Goal: Task Accomplishment & Management: Manage account settings

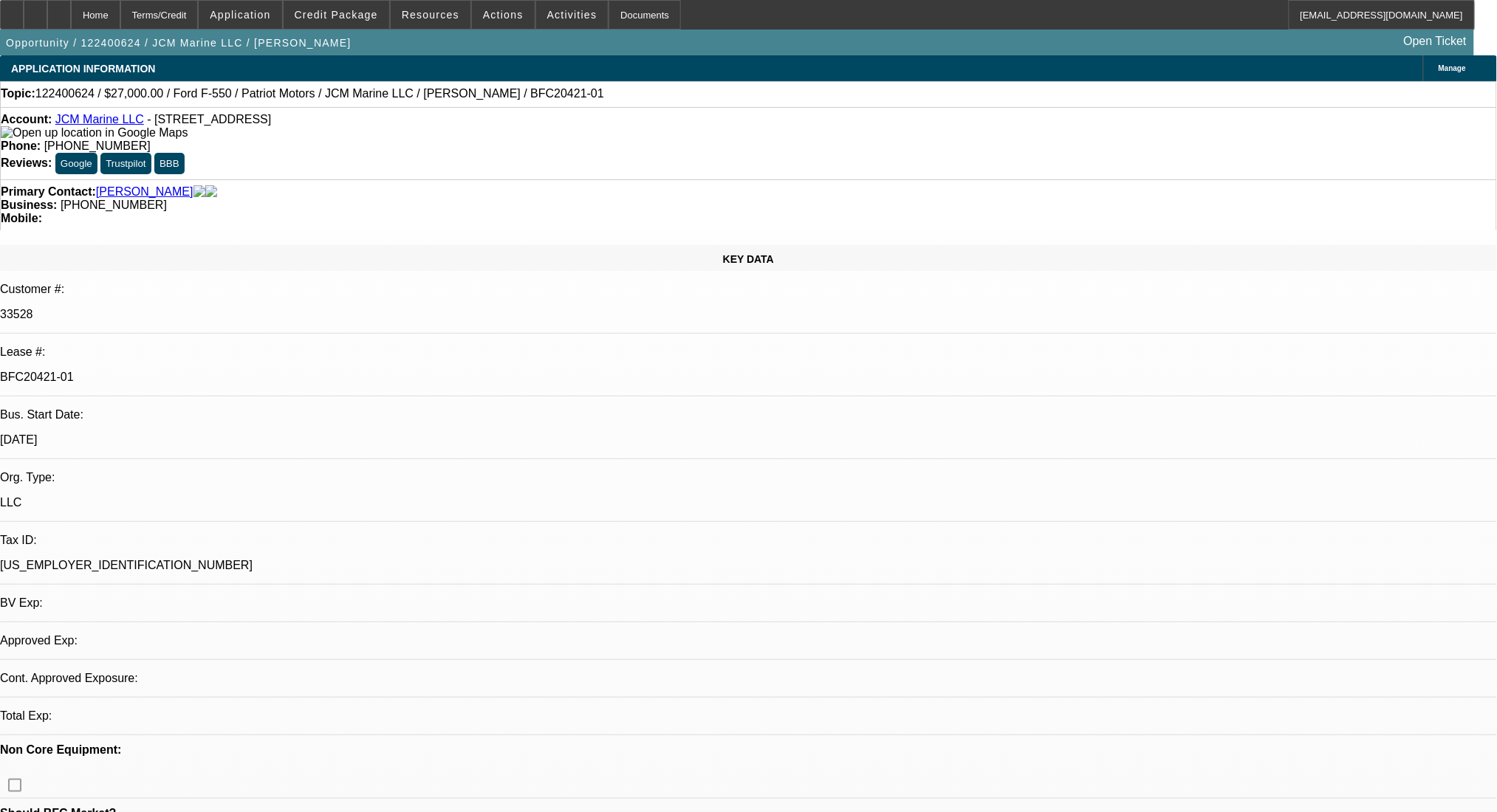
select select "0"
select select "3"
select select "0"
select select "6"
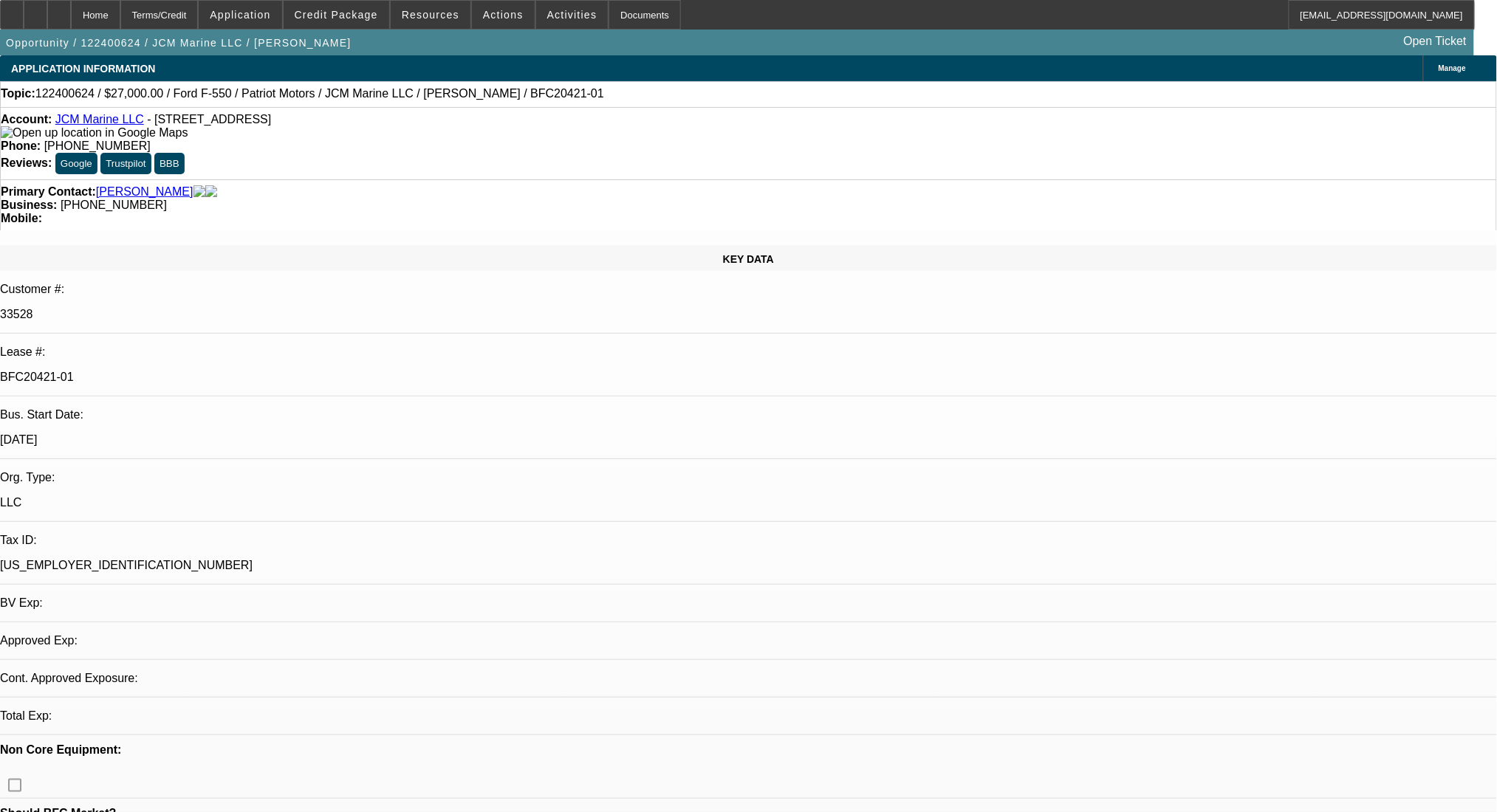
select select "0"
select select "0.1"
select select "4"
select select "0"
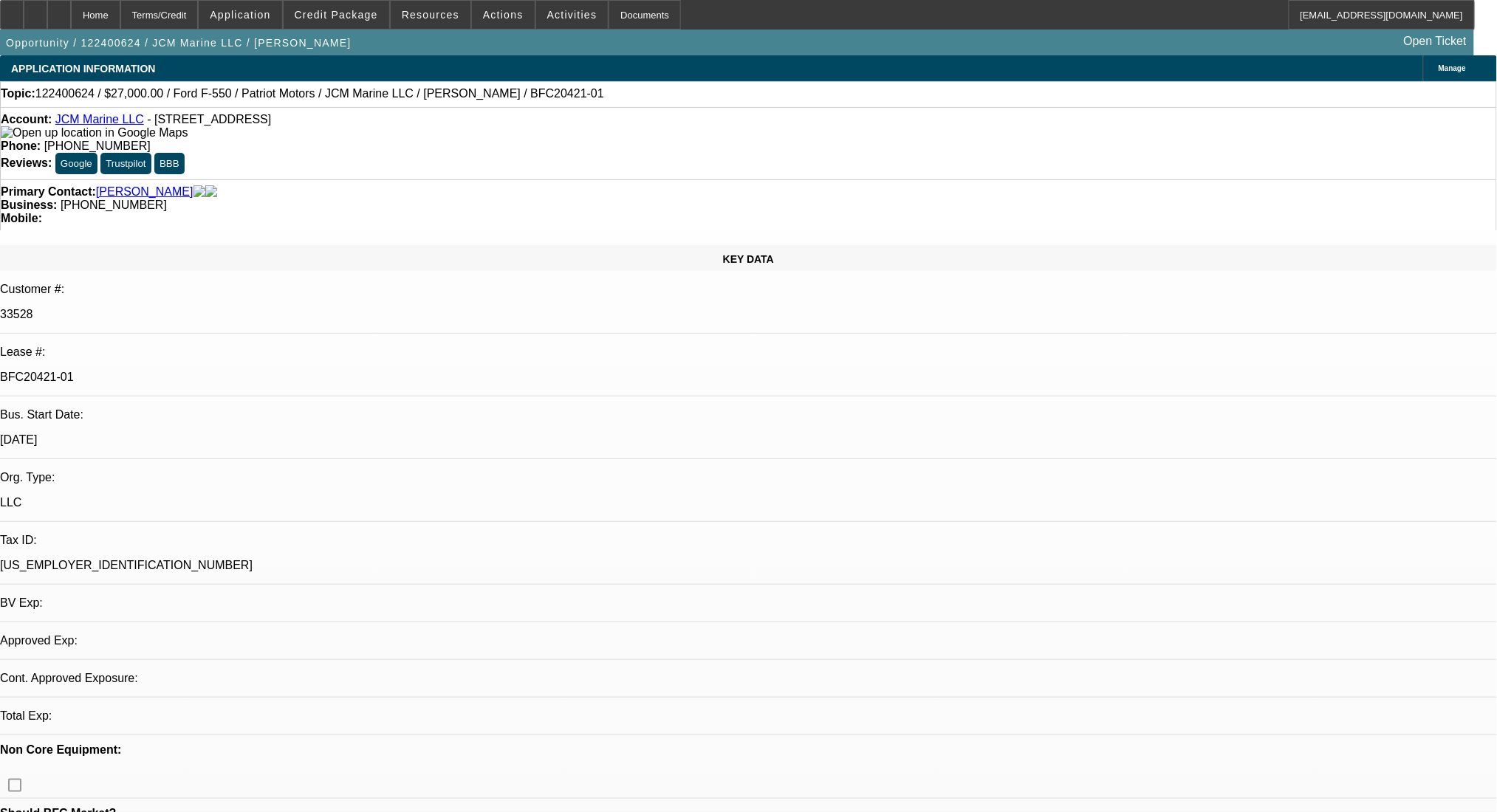
select select "0"
select select "0.1"
select select "4"
select select "0"
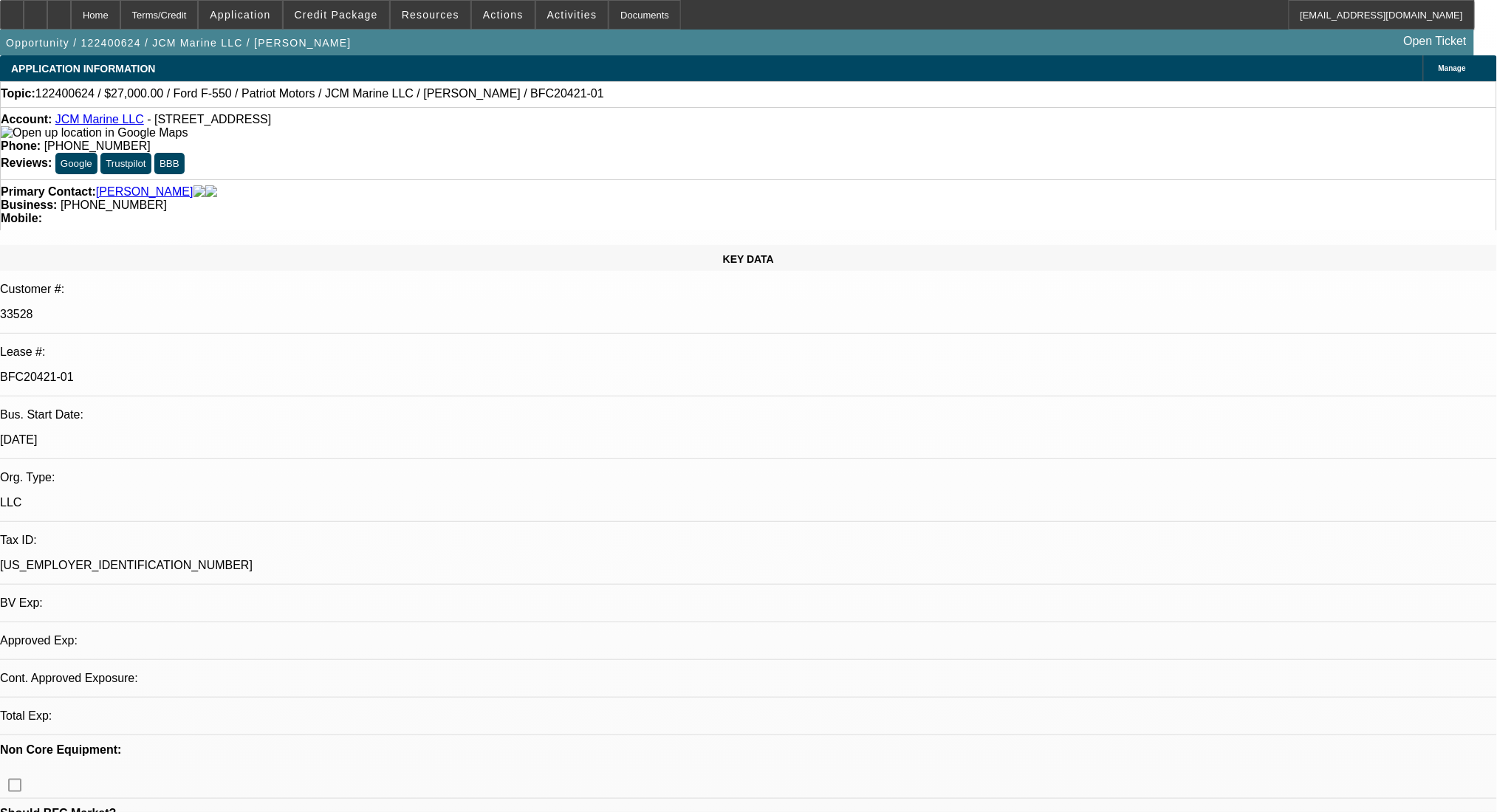
select select "3"
select select "0.1"
select select "4"
click at [81, 621] on link "LP Summary" at bounding box center [47, 628] width 68 height 13
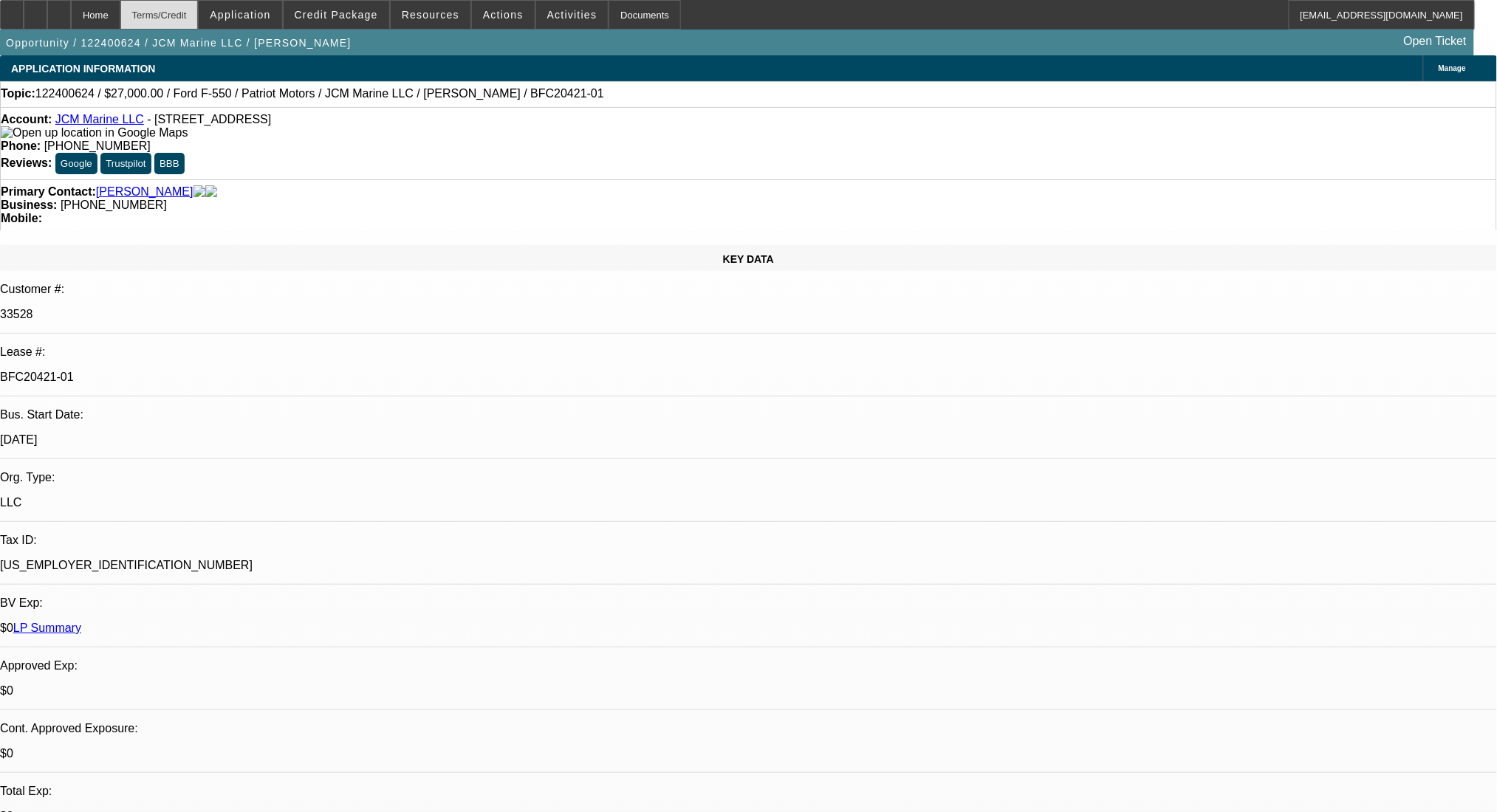
click at [192, 10] on div "Terms/Credit" at bounding box center [159, 14] width 78 height 29
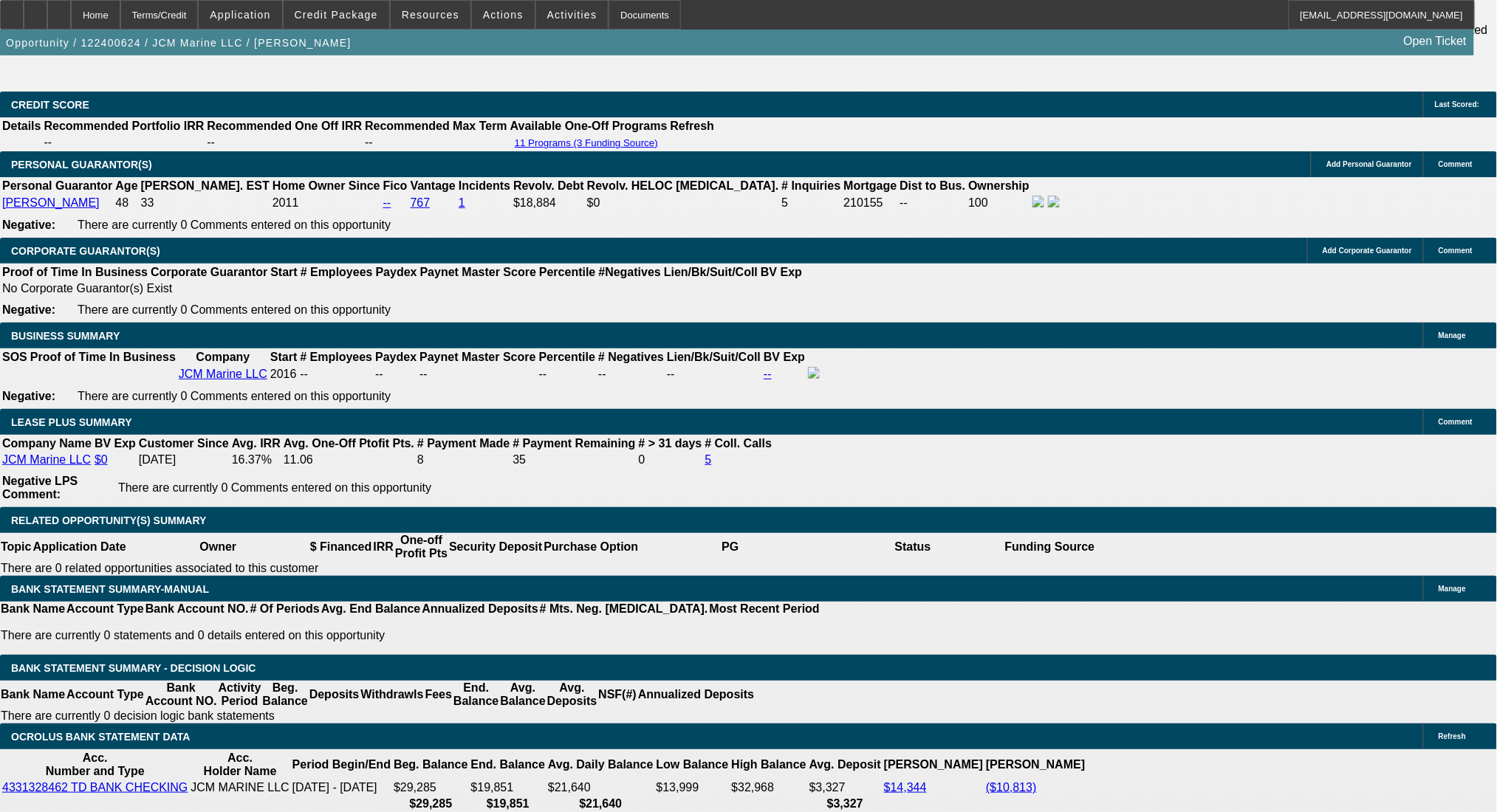
scroll to position [2268, 0]
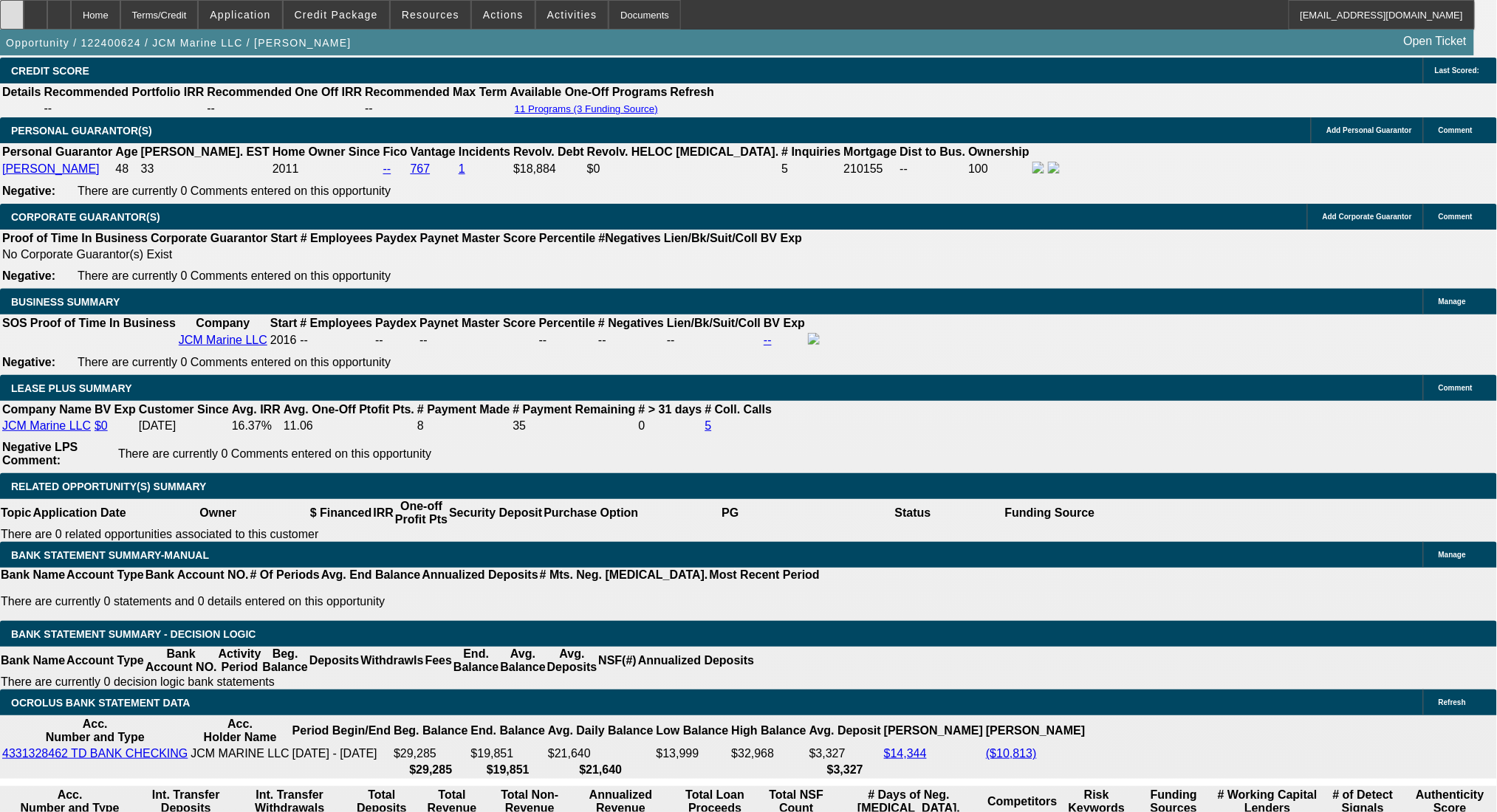
click at [12, 9] on icon at bounding box center [12, 9] width 0 height 0
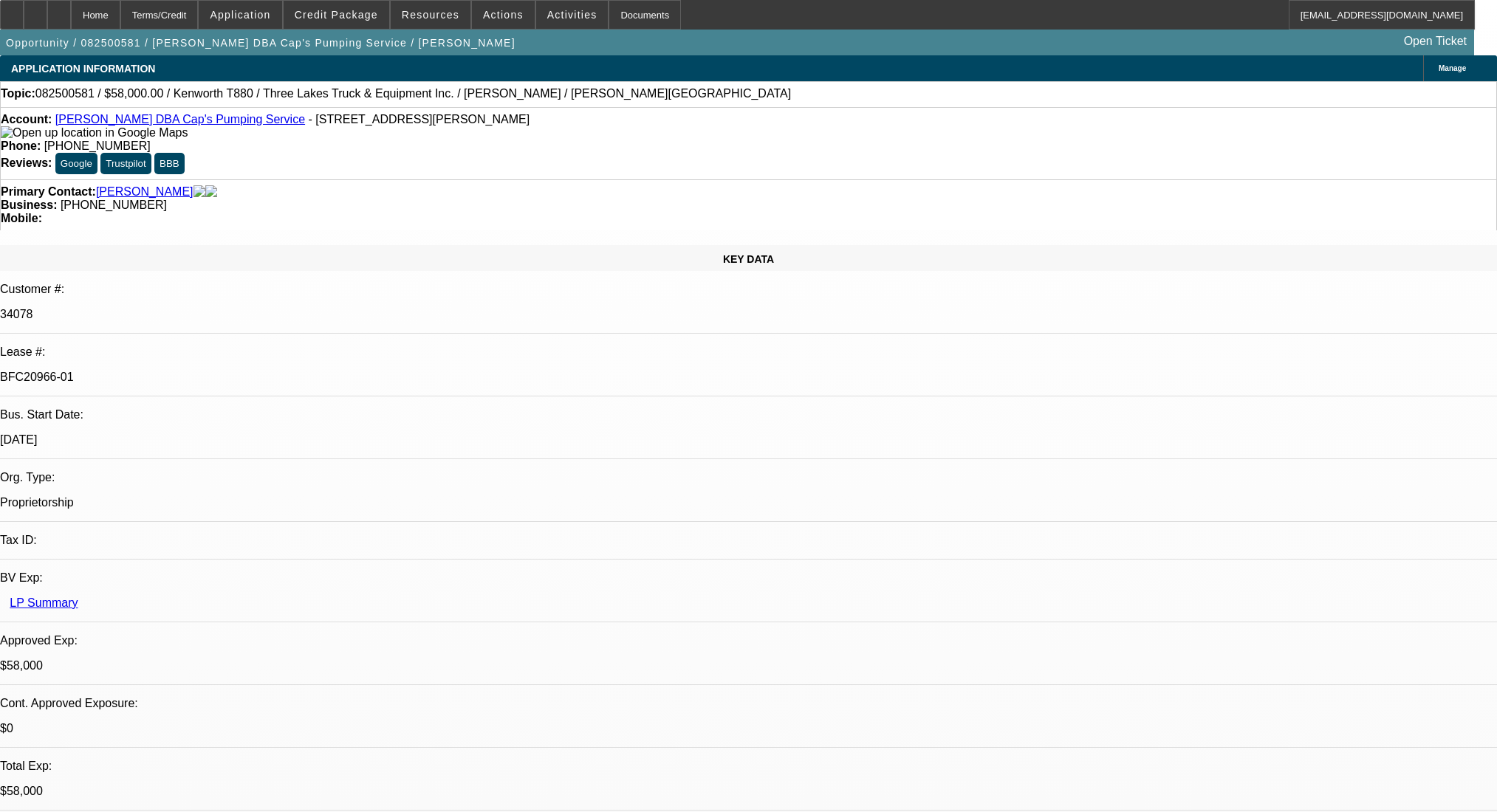
select select "0"
select select "9"
select select "0"
select select "6"
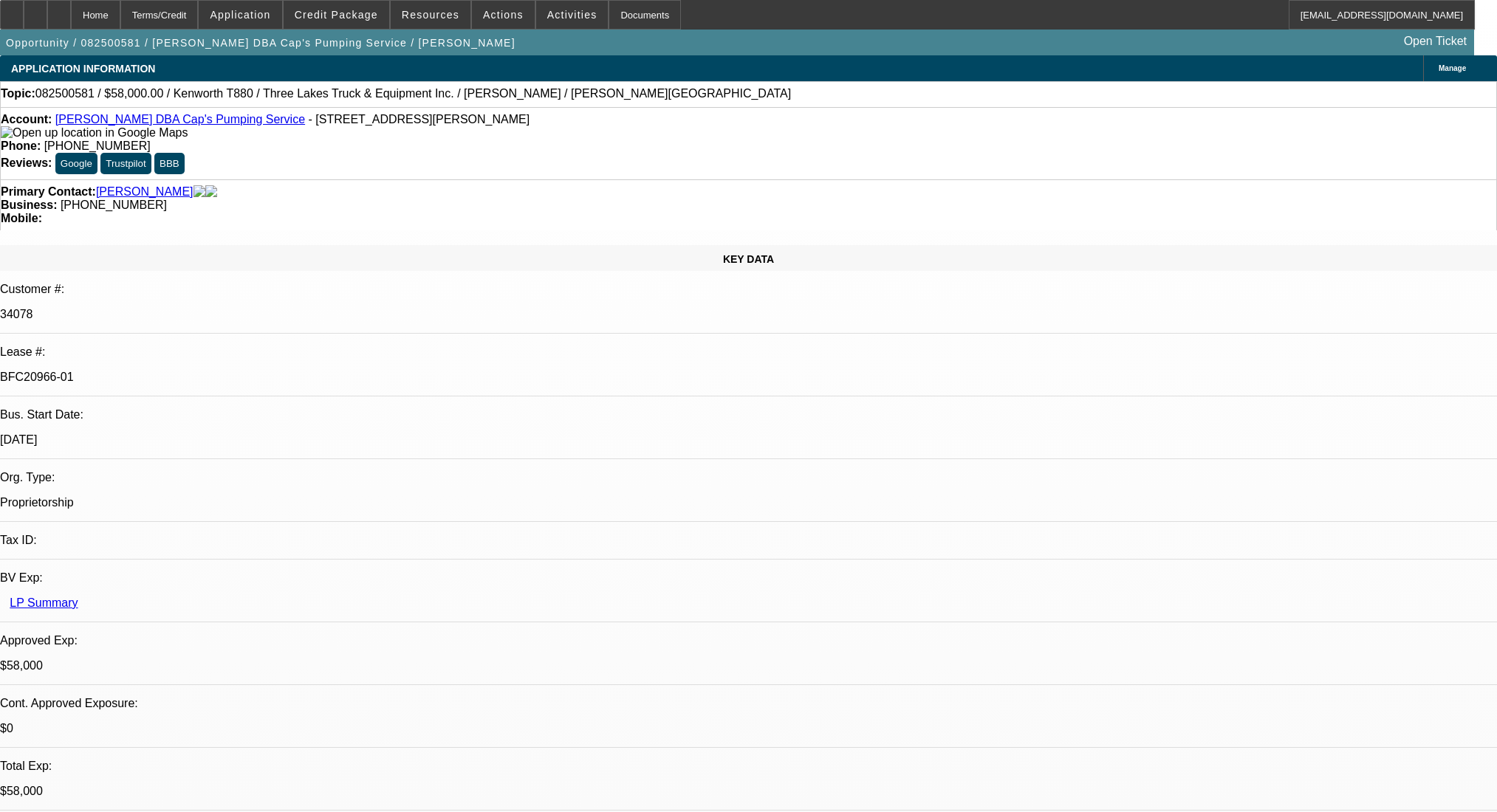
select select "0"
select select "9"
select select "0"
select select "6"
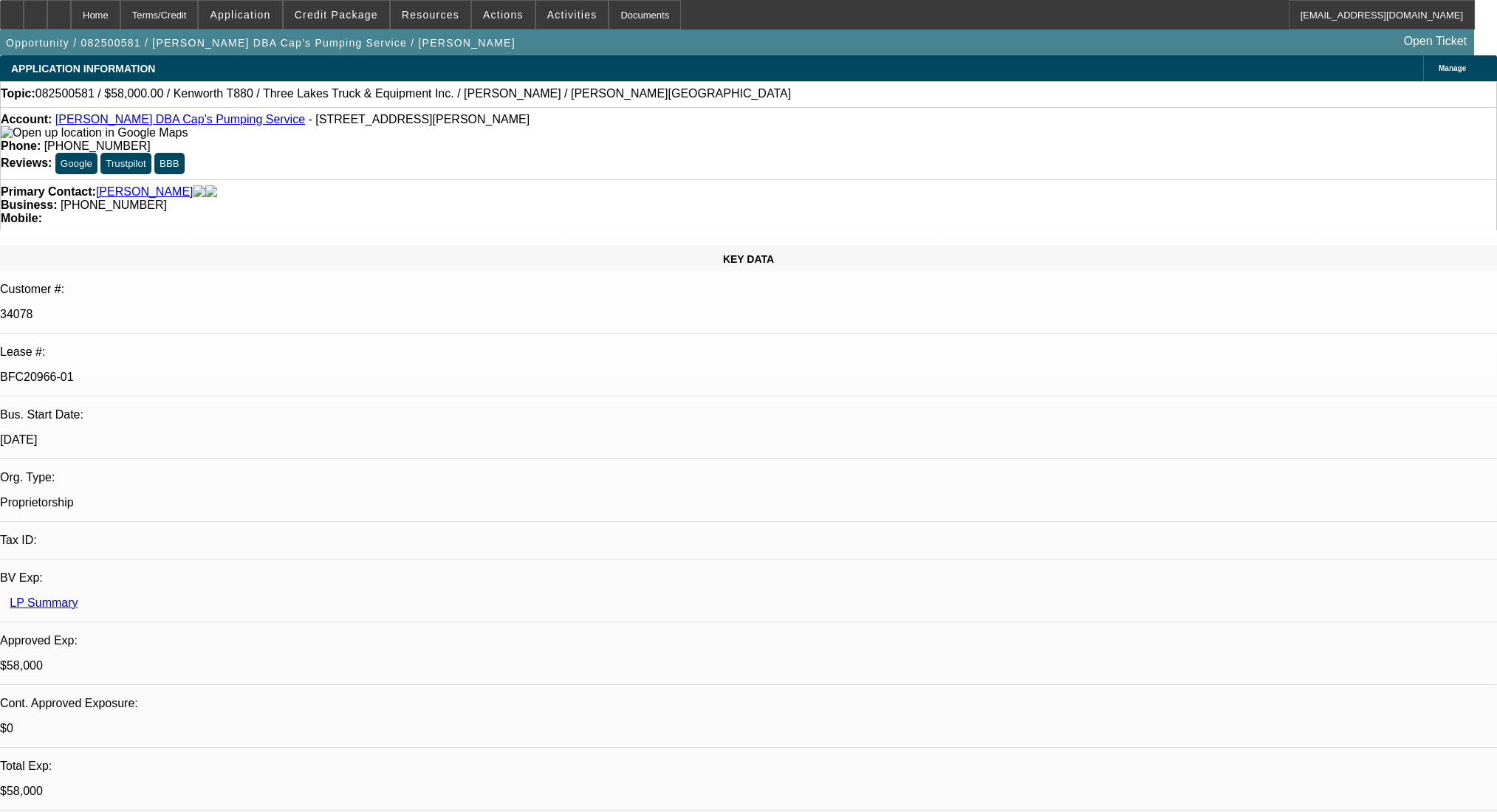
select select "0"
select select "9"
select select "0.1"
select select "4"
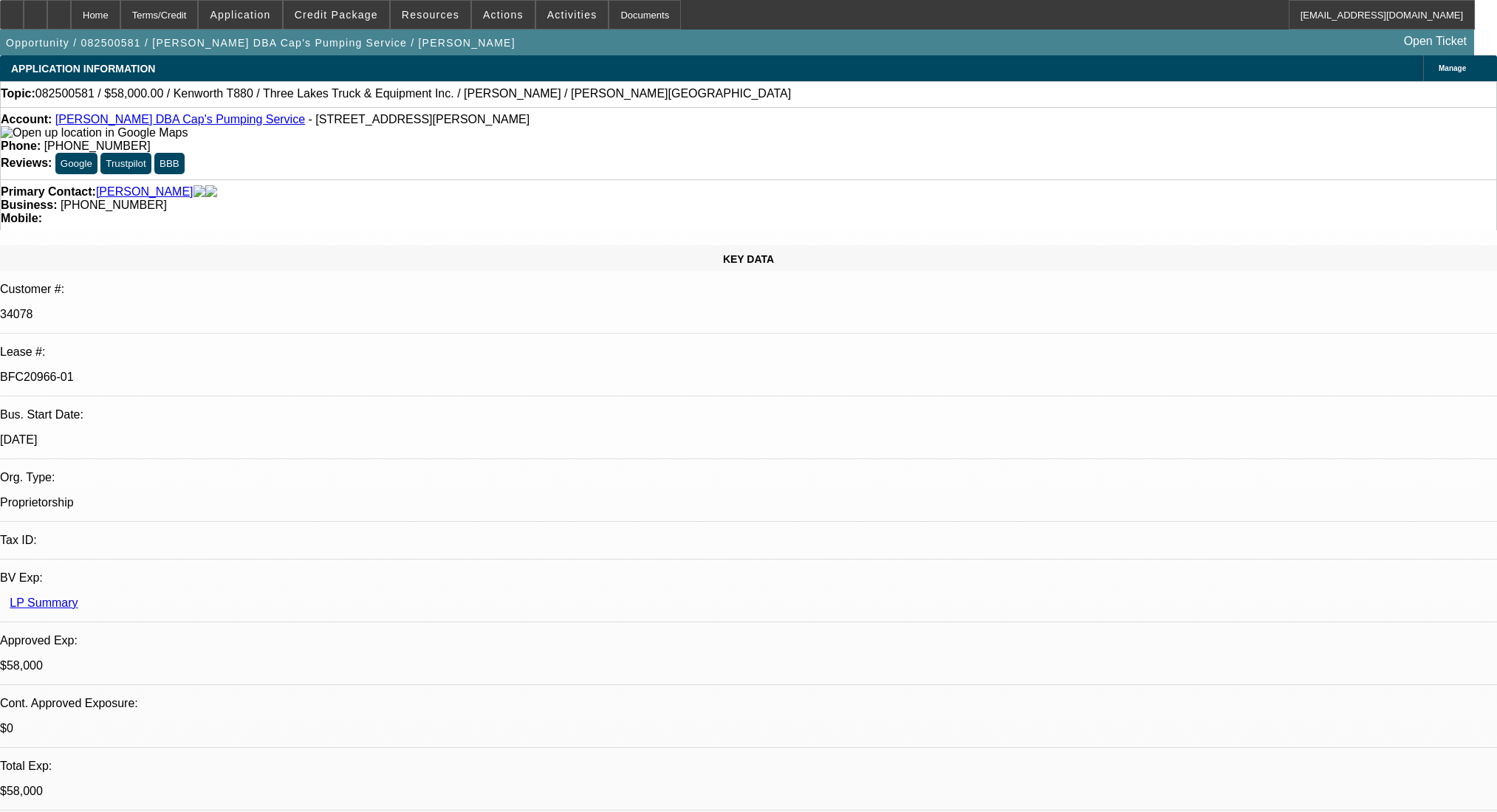
select select "0"
select select "0.1"
select select "4"
click at [71, 23] on div at bounding box center [59, 14] width 24 height 29
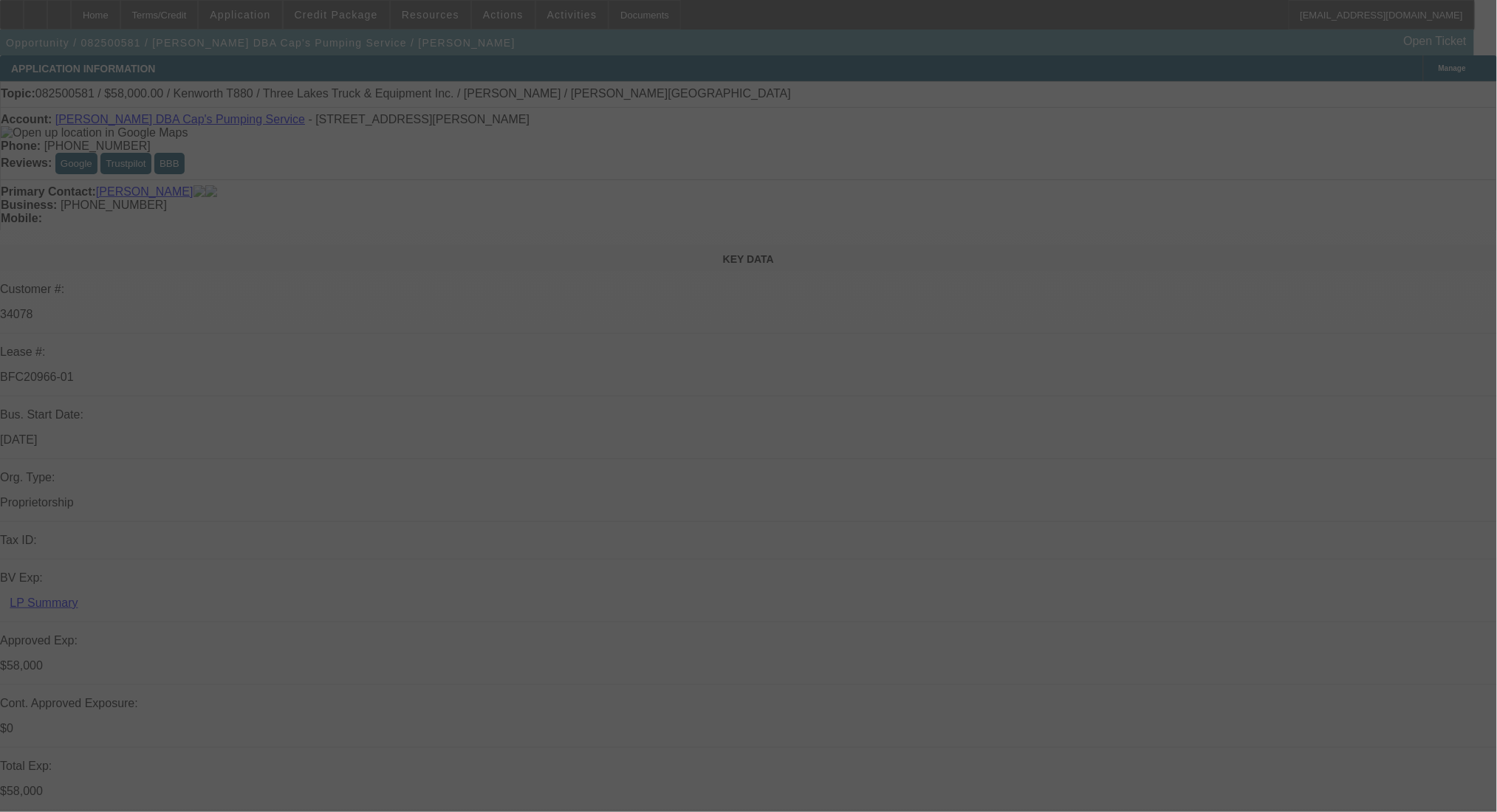
select select "0"
select select "9"
select select "0"
select select "6"
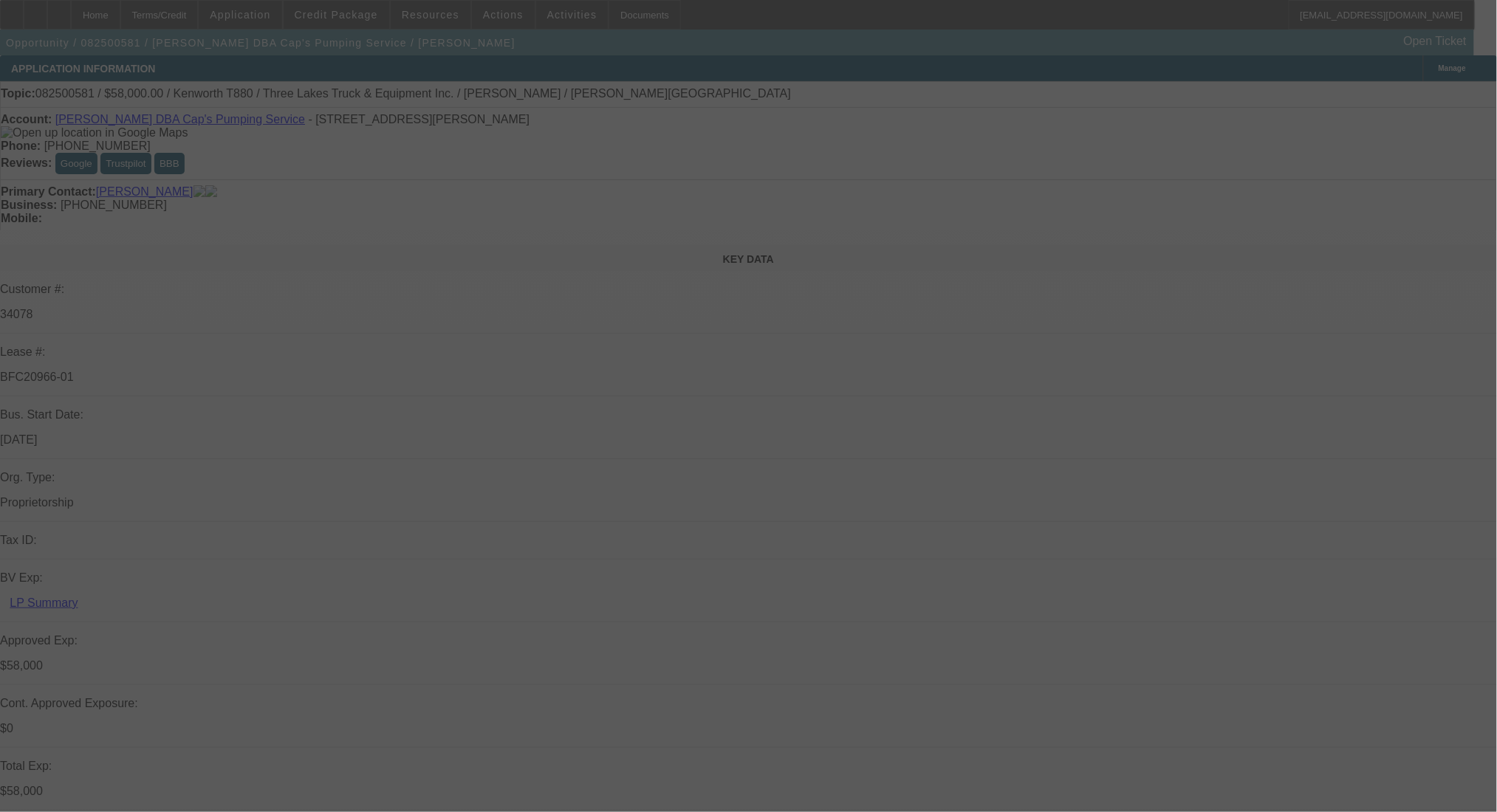
select select "0"
select select "9"
select select "0"
select select "6"
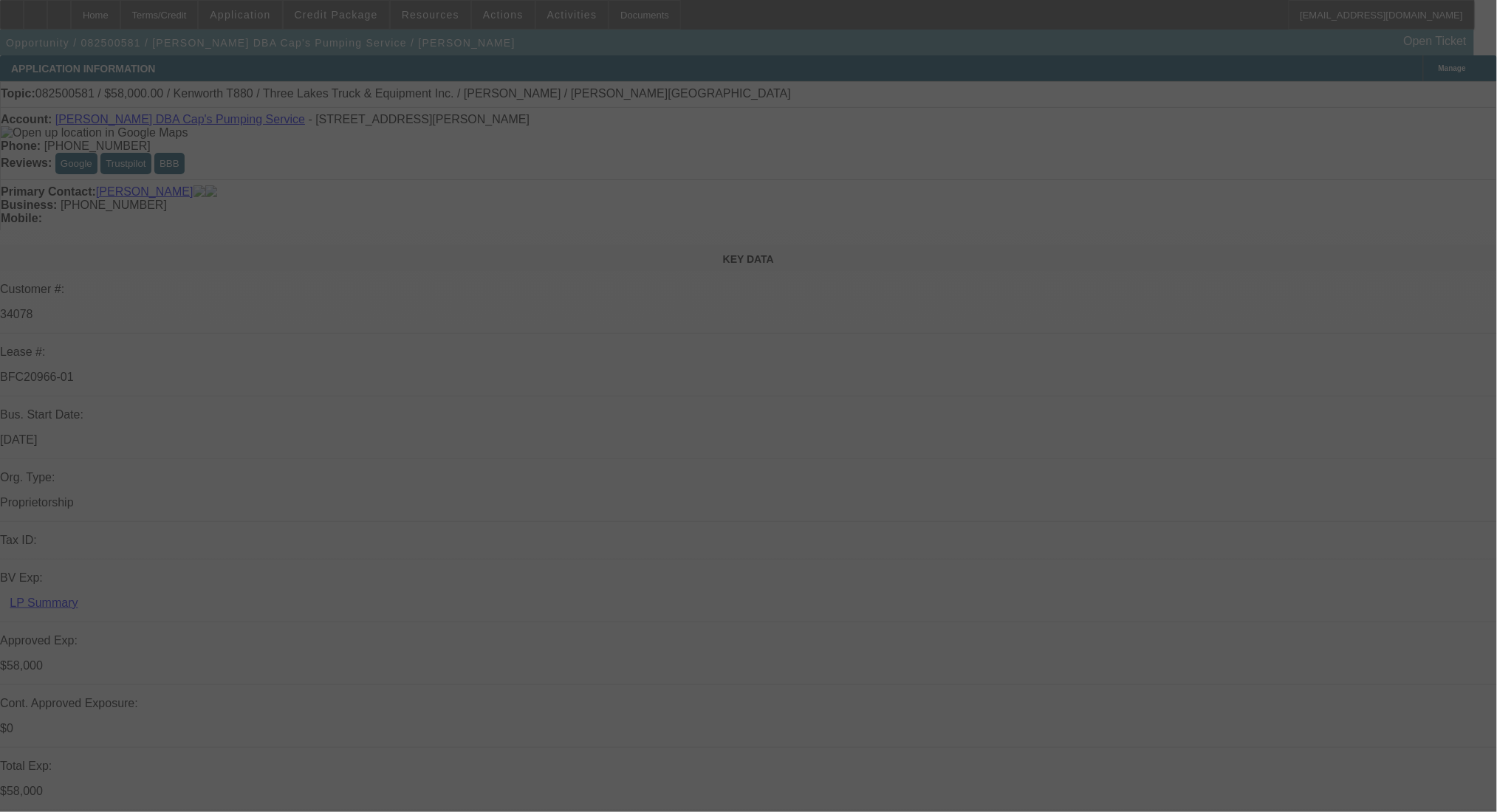
select select "0"
select select "9"
select select "0.1"
select select "4"
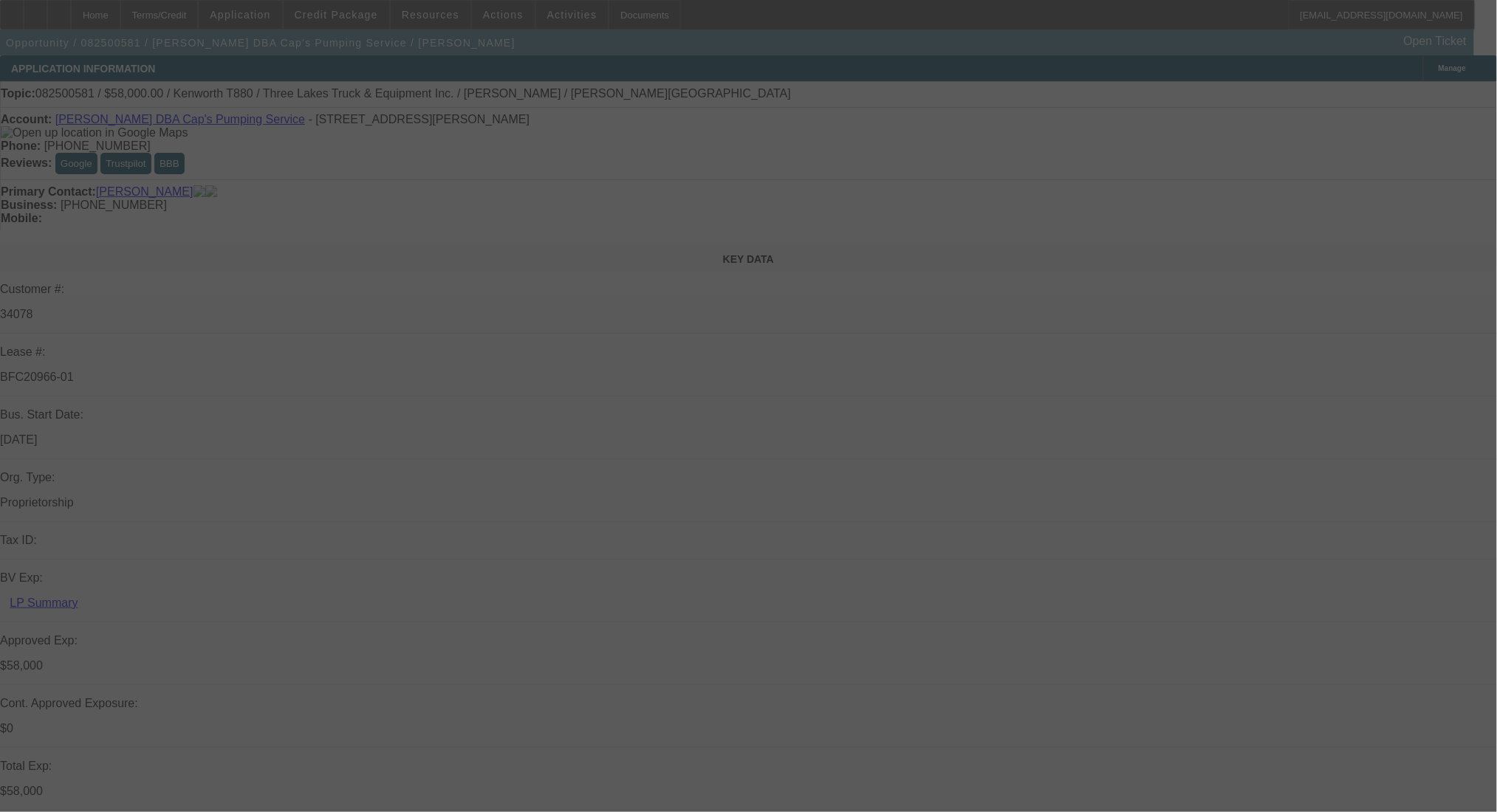
select select "0"
select select "0.1"
select select "4"
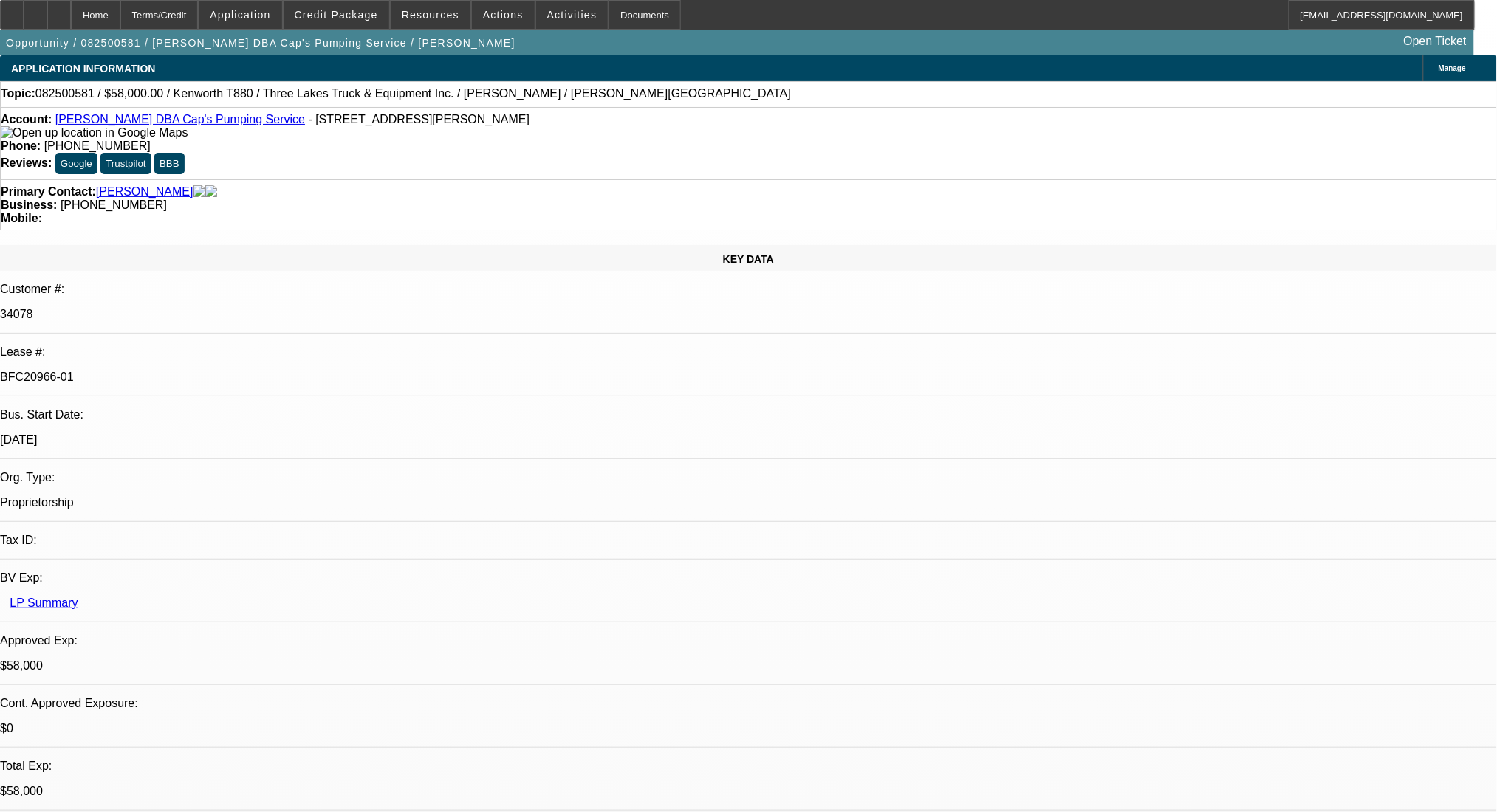
click at [21, 13] on div at bounding box center [12, 14] width 24 height 29
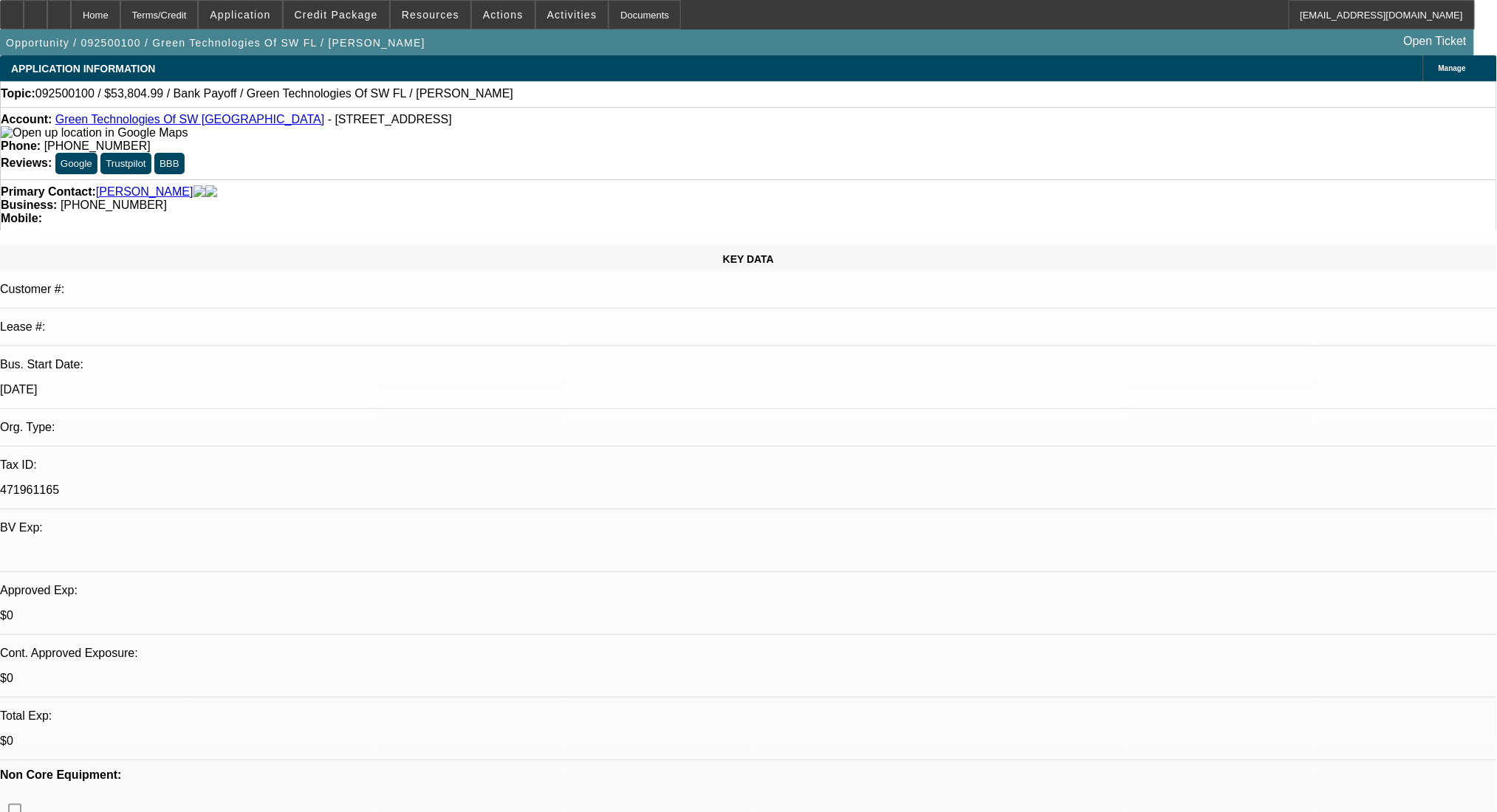
select select "0"
select select "2"
select select "0.1"
select select "4"
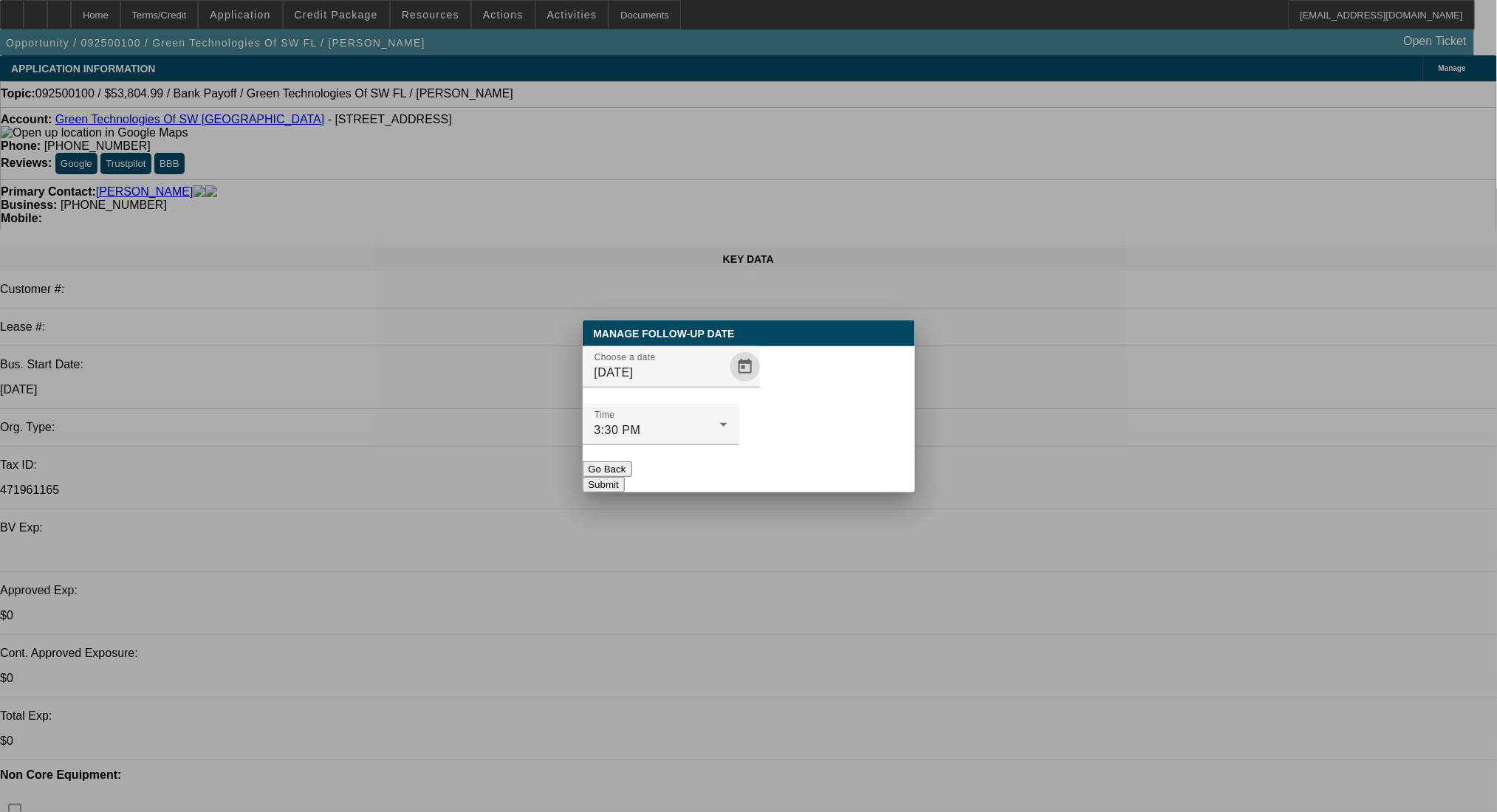
click at [727, 385] on span "Open calendar" at bounding box center [745, 367] width 35 height 35
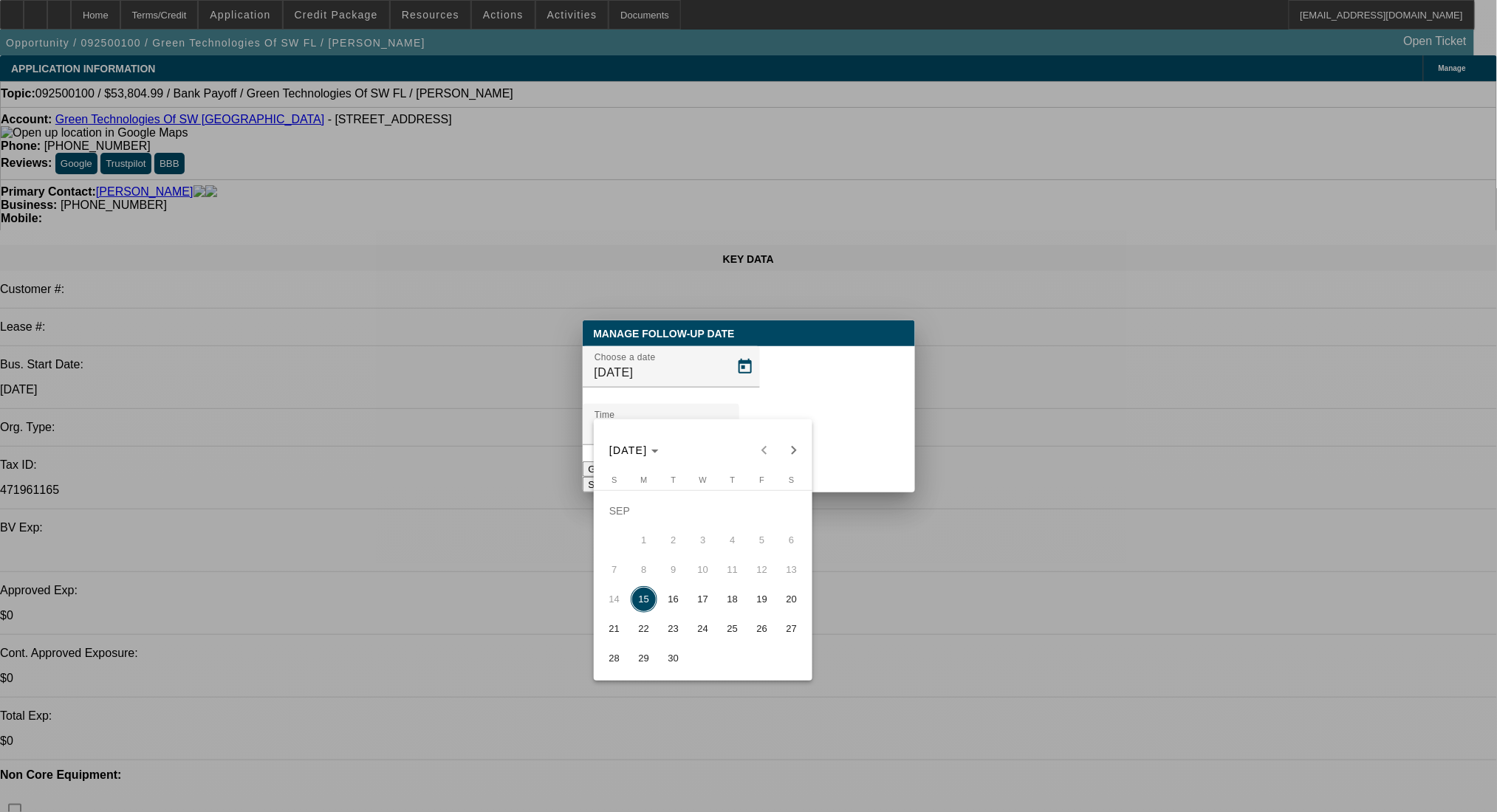
click at [678, 589] on button "16" at bounding box center [673, 599] width 29 height 29
type input "9/16/2025"
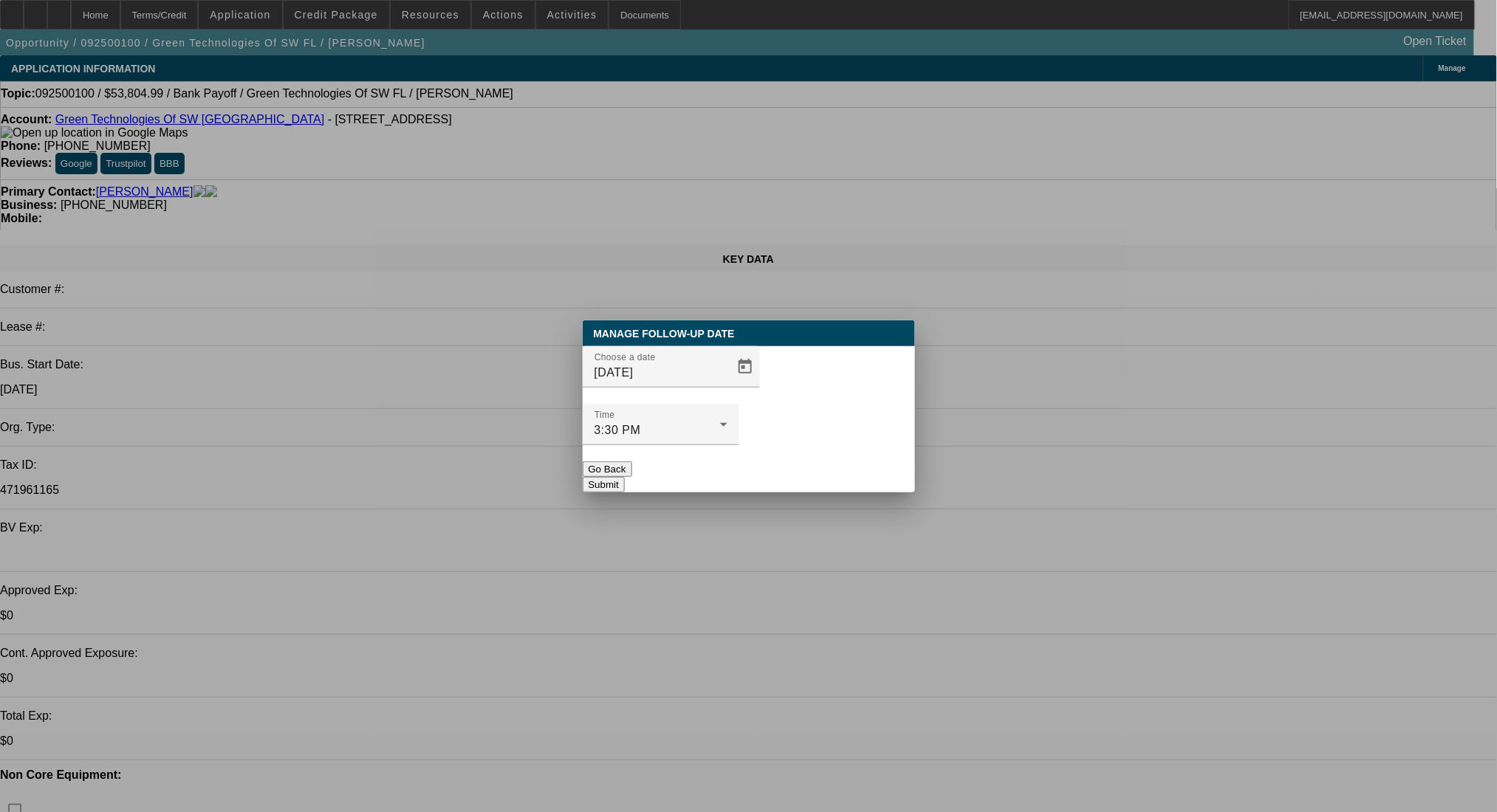
click at [625, 477] on button "Submit" at bounding box center [603, 485] width 42 height 16
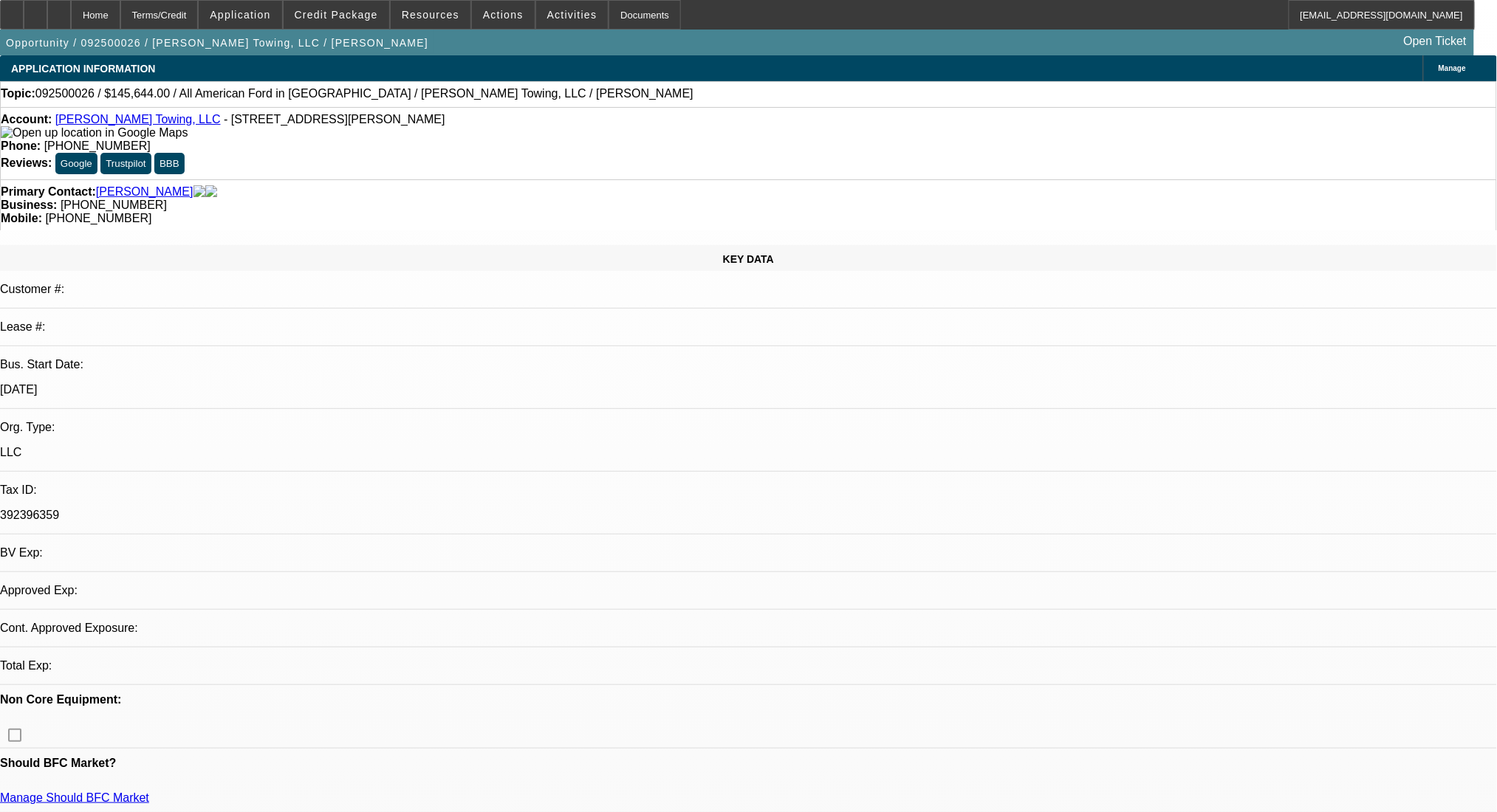
select select "0"
select select "2"
select select "0.1"
select select "4"
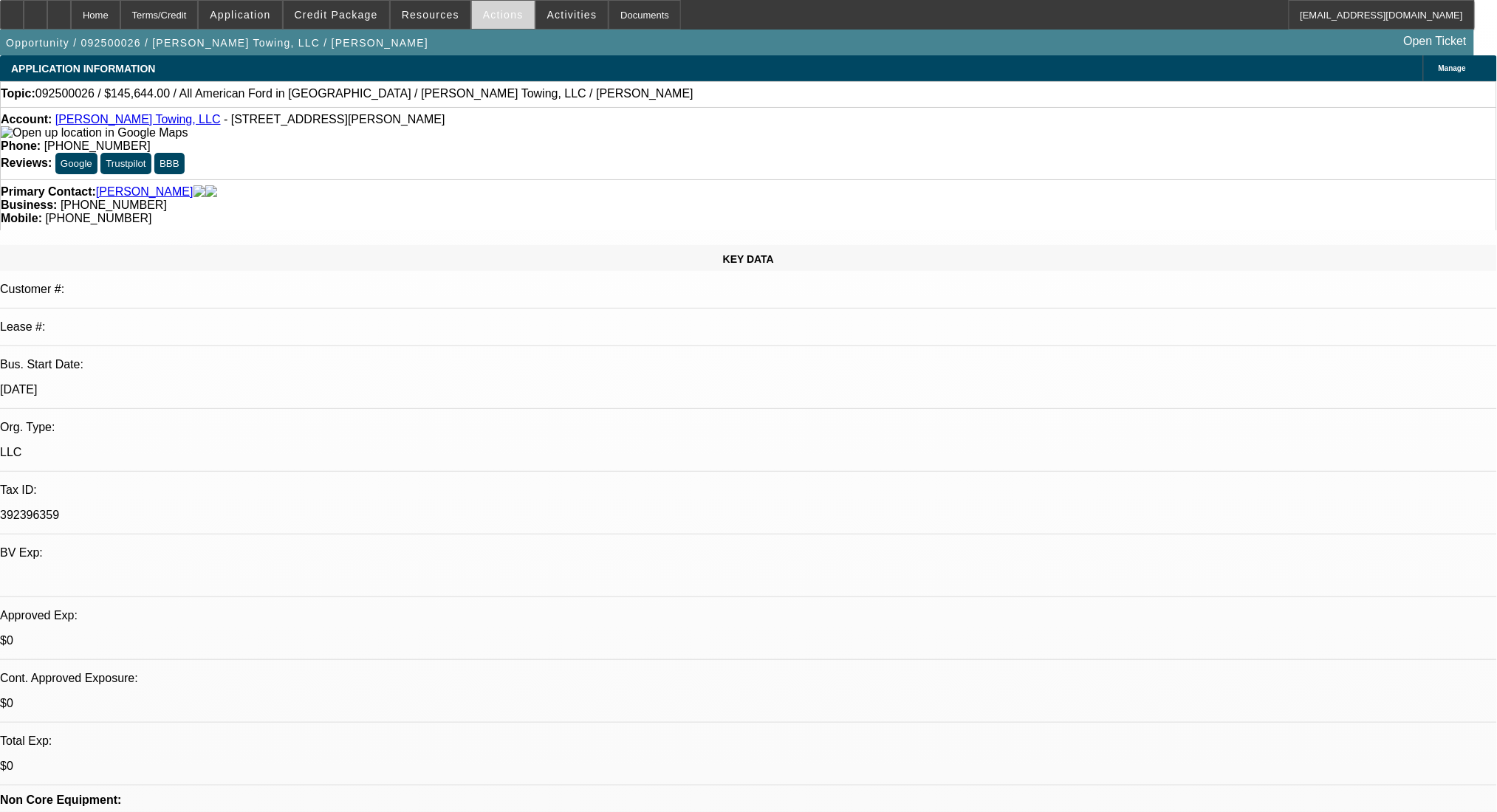
click at [505, 17] on span "Actions" at bounding box center [503, 14] width 41 height 12
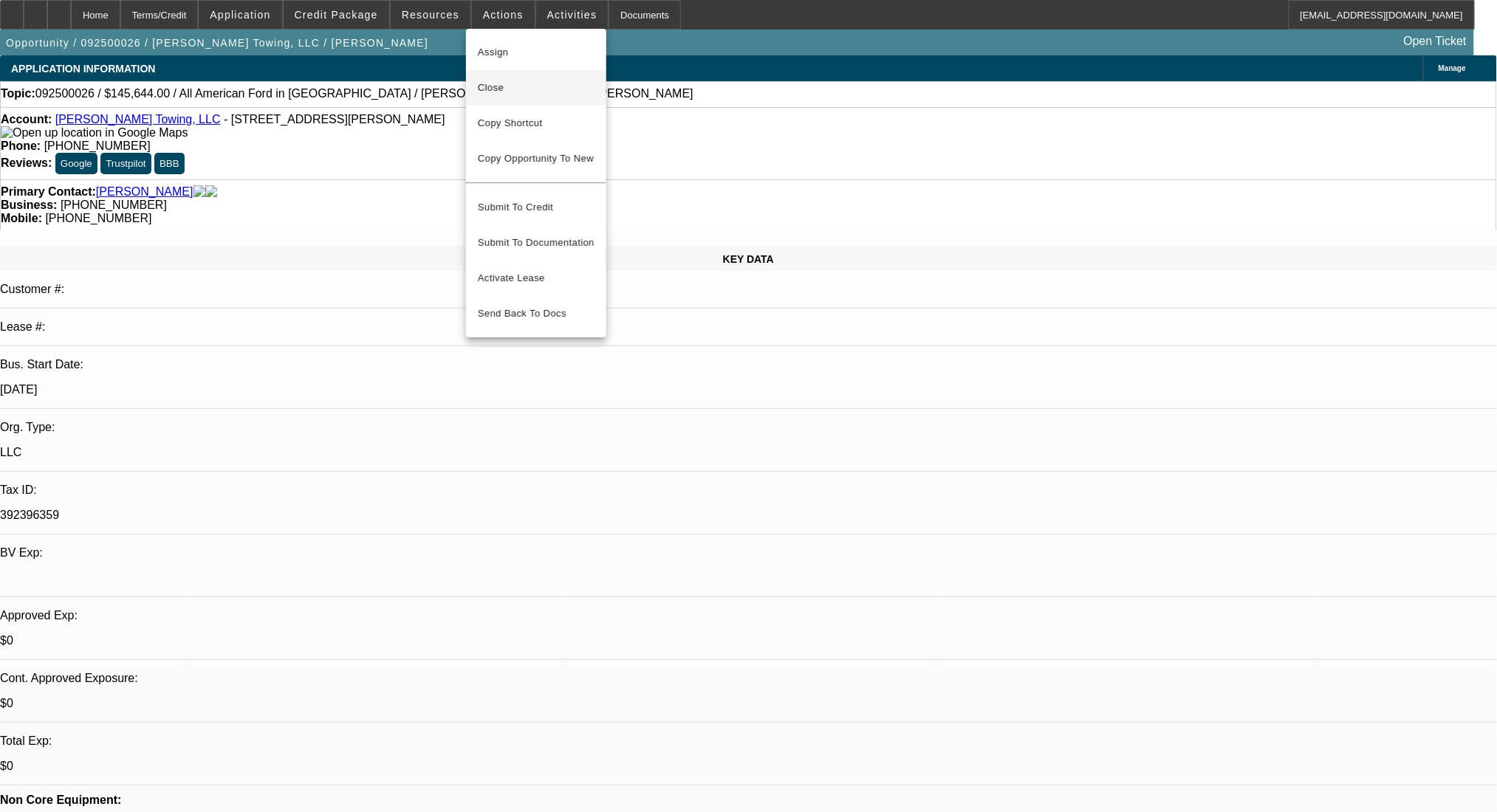
click at [500, 83] on span "Close" at bounding box center [536, 88] width 117 height 17
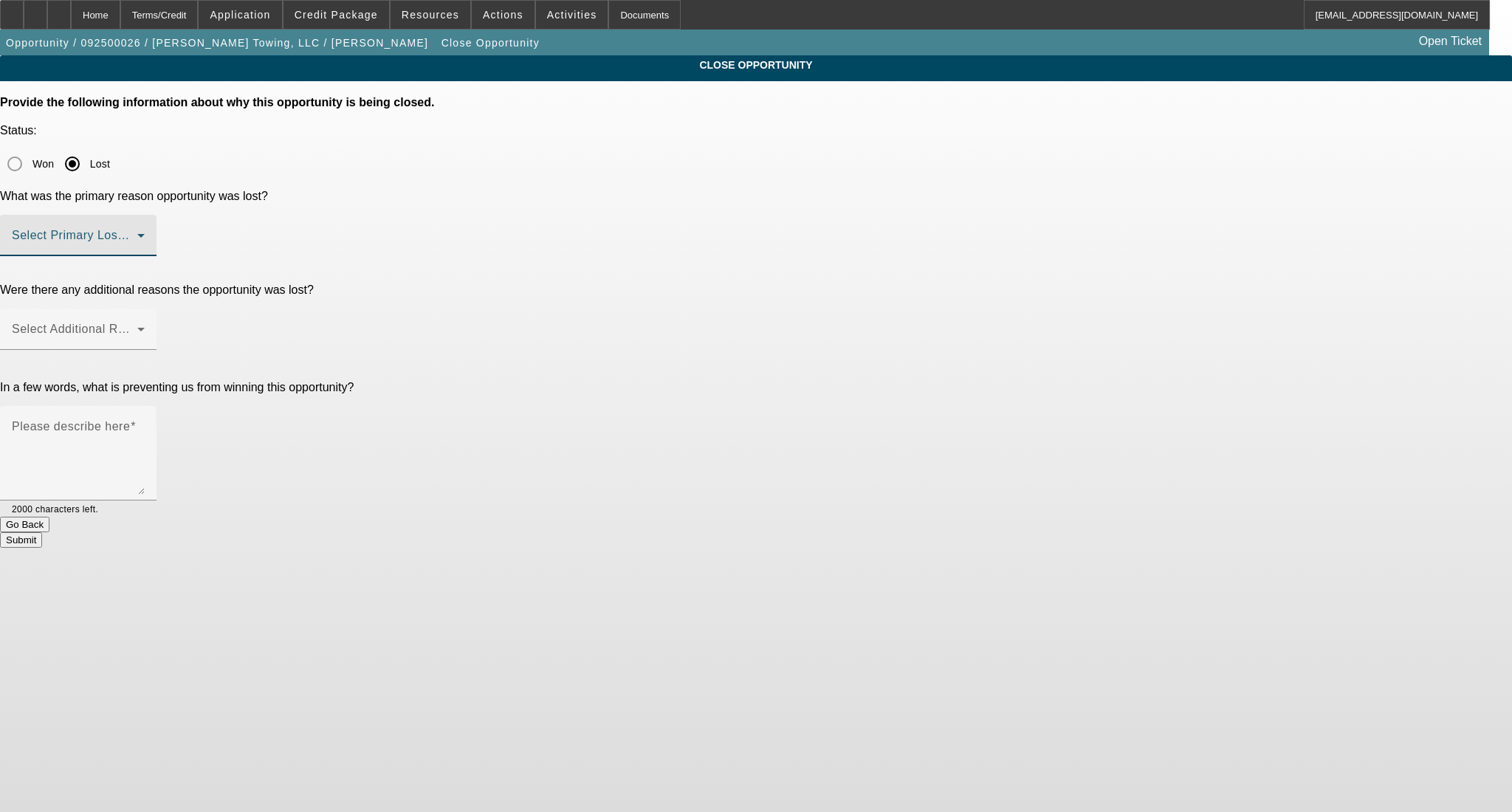
click at [137, 233] on span at bounding box center [74, 241] width 125 height 17
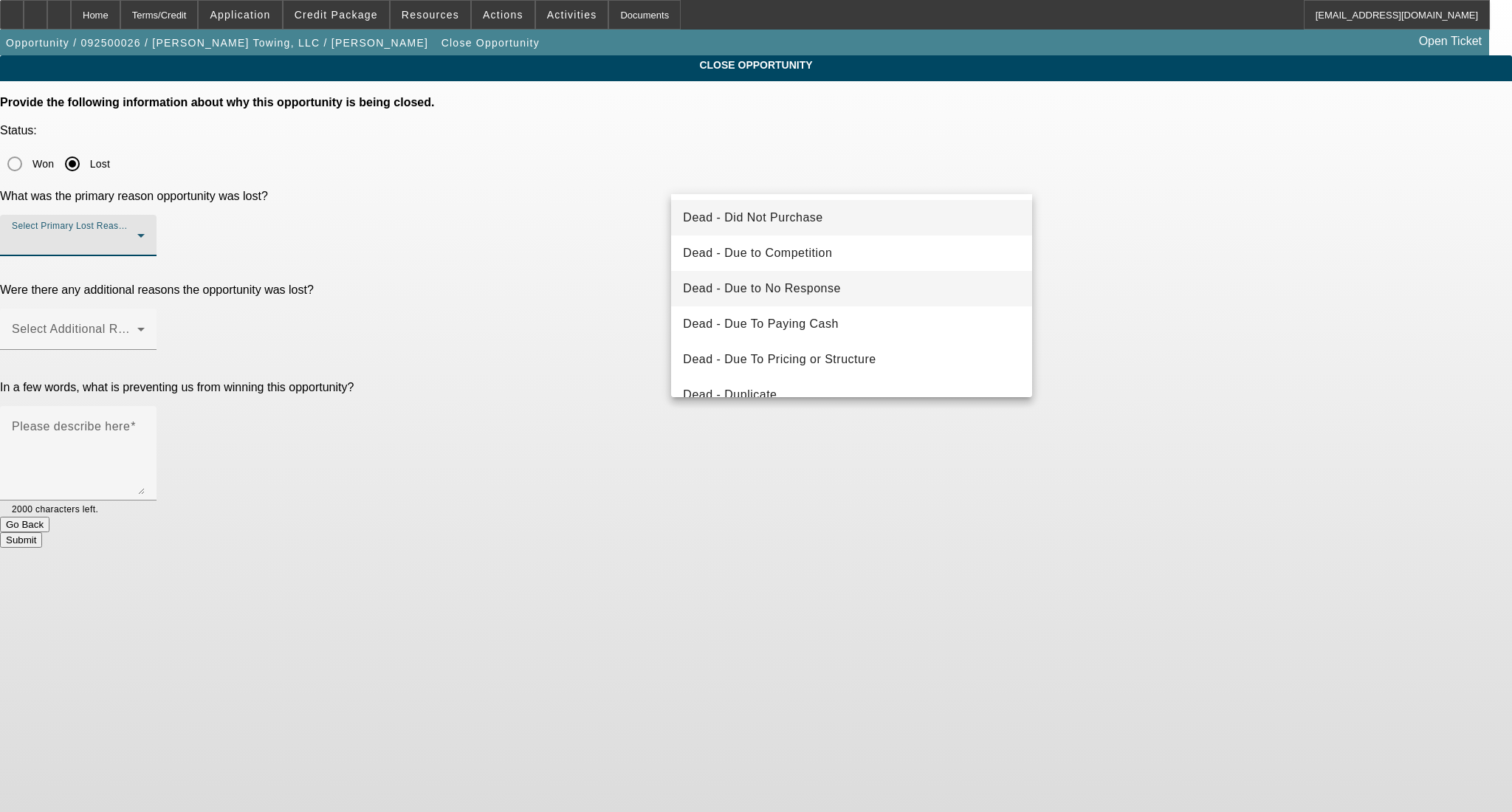
click at [836, 291] on span "Dead - Due to No Response" at bounding box center [762, 289] width 158 height 17
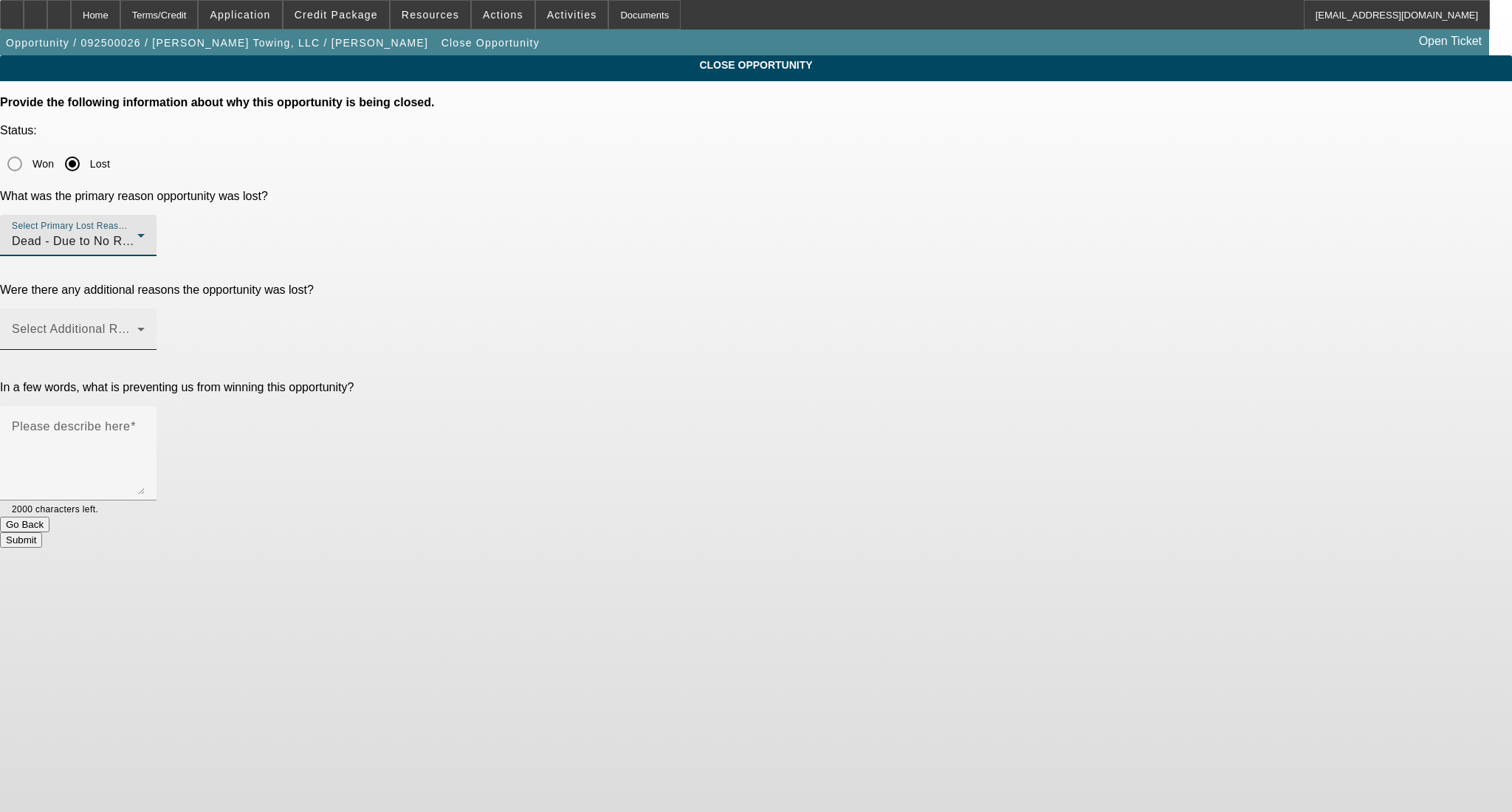
click at [137, 326] on span at bounding box center [74, 335] width 125 height 17
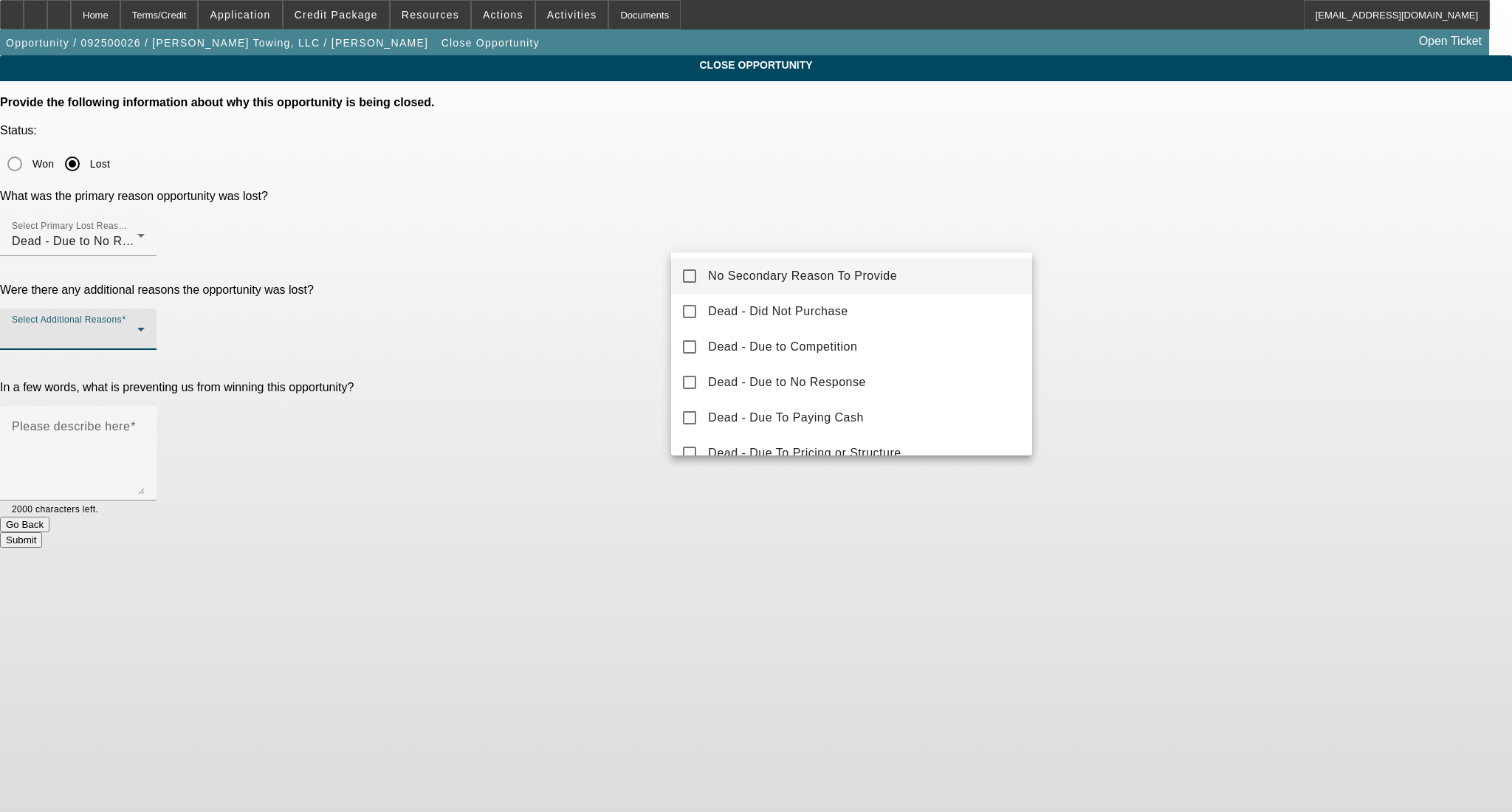
click at [855, 272] on span "No Secondary Reason To Provide" at bounding box center [803, 276] width 189 height 17
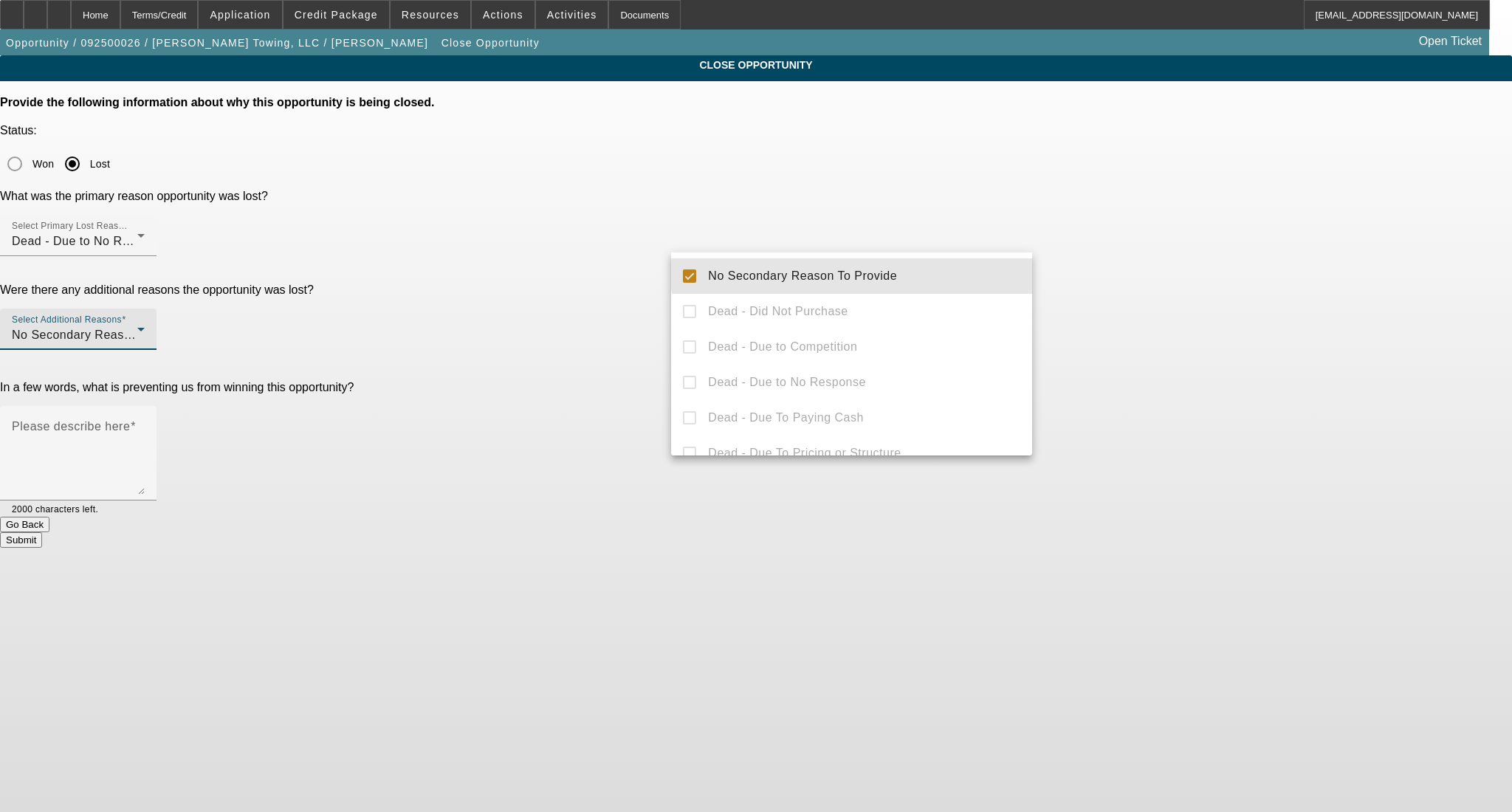
click at [1179, 255] on div at bounding box center [756, 406] width 1512 height 812
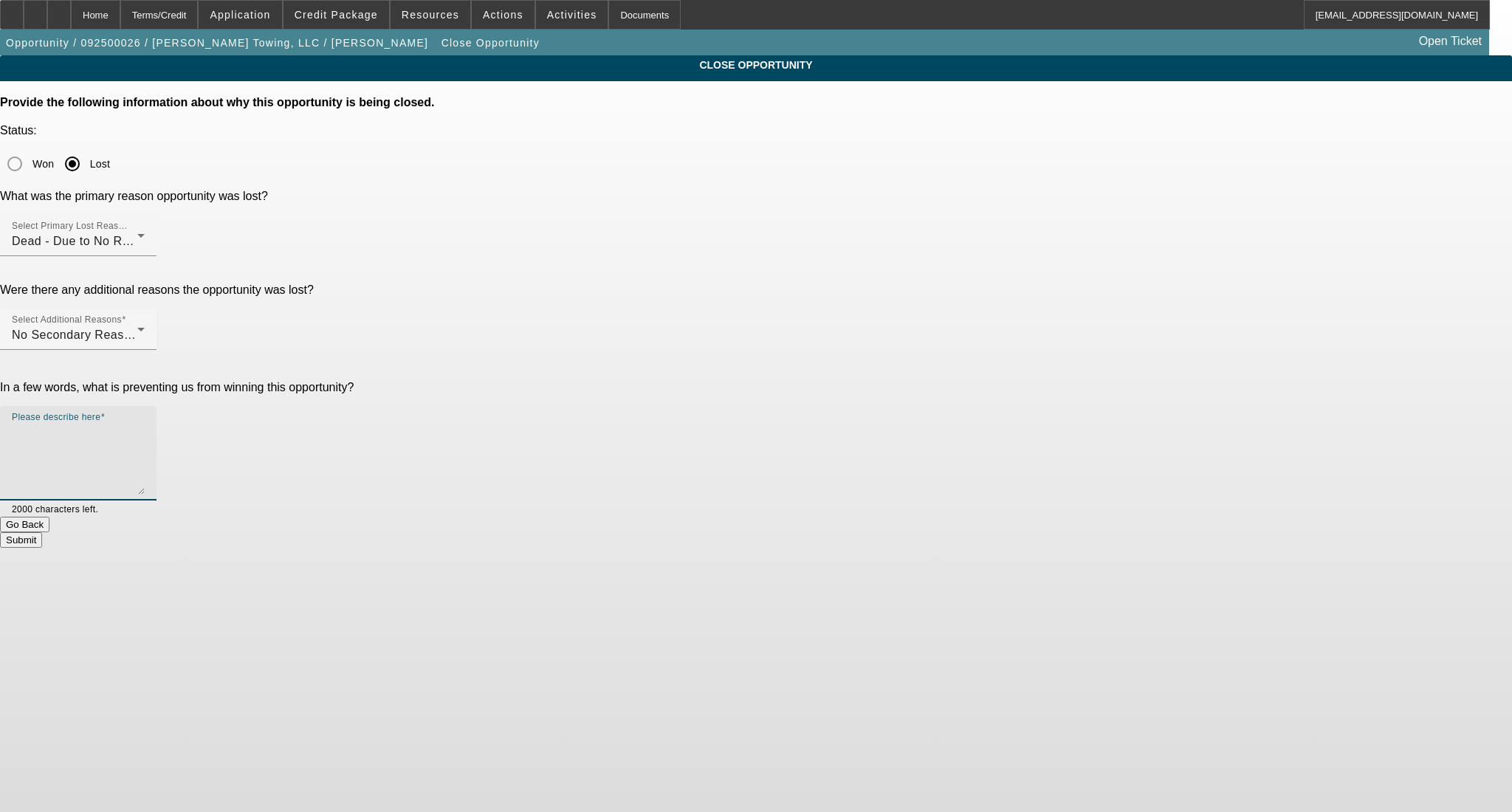
click at [145, 423] on textarea "Please describe here" at bounding box center [78, 459] width 133 height 71
type textarea "no answer- updated dealer."
click at [42, 532] on button "Submit" at bounding box center [20, 540] width 42 height 16
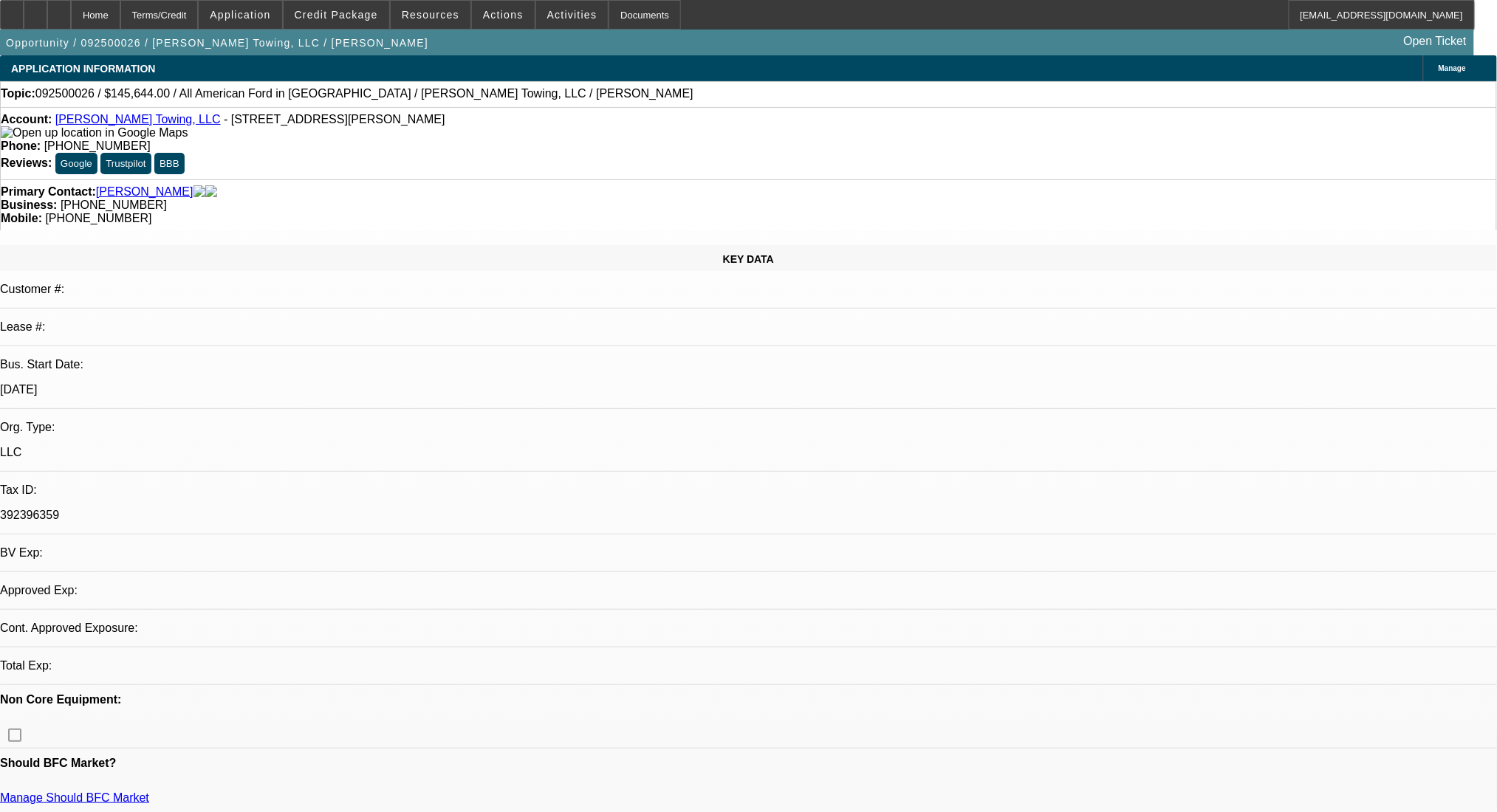
select select "0"
select select "2"
select select "0.1"
select select "4"
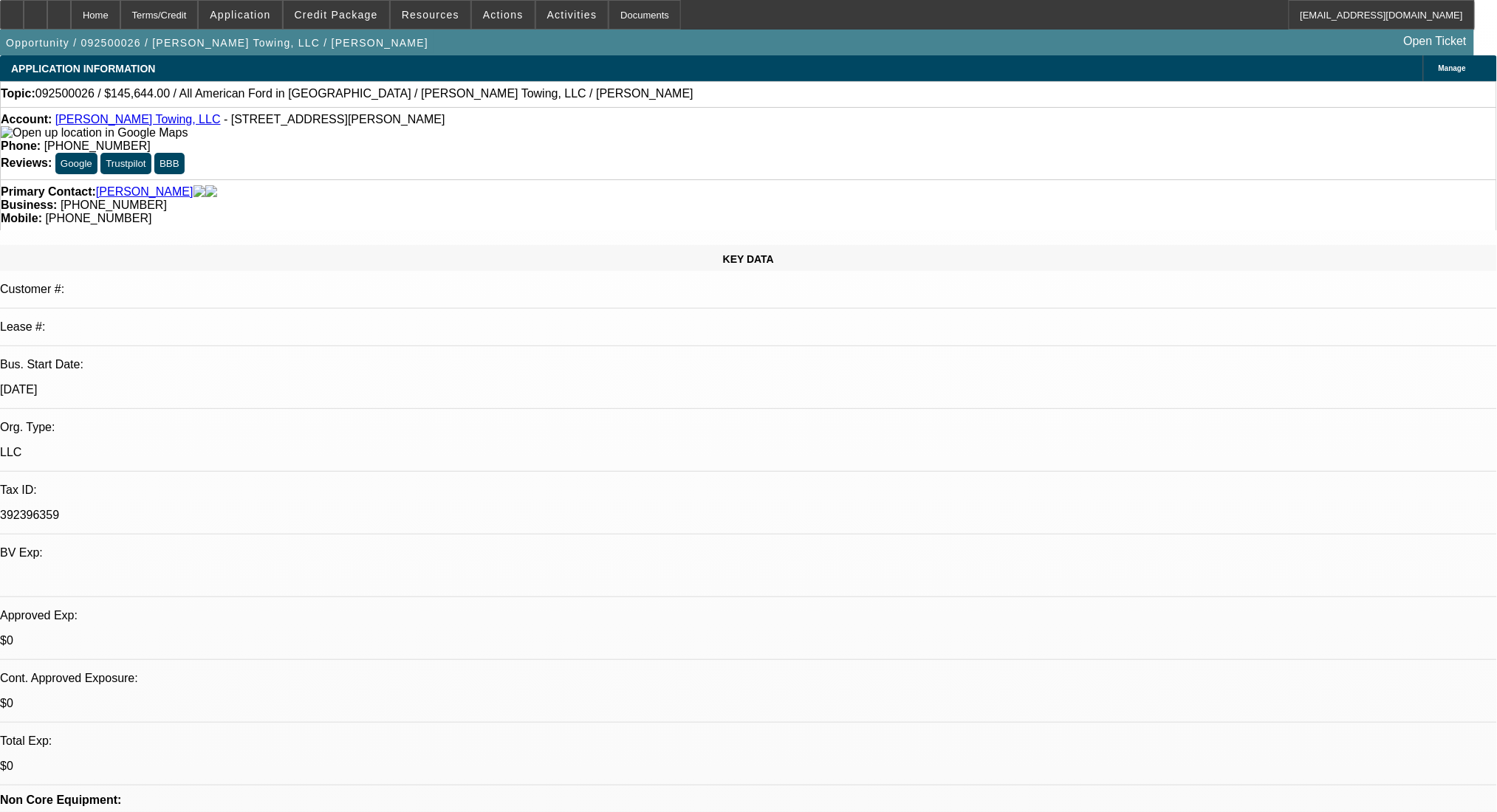
click at [126, 123] on link "[PERSON_NAME] Towing, LLC" at bounding box center [138, 119] width 166 height 13
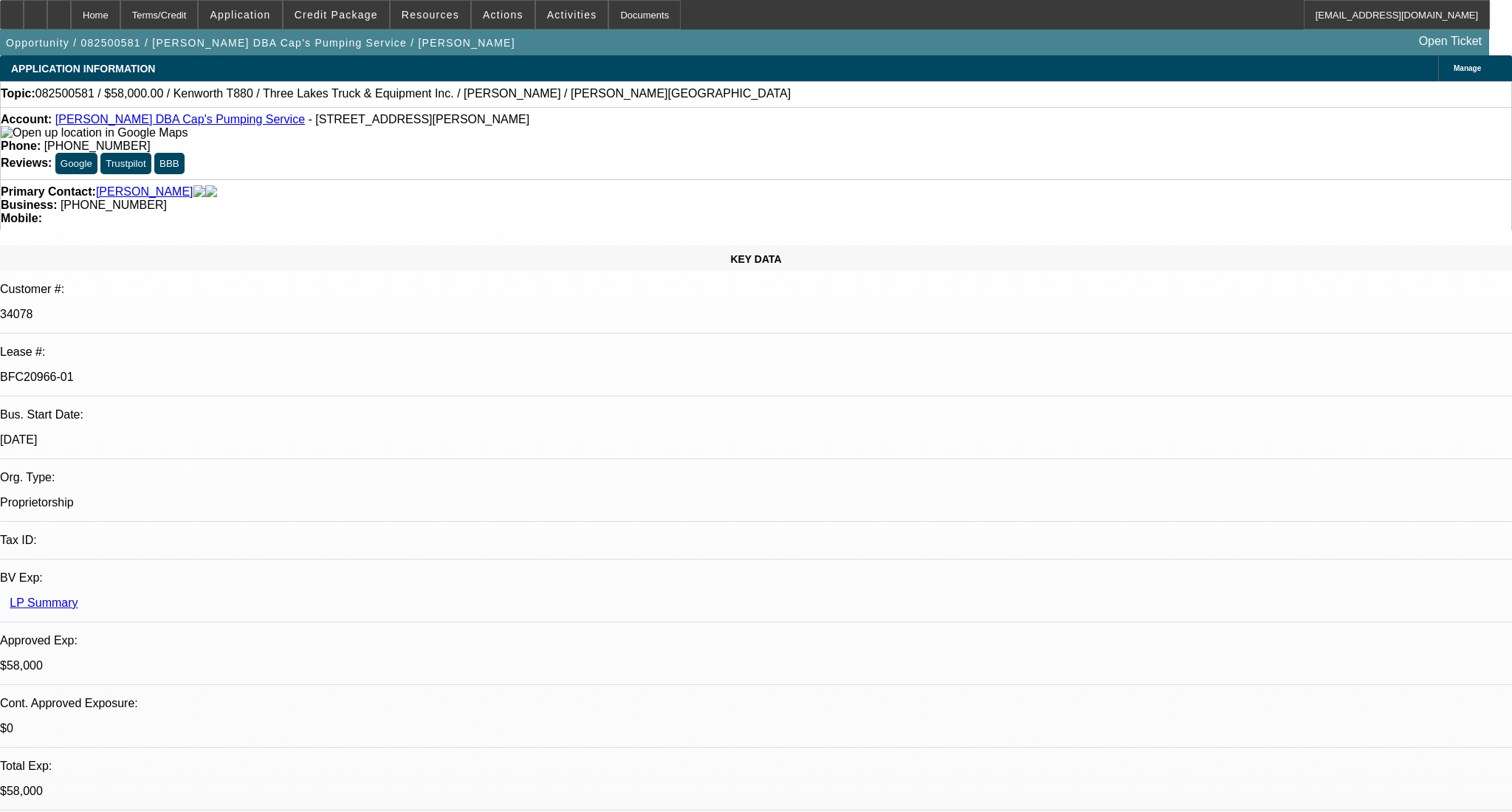
select select "0"
select select "9"
select select "0"
select select "6"
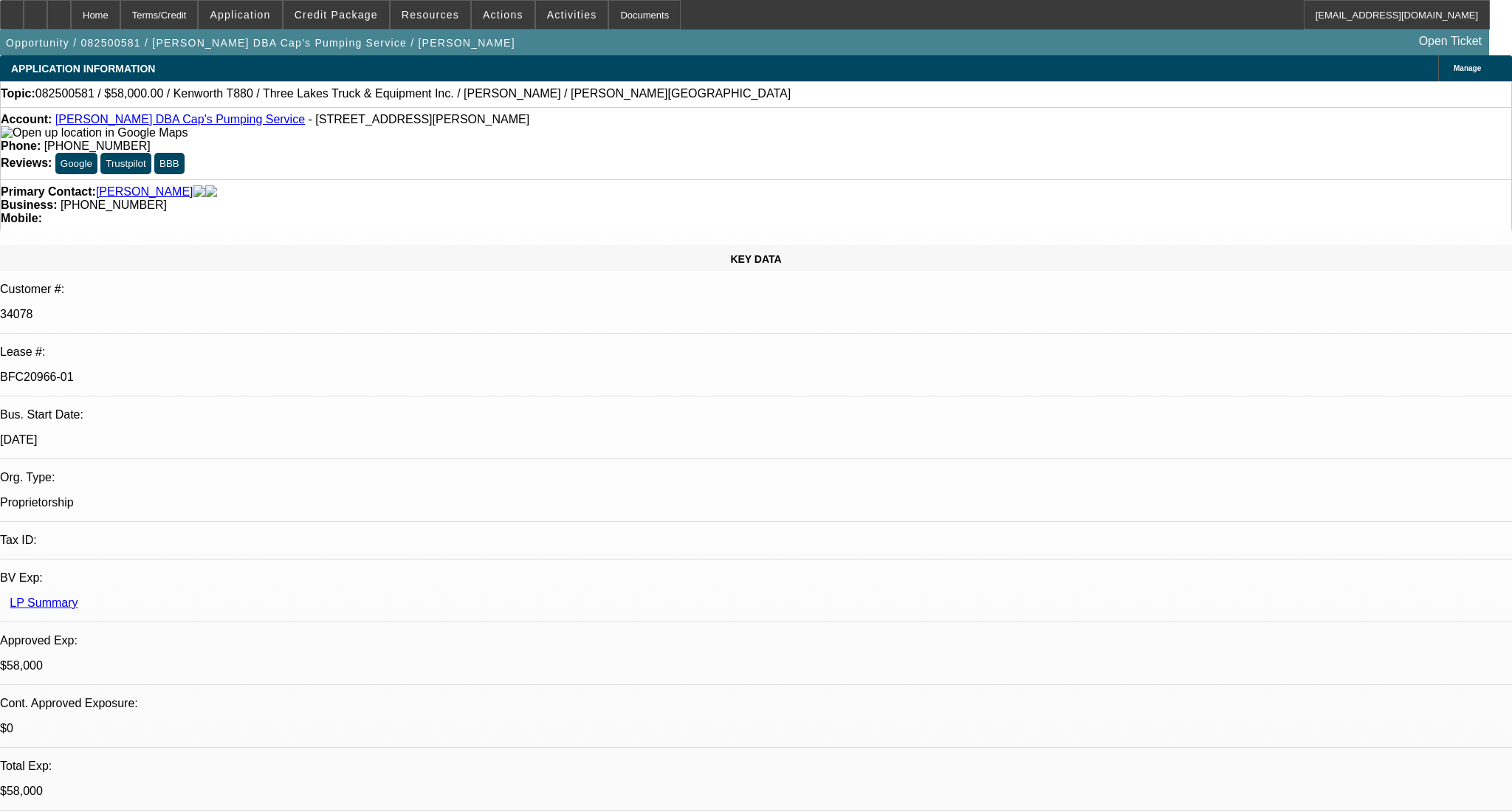
select select "0"
select select "9"
select select "0"
select select "6"
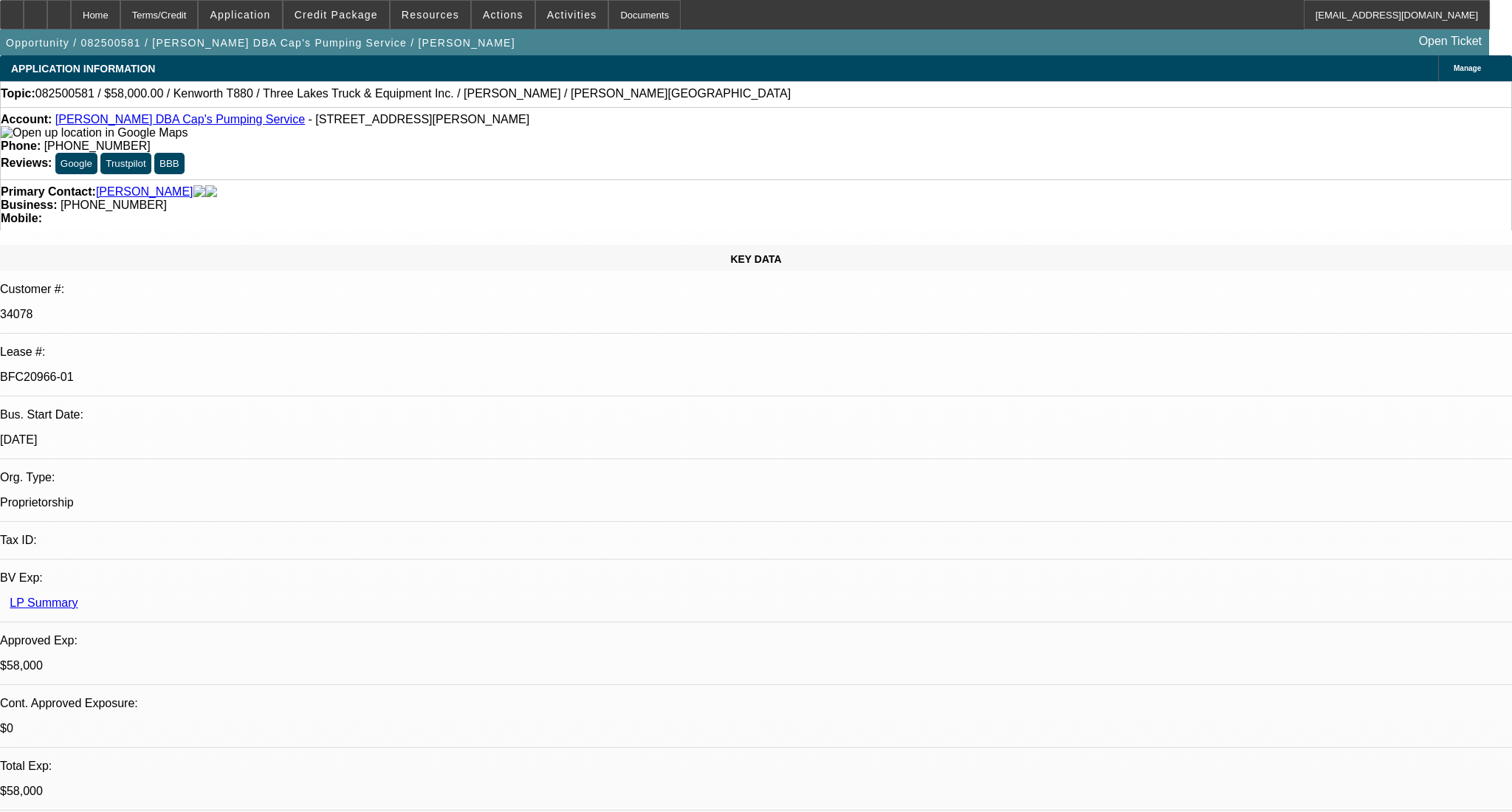
select select "0"
select select "9"
select select "0.1"
select select "4"
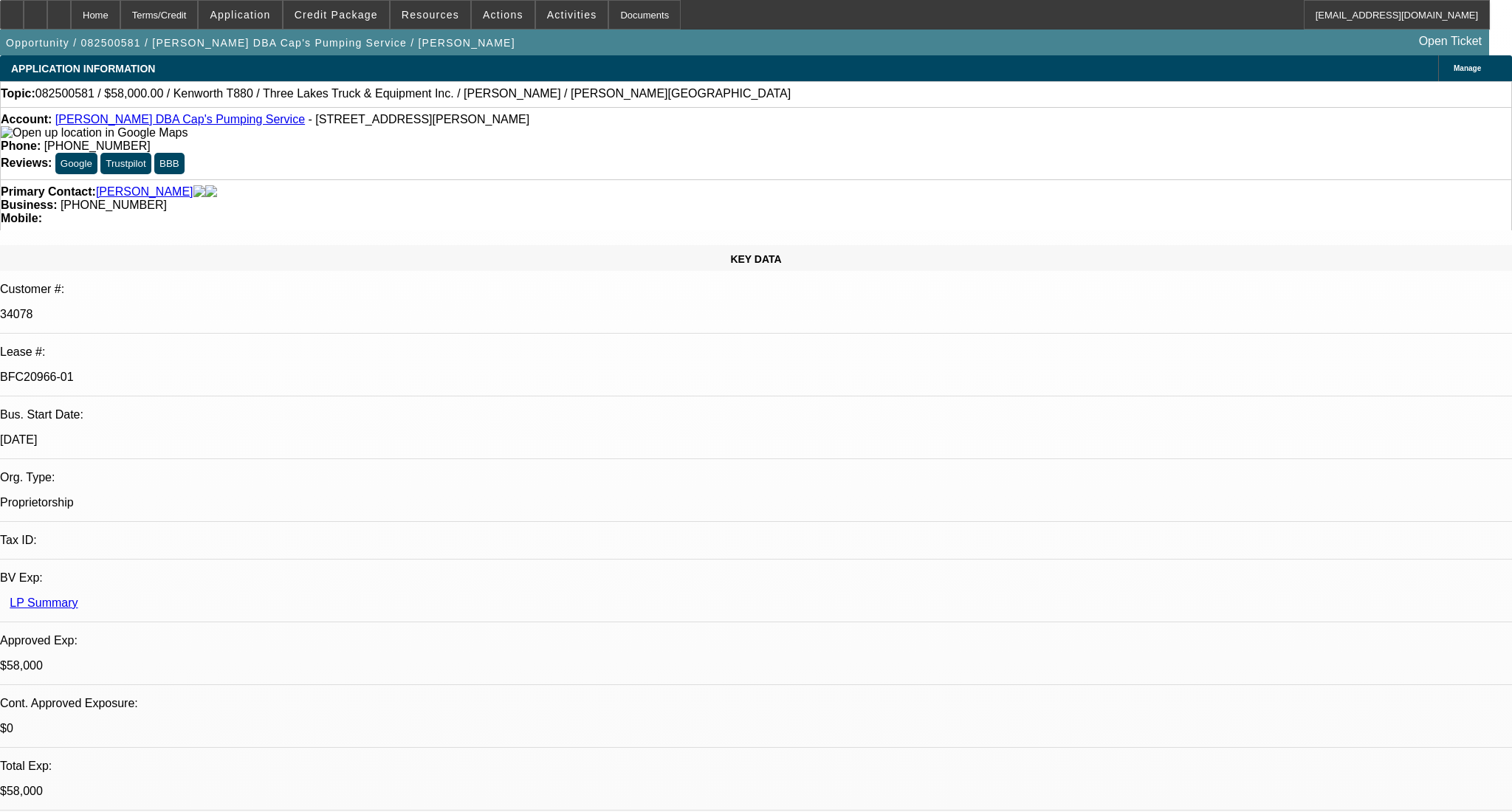
select select "0"
select select "0.1"
select select "4"
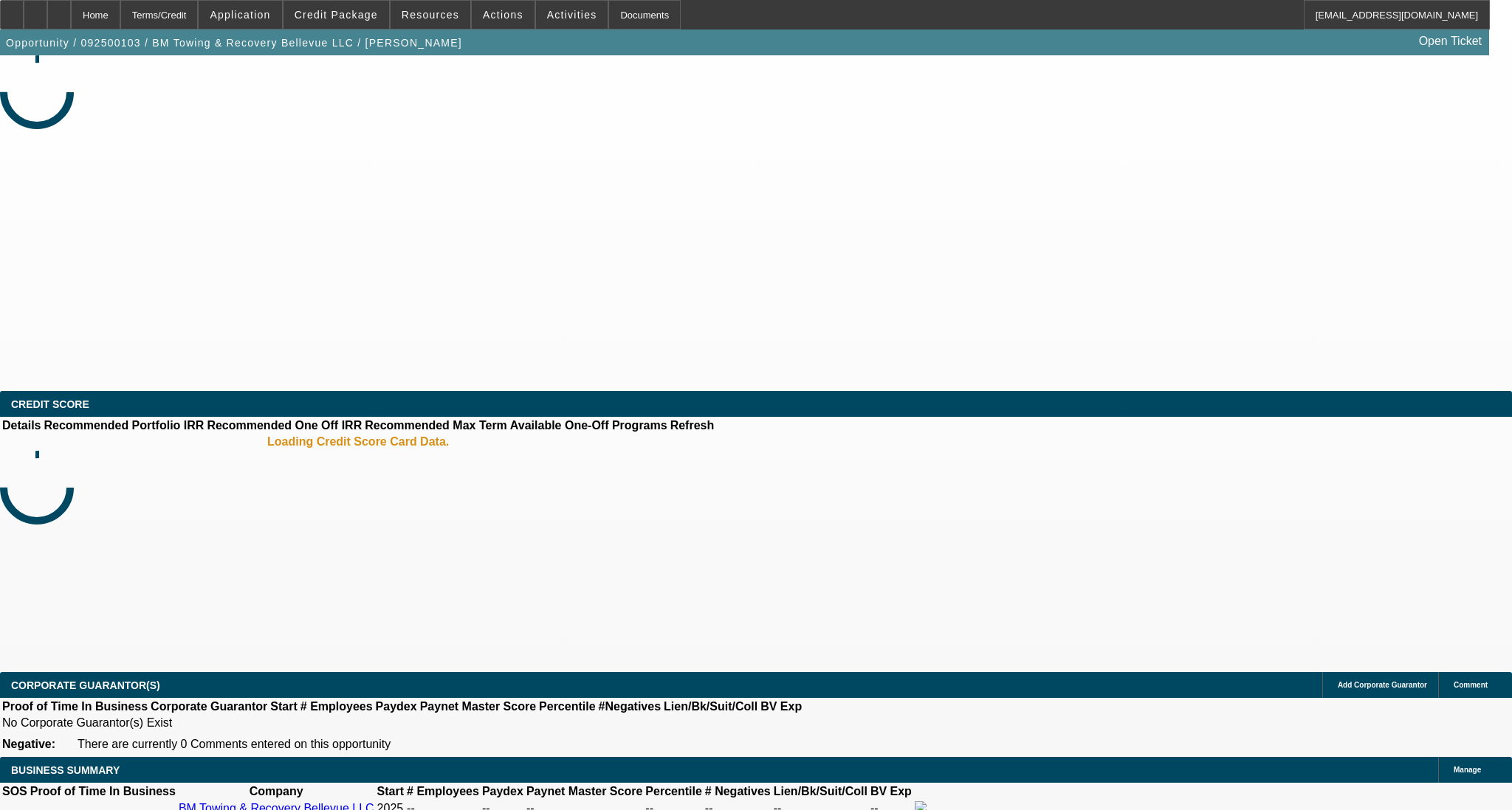
select select "0.15"
select select "2"
select select "0.1"
select select "4"
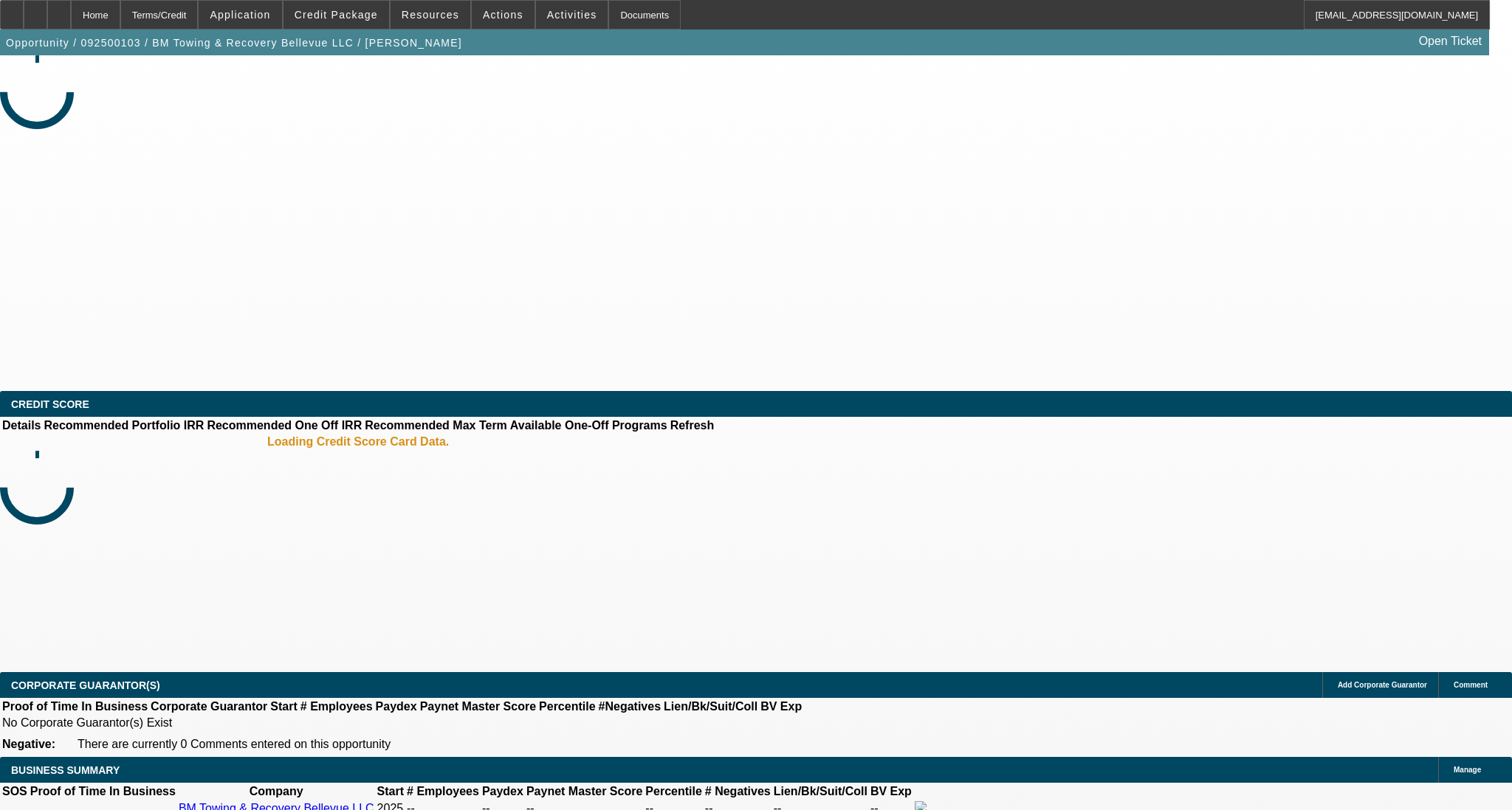
select select "0"
select select "2"
select select "0.1"
select select "4"
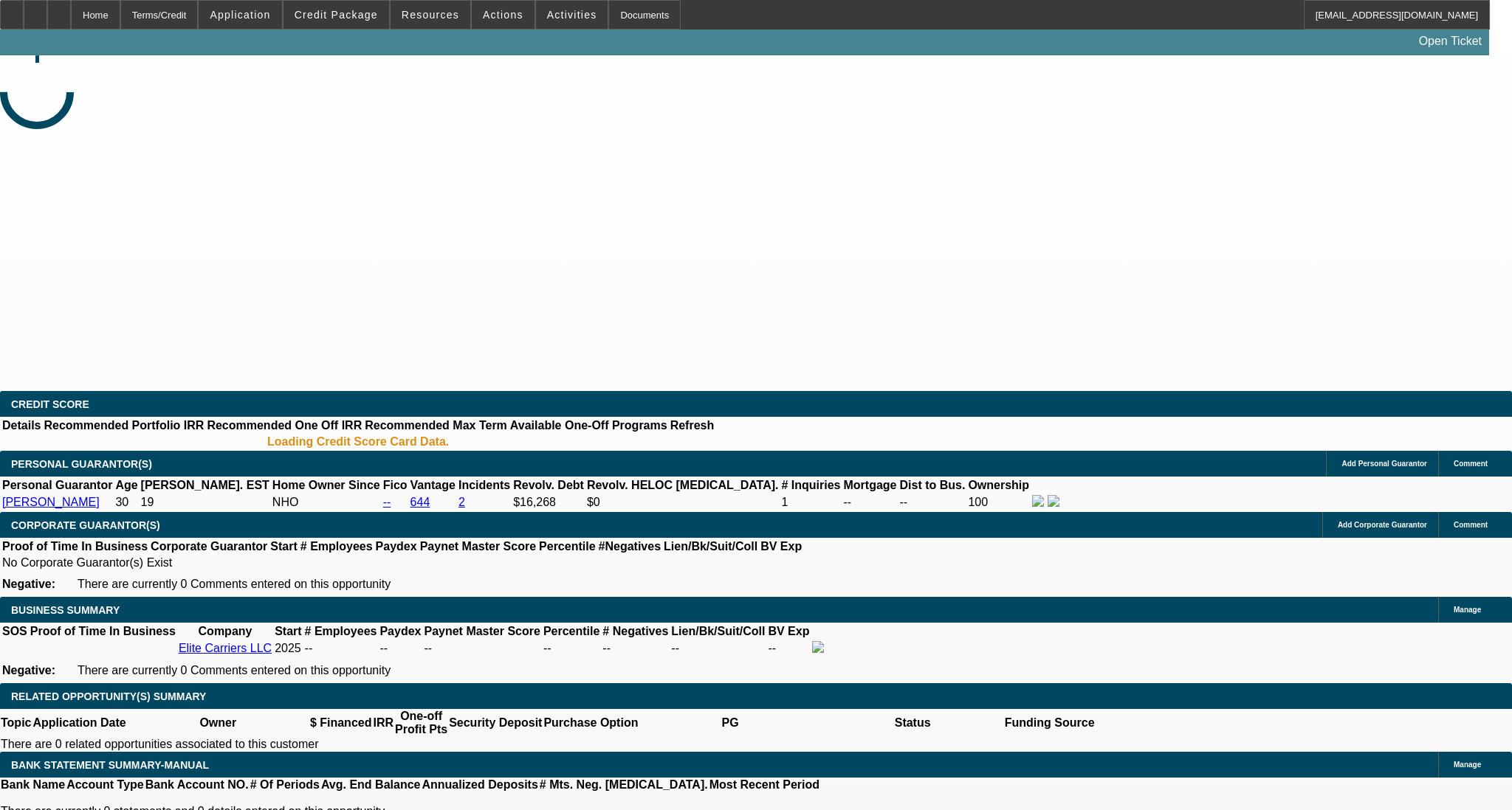
select select "0"
select select "2"
select select "0.1"
select select "4"
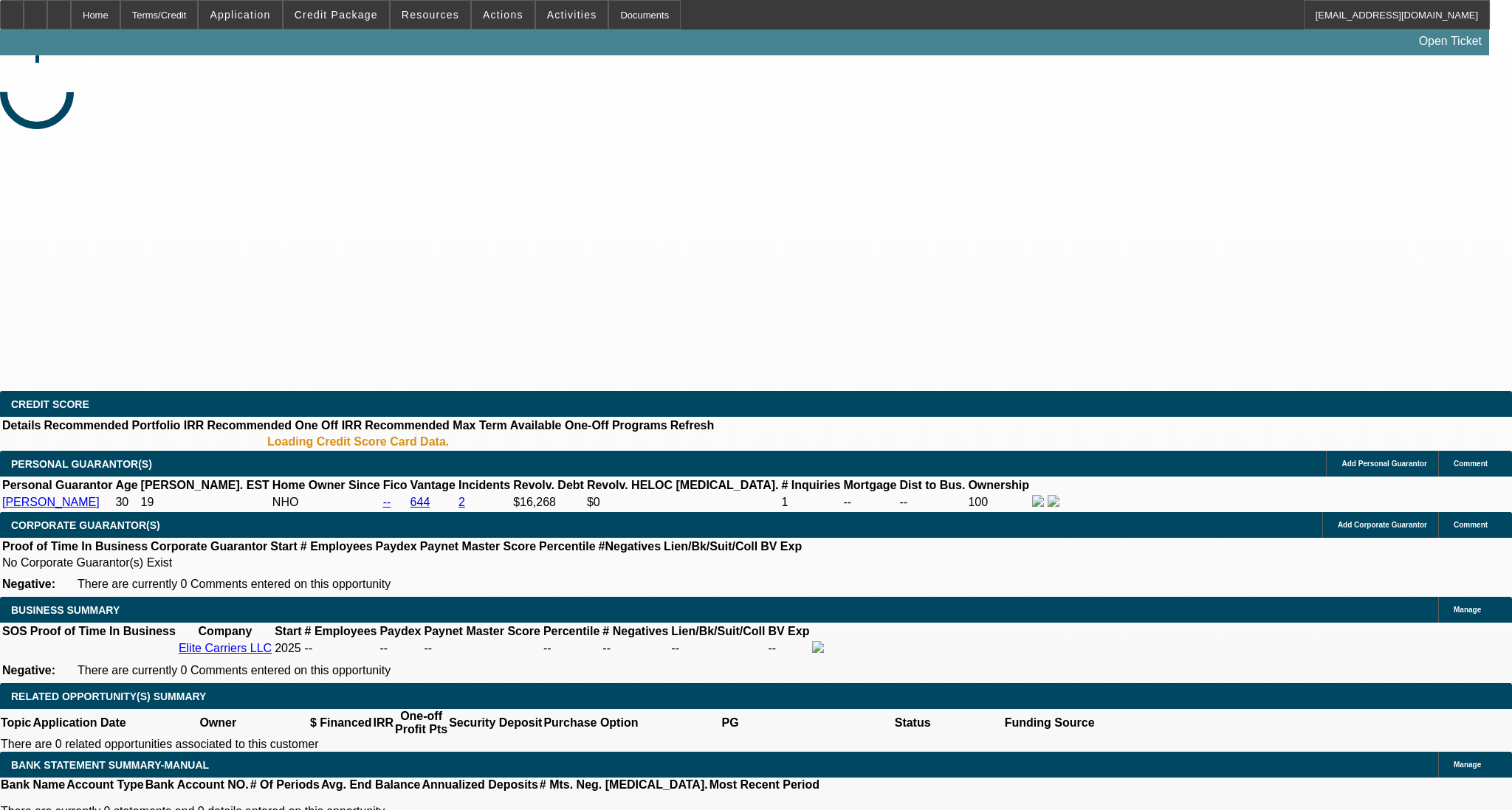
select select "0"
select select "2"
select select "0.1"
select select "4"
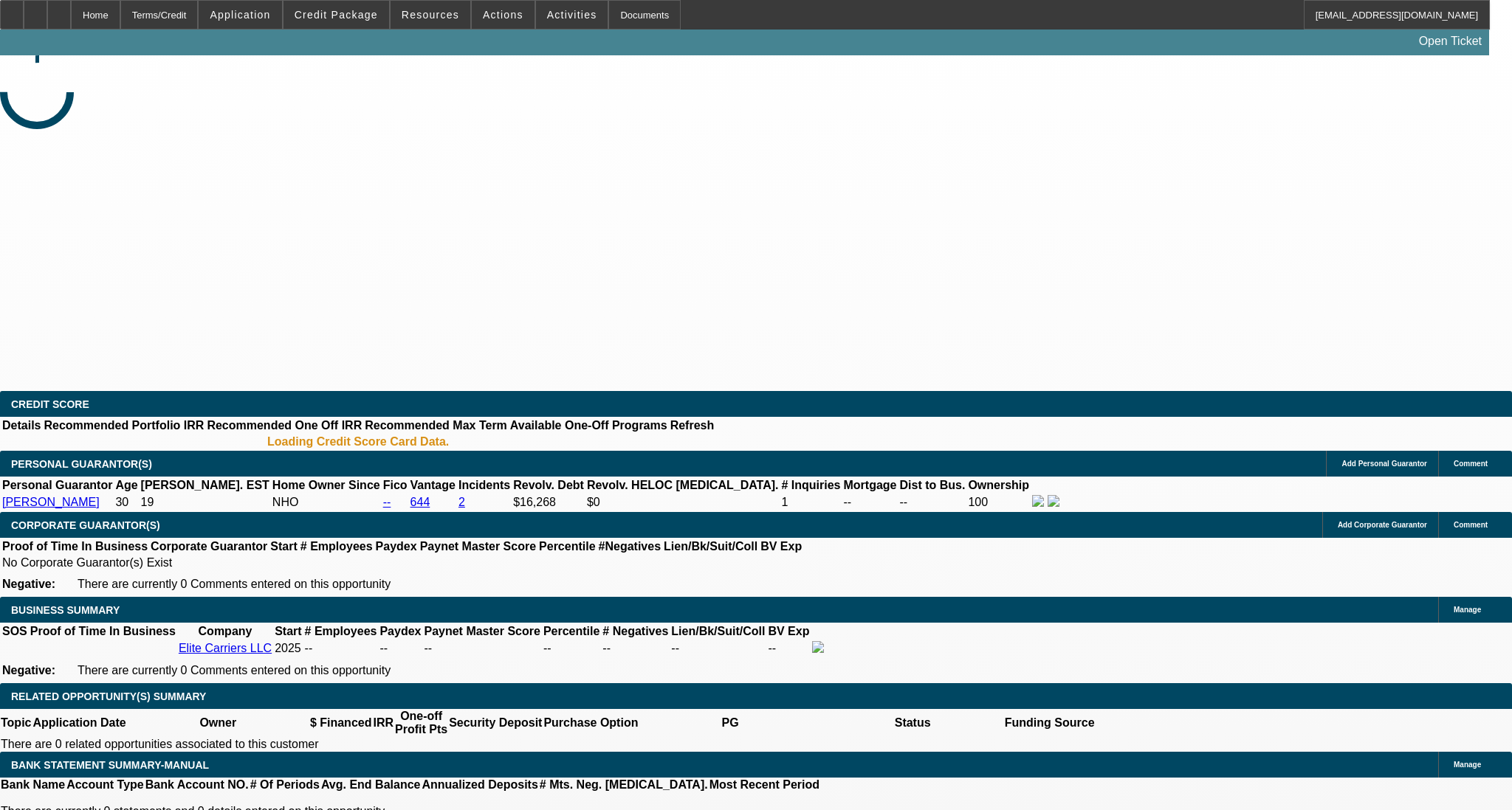
select select "0"
select select "2"
select select "0.1"
select select "4"
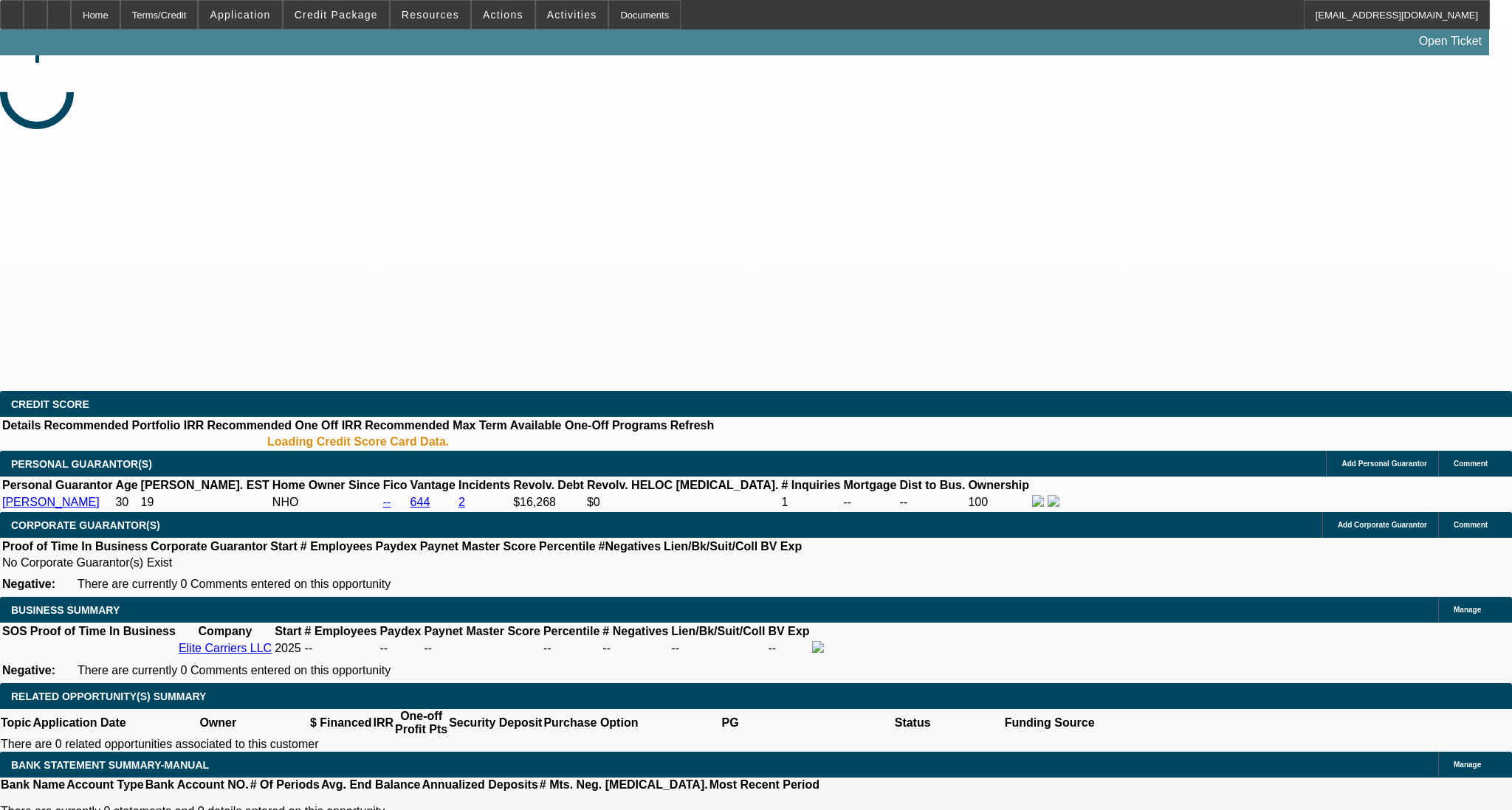
select select "0"
select select "2"
select select "0.1"
select select "4"
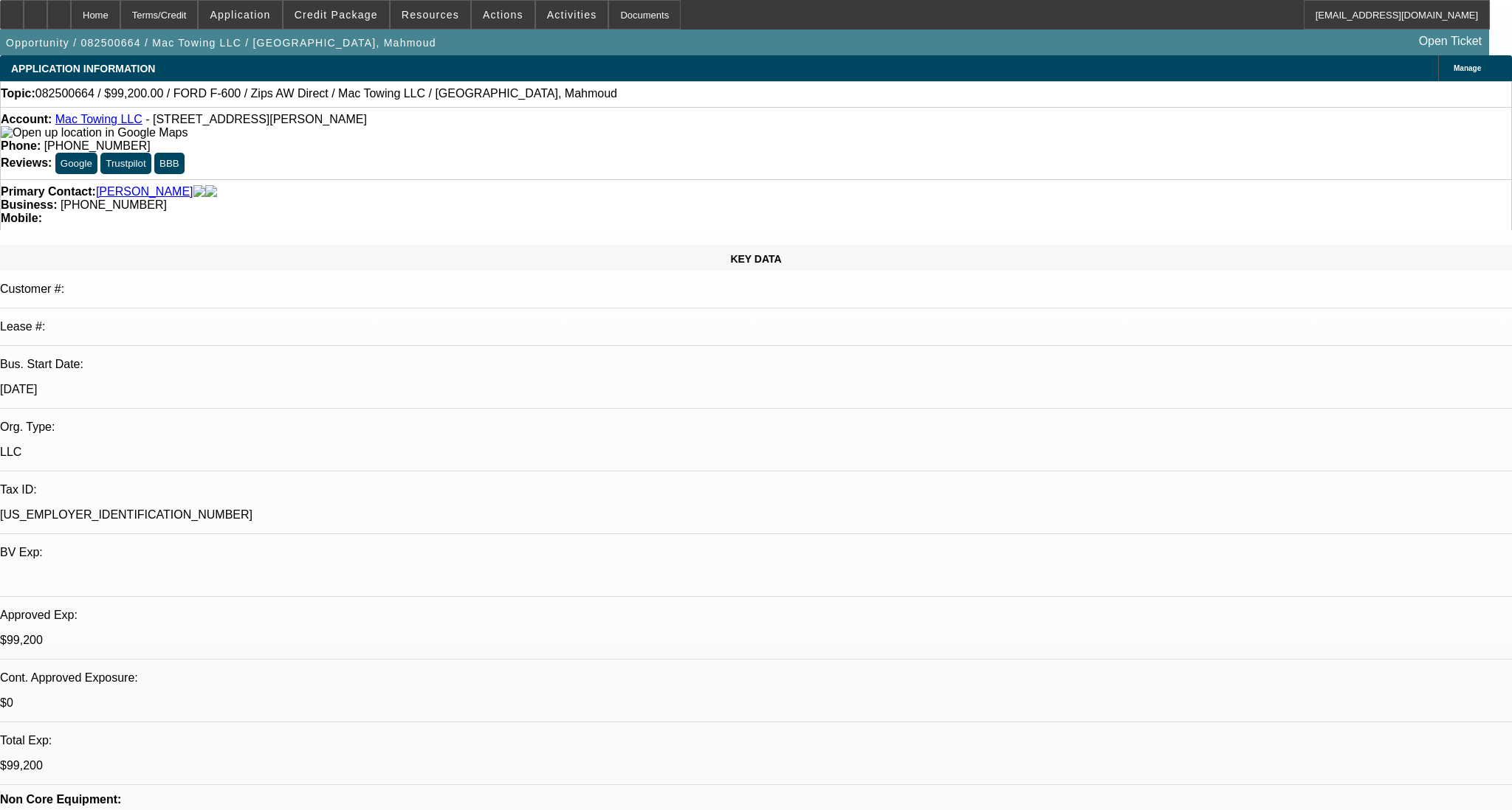
select select "0"
select select "2"
select select "0"
select select "6"
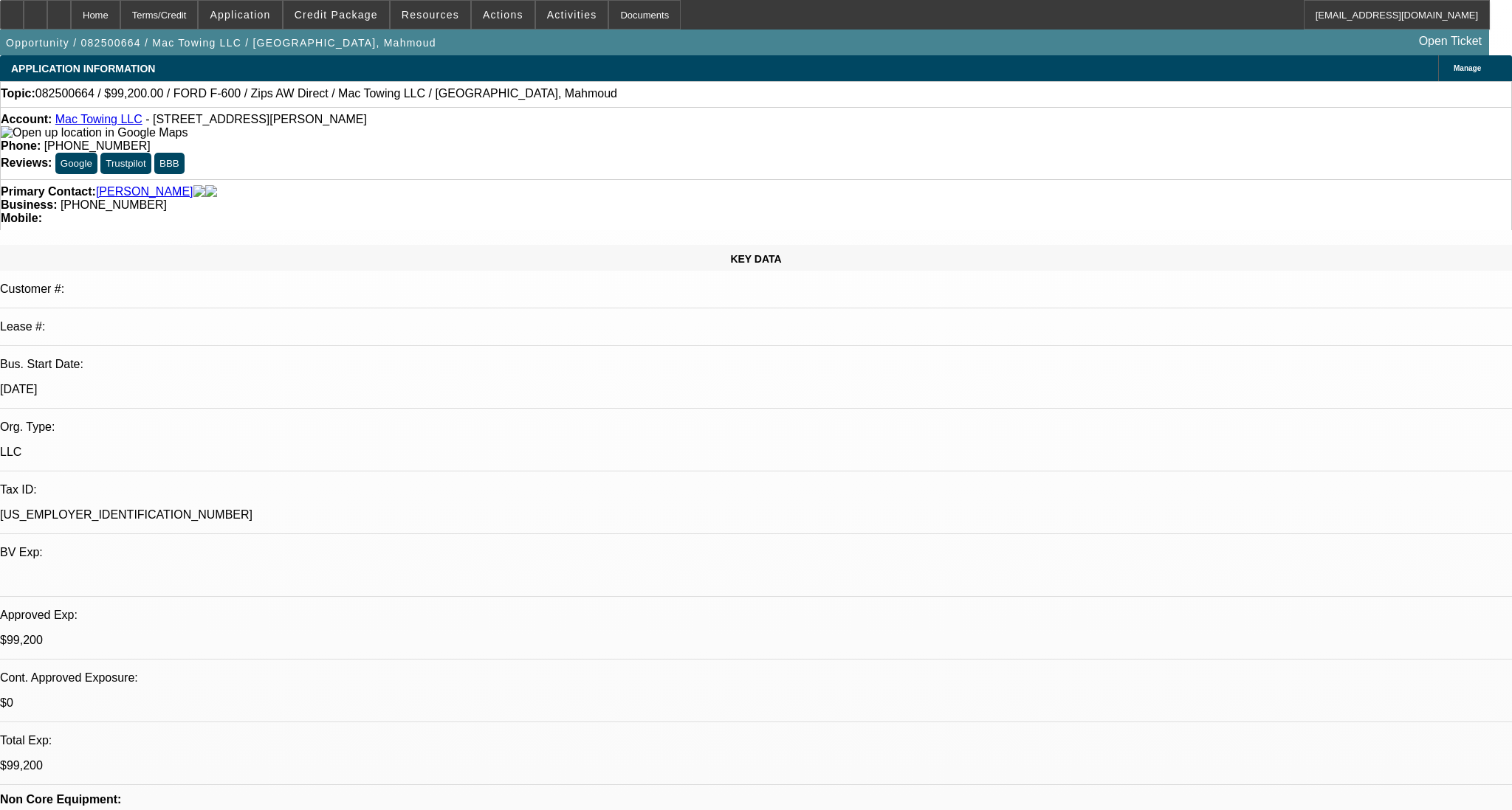
select select "0.2"
select select "2"
select select "0"
select select "6"
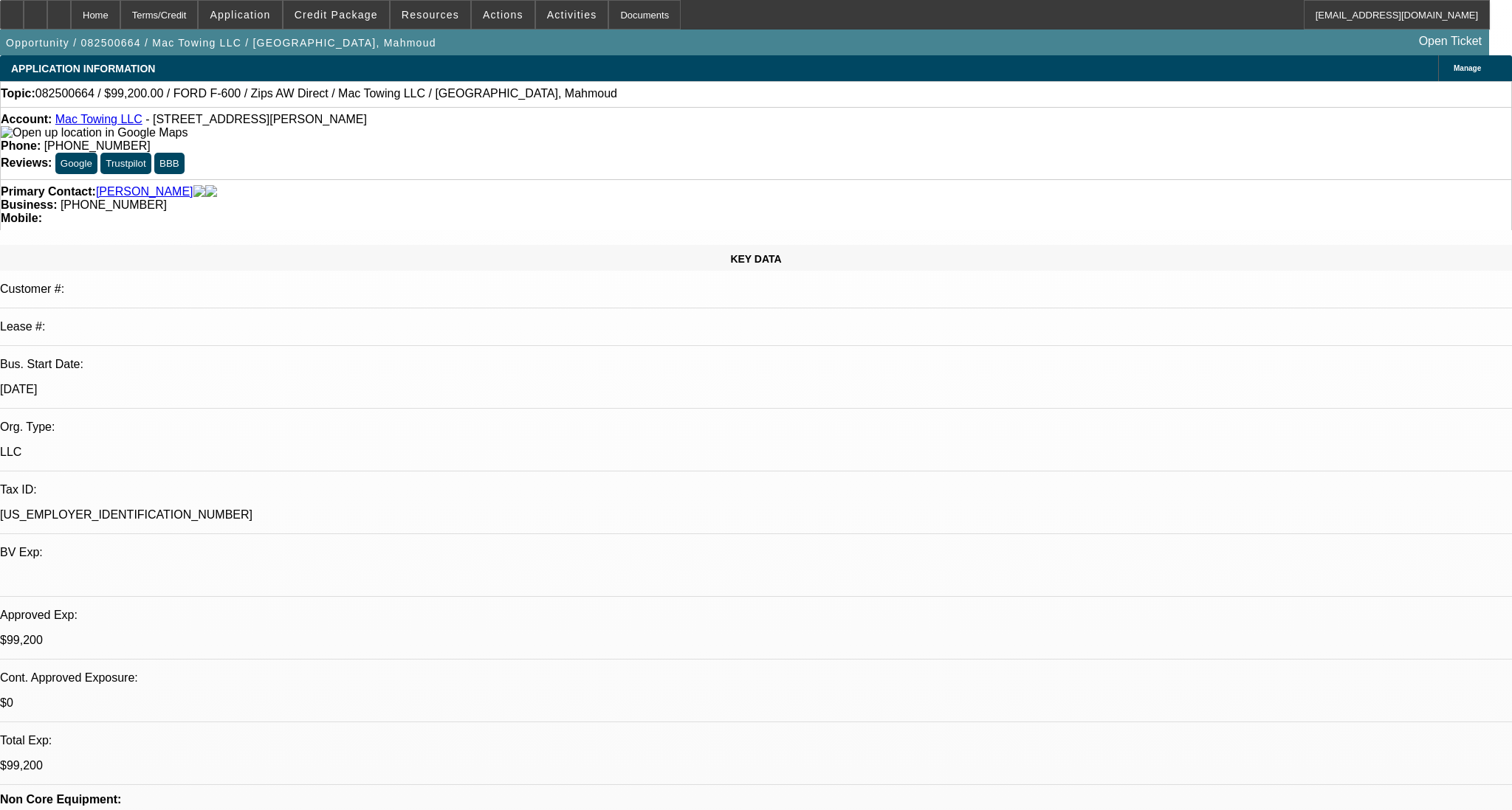
select select "0.2"
select select "2"
select select "0"
select select "6"
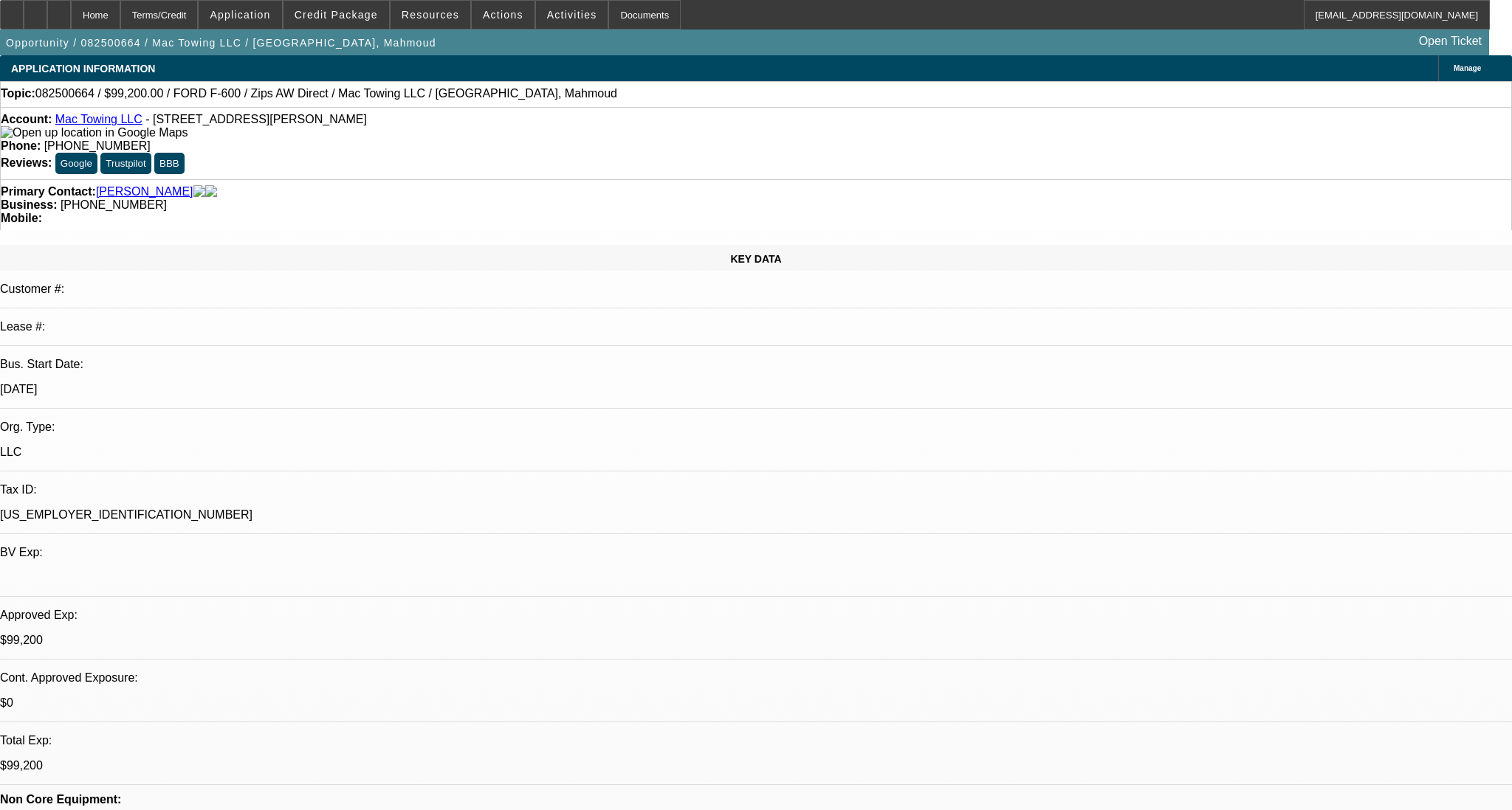
select select "0.2"
select select "2"
select select "0"
select select "6"
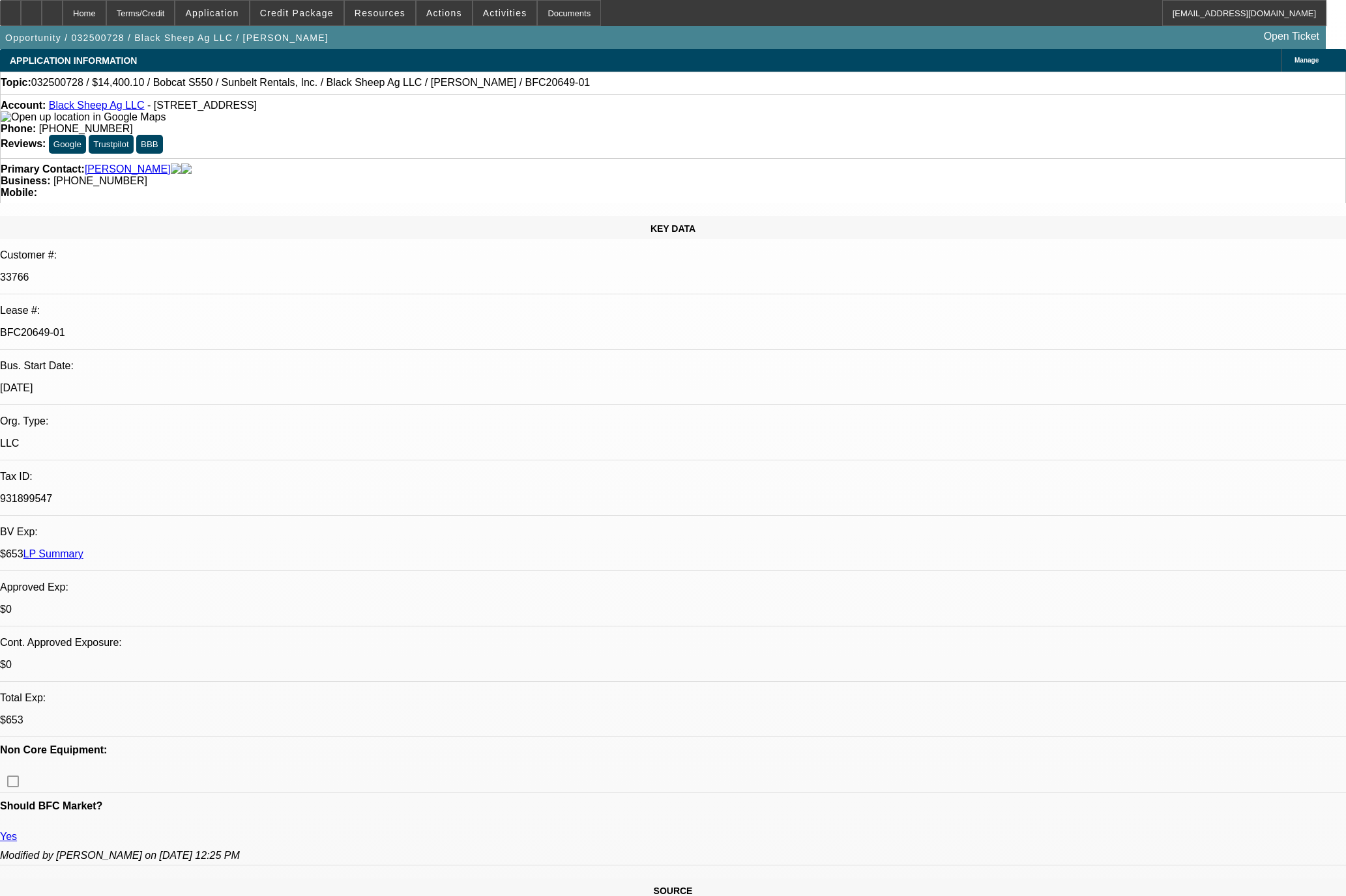
select select "0"
select select "0.1"
select select "4"
select select "0"
select select "0.1"
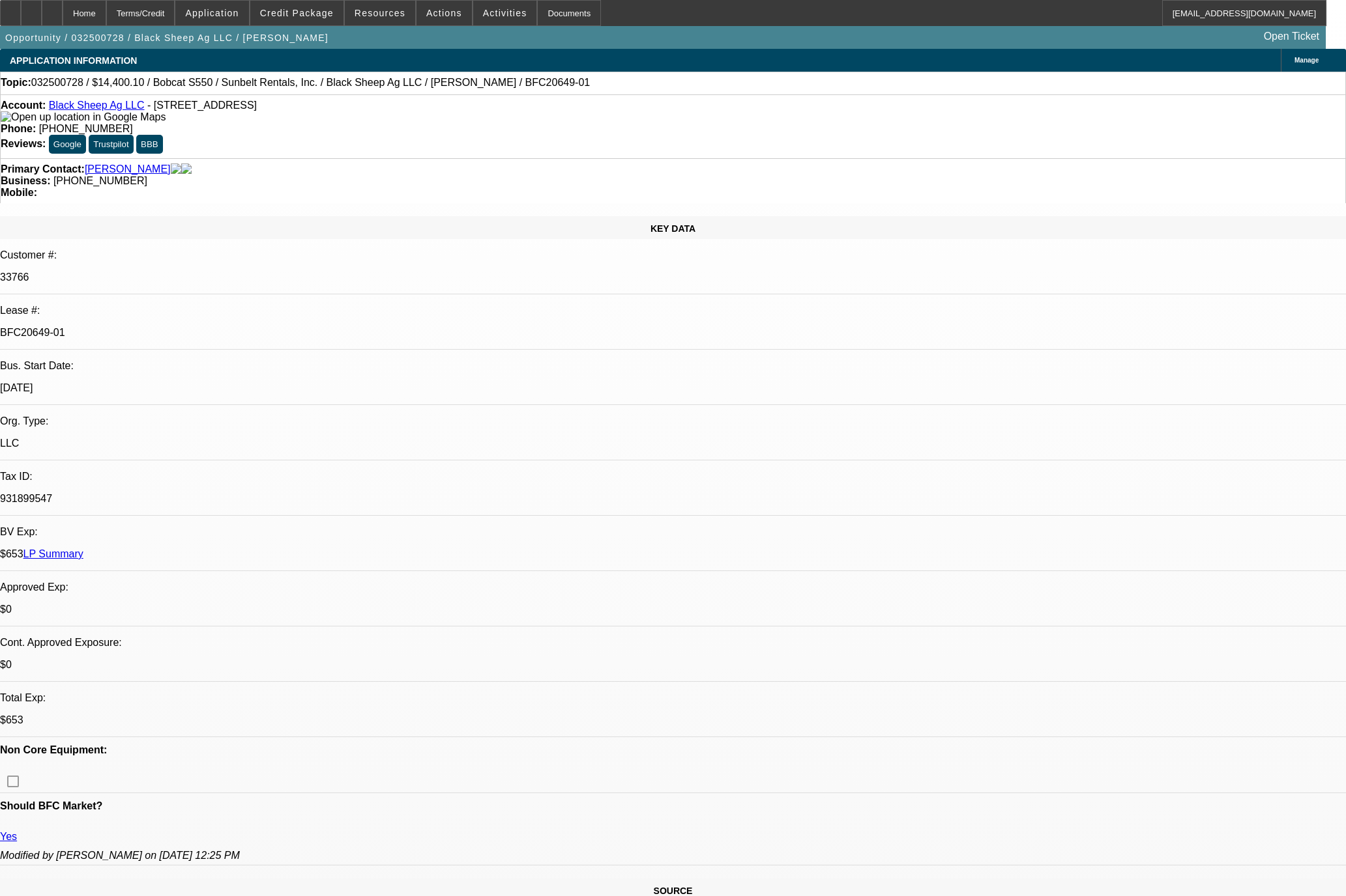
select select "4"
select select "0"
select select "0.1"
select select "4"
select select "0"
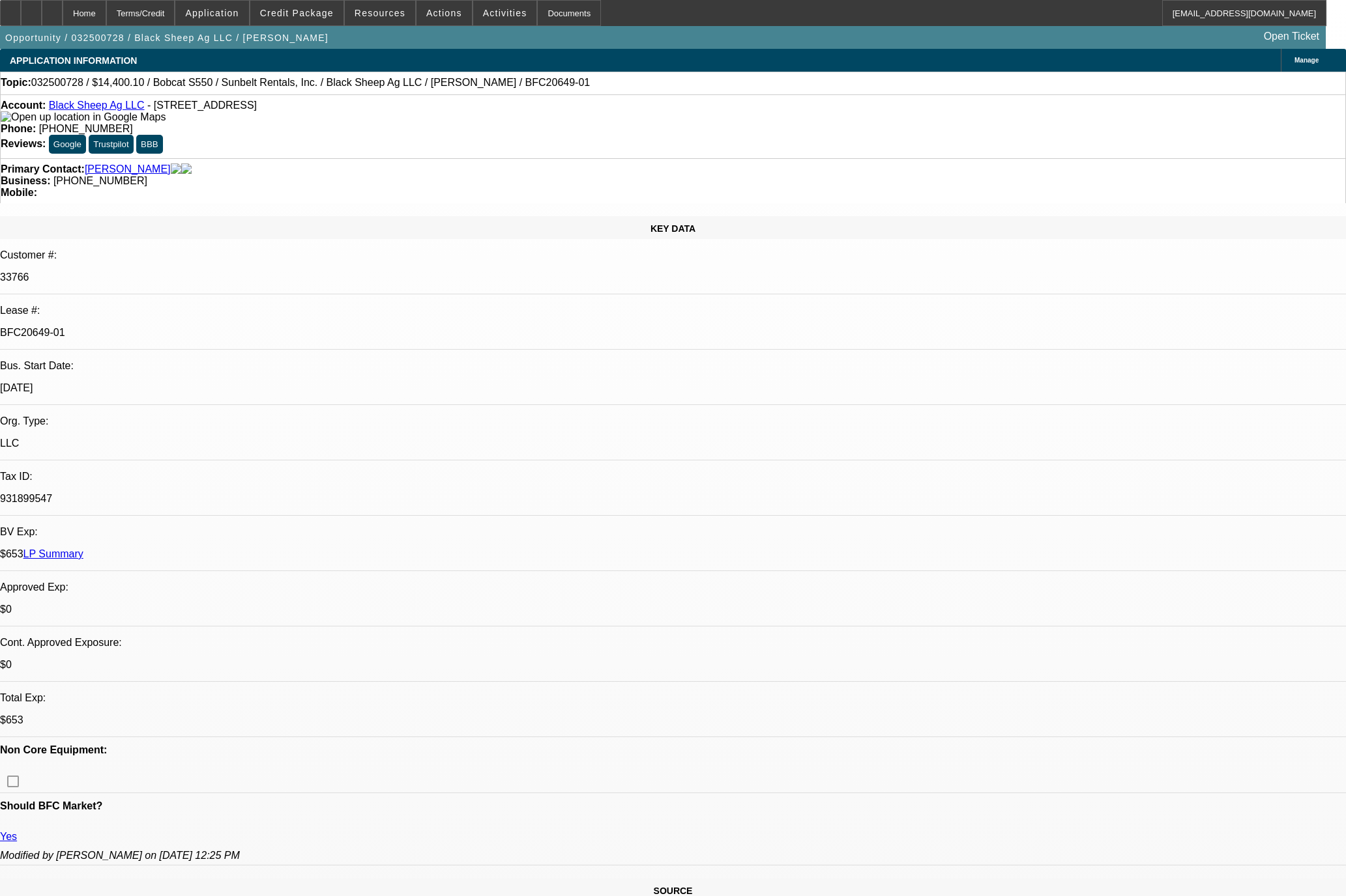
select select "0.1"
select select "4"
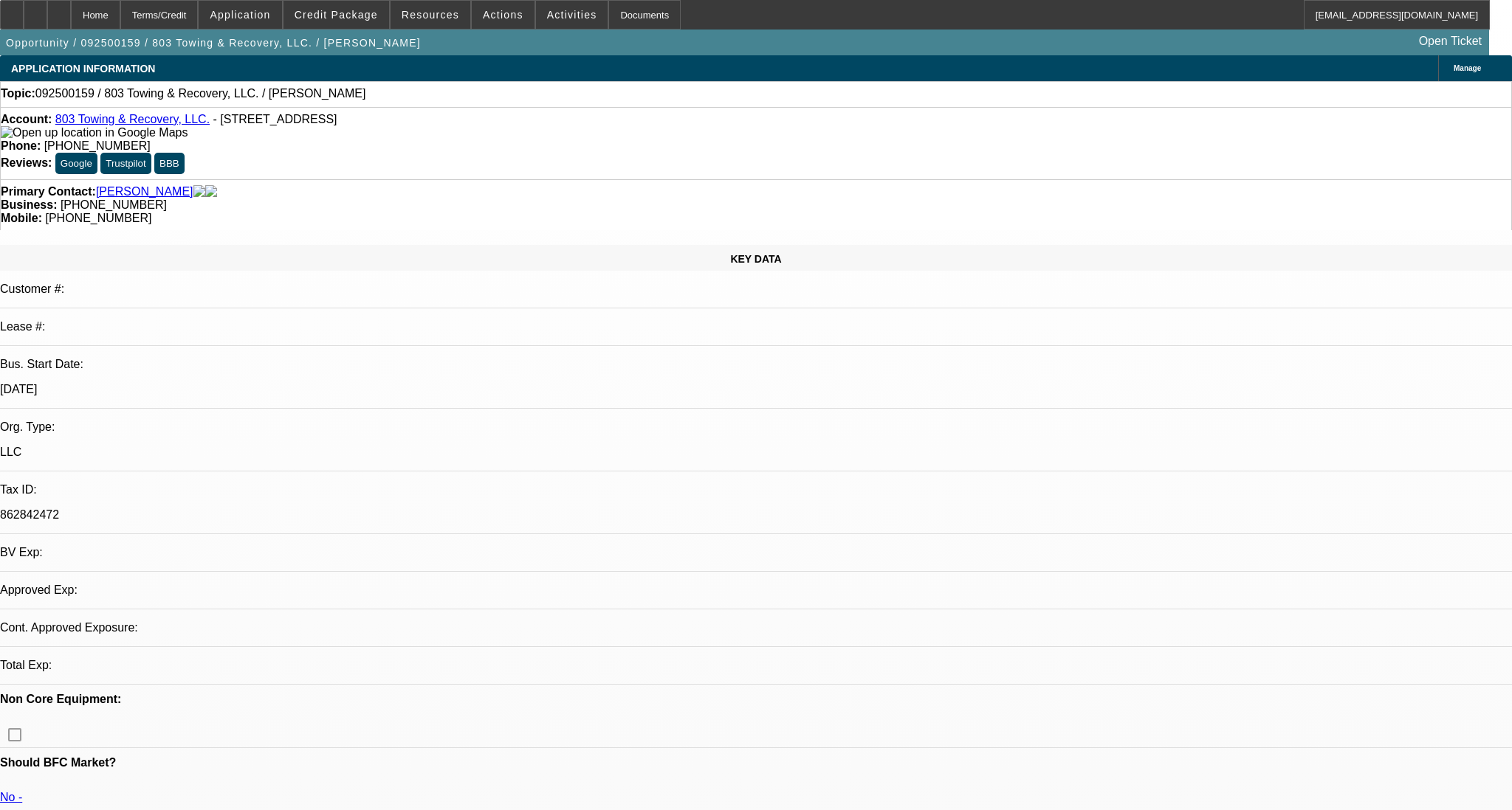
select select "0"
select select "2"
select select "0.1"
select select "4"
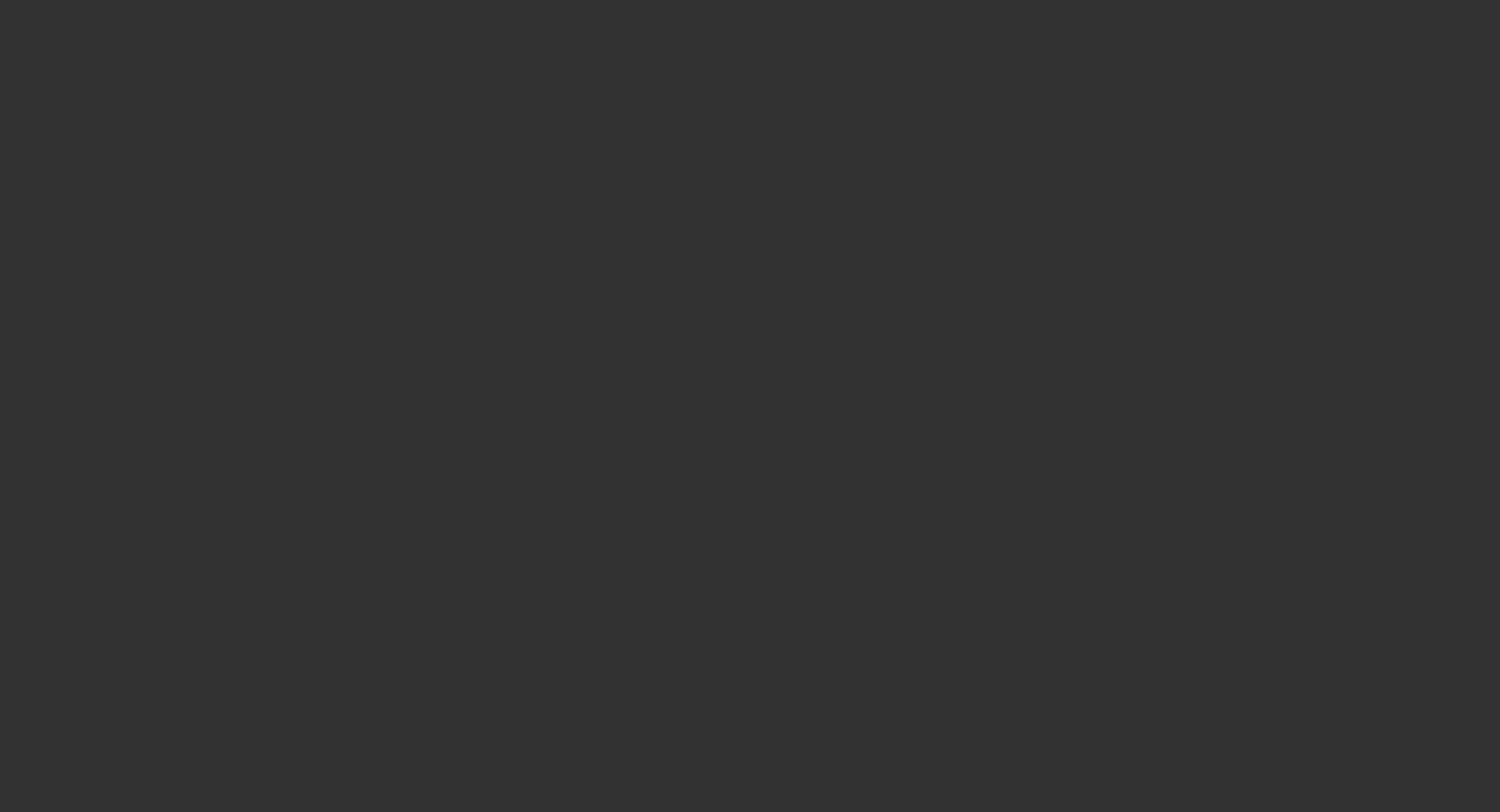
select select "0"
select select "2"
select select "0"
select select "6"
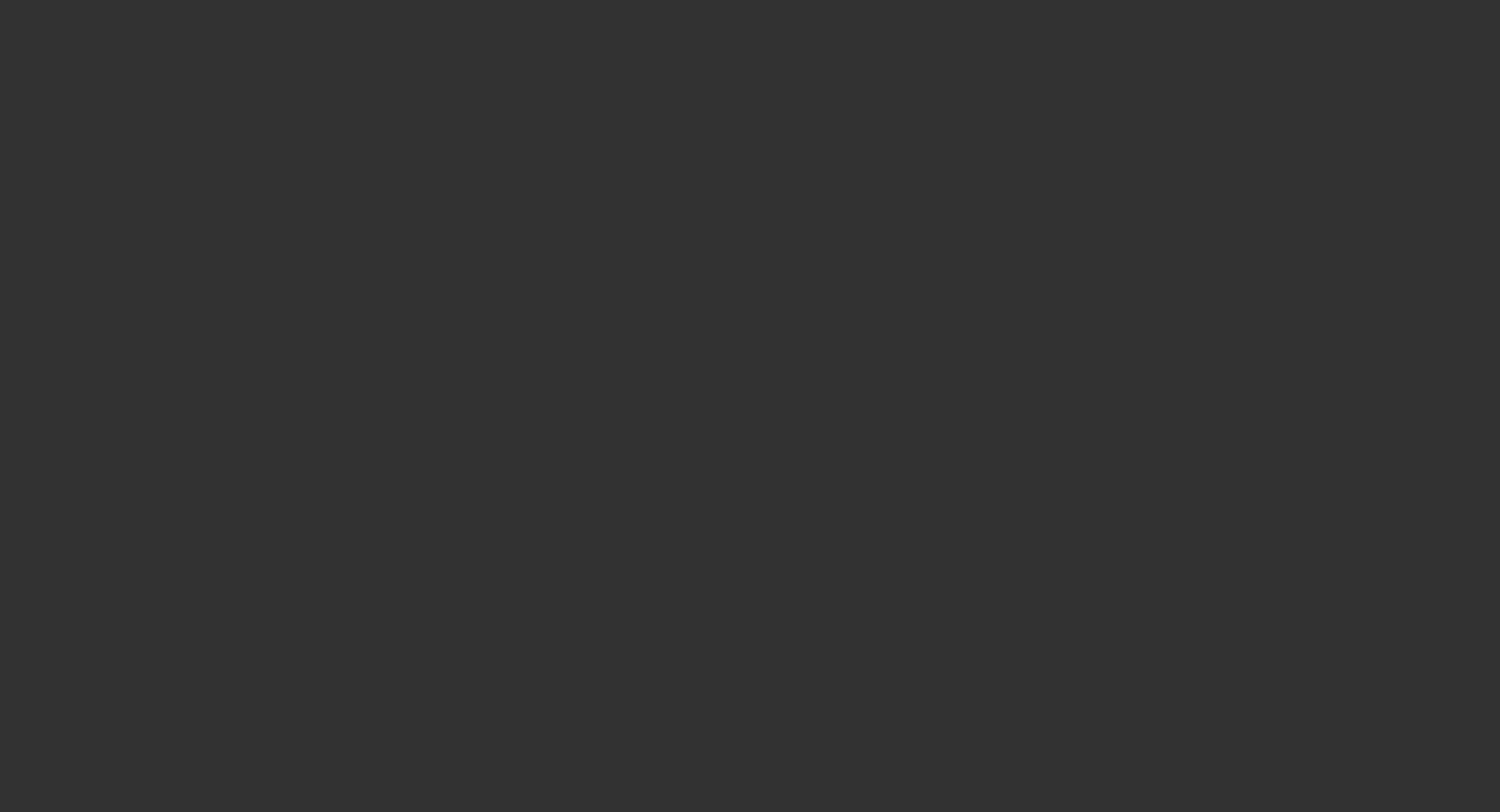
select select "0"
select select "2"
select select "0"
select select "6"
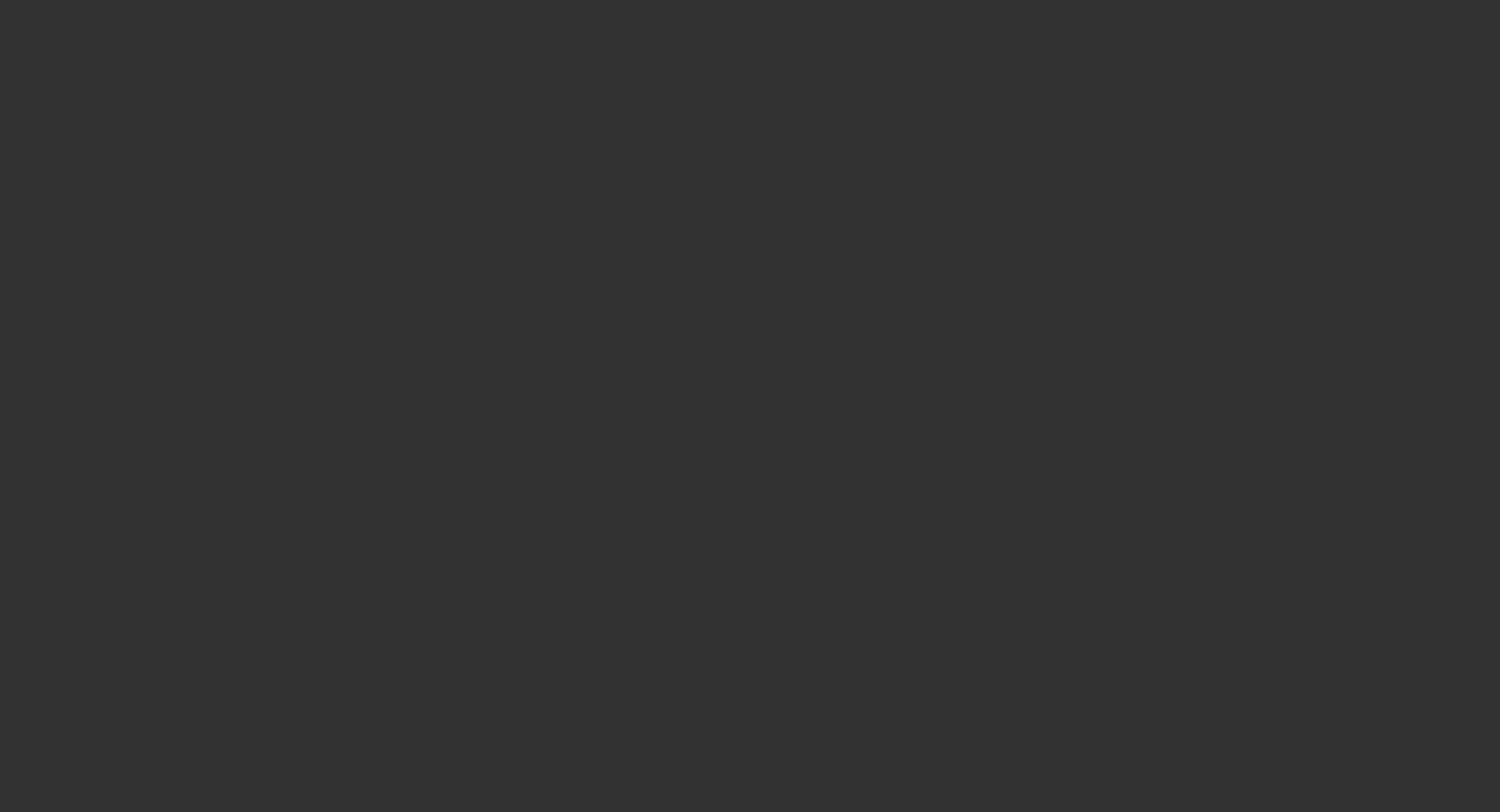
select select "0"
select select "2"
select select "0"
select select "6"
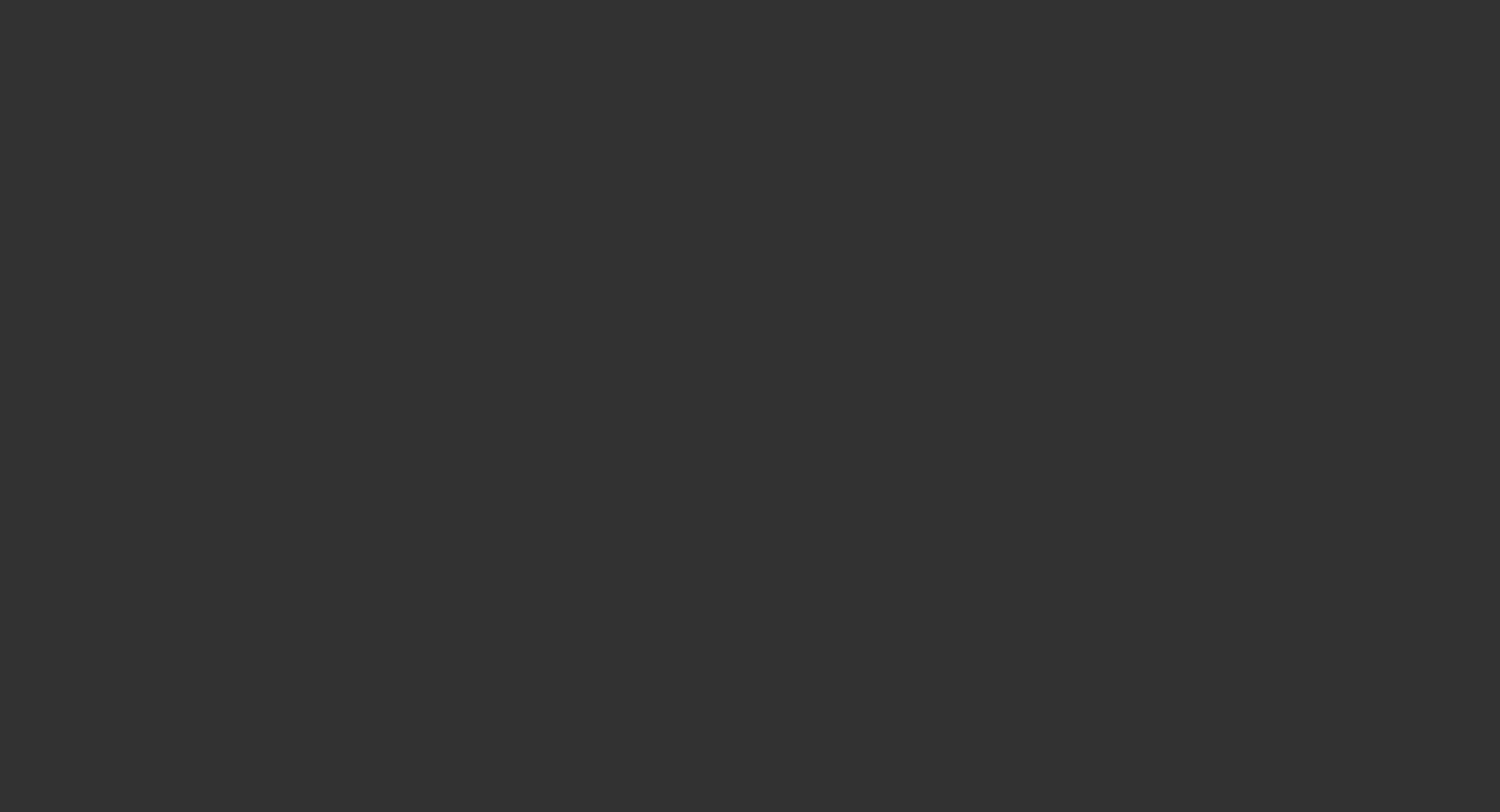
select select "0"
select select "2"
select select "0"
select select "6"
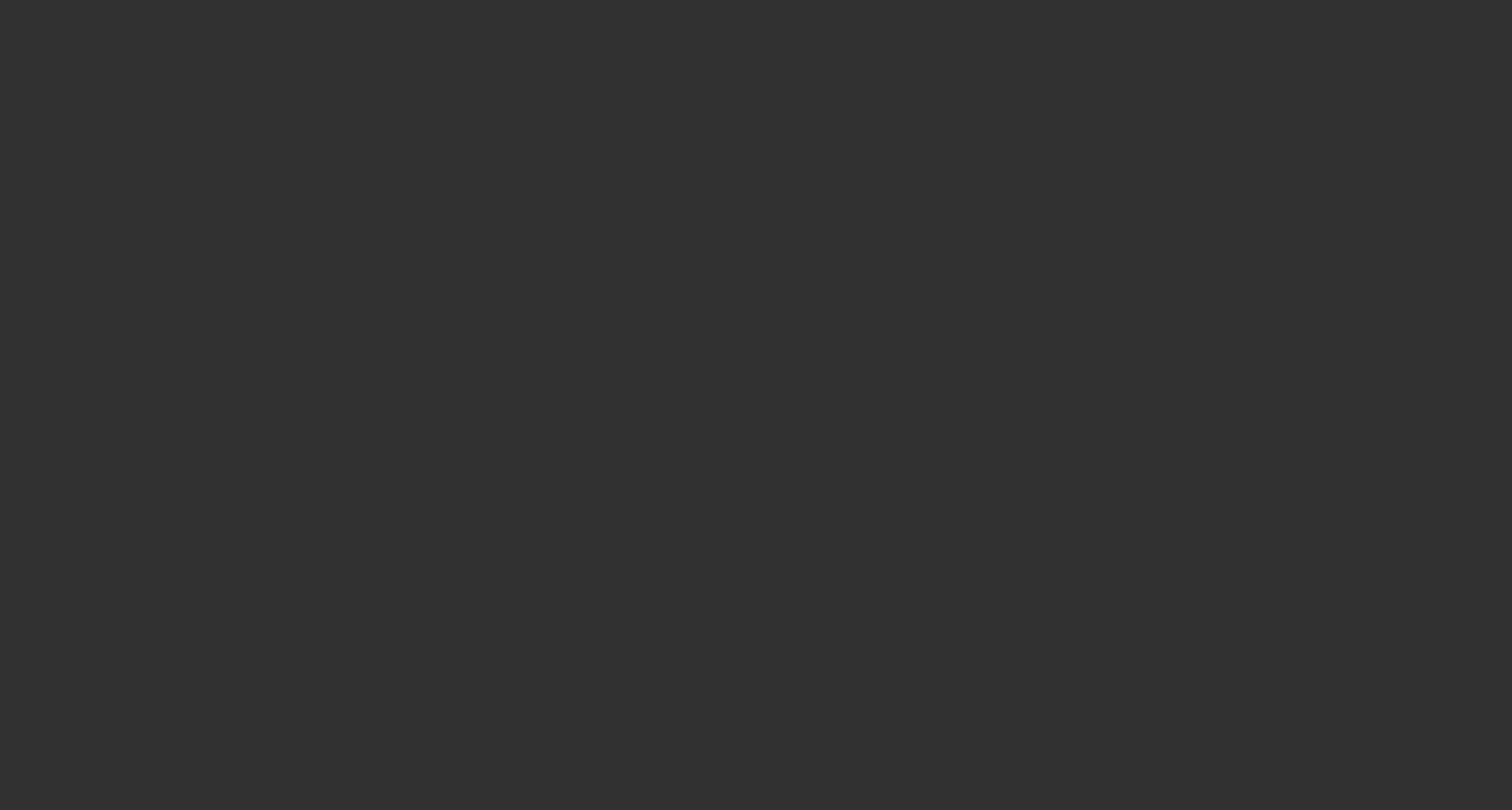
select select "0"
select select "2"
select select "0.1"
select select "0"
select select "2"
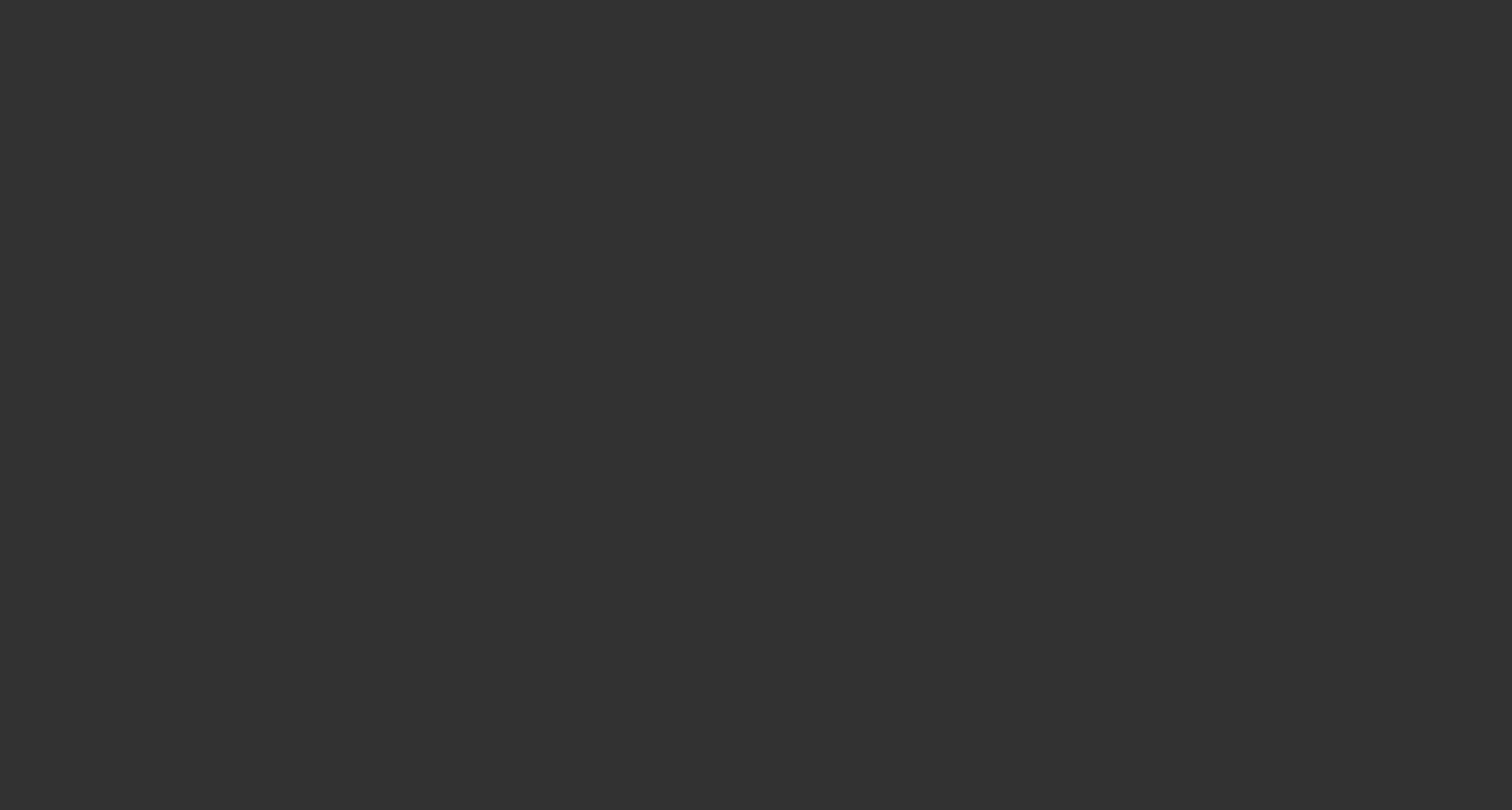
select select "0.1"
select select "0"
select select "0.1"
select select "0"
select select "0.1"
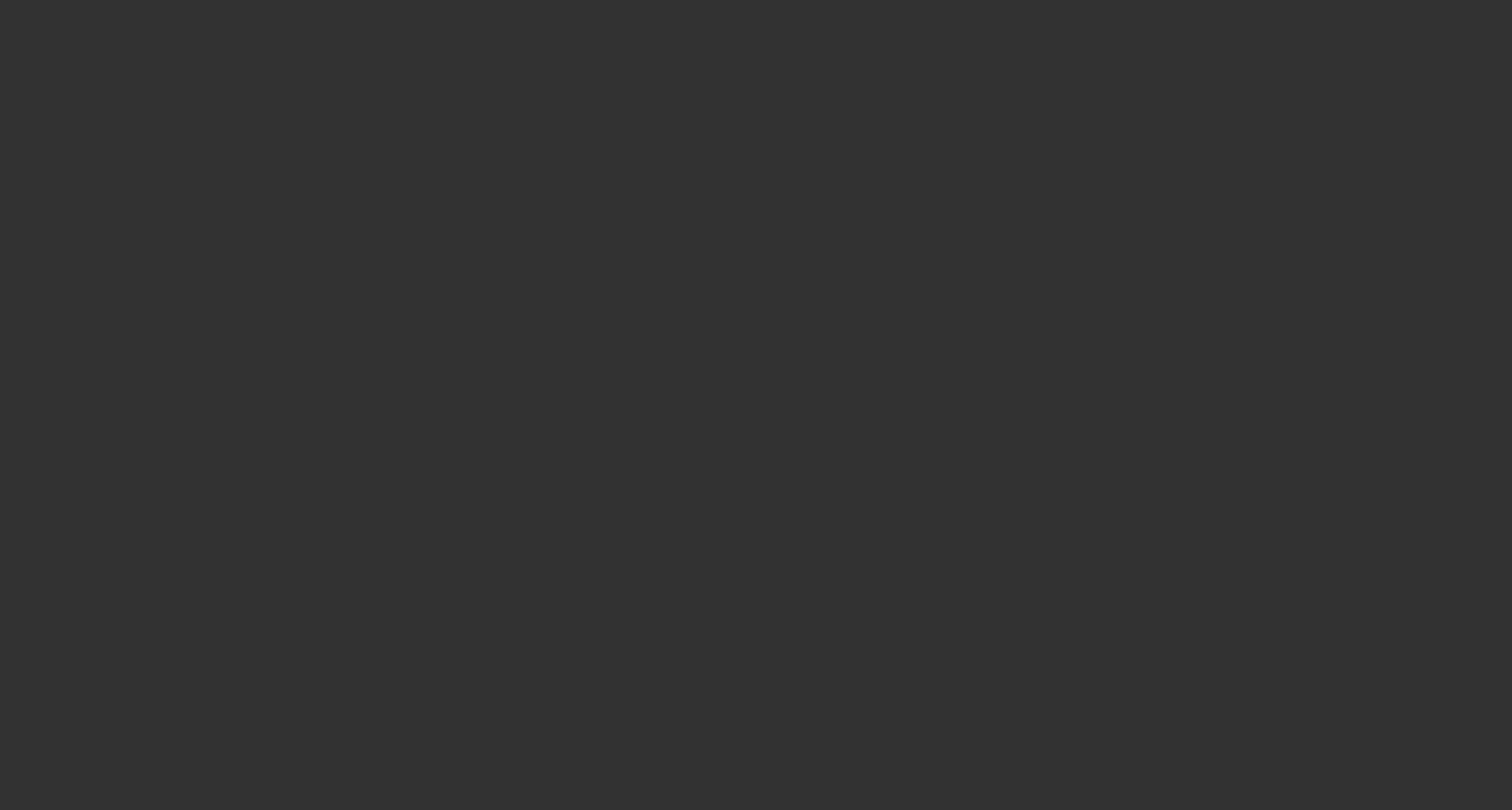
select select "1"
select select "2"
select select "4"
select select "1"
select select "2"
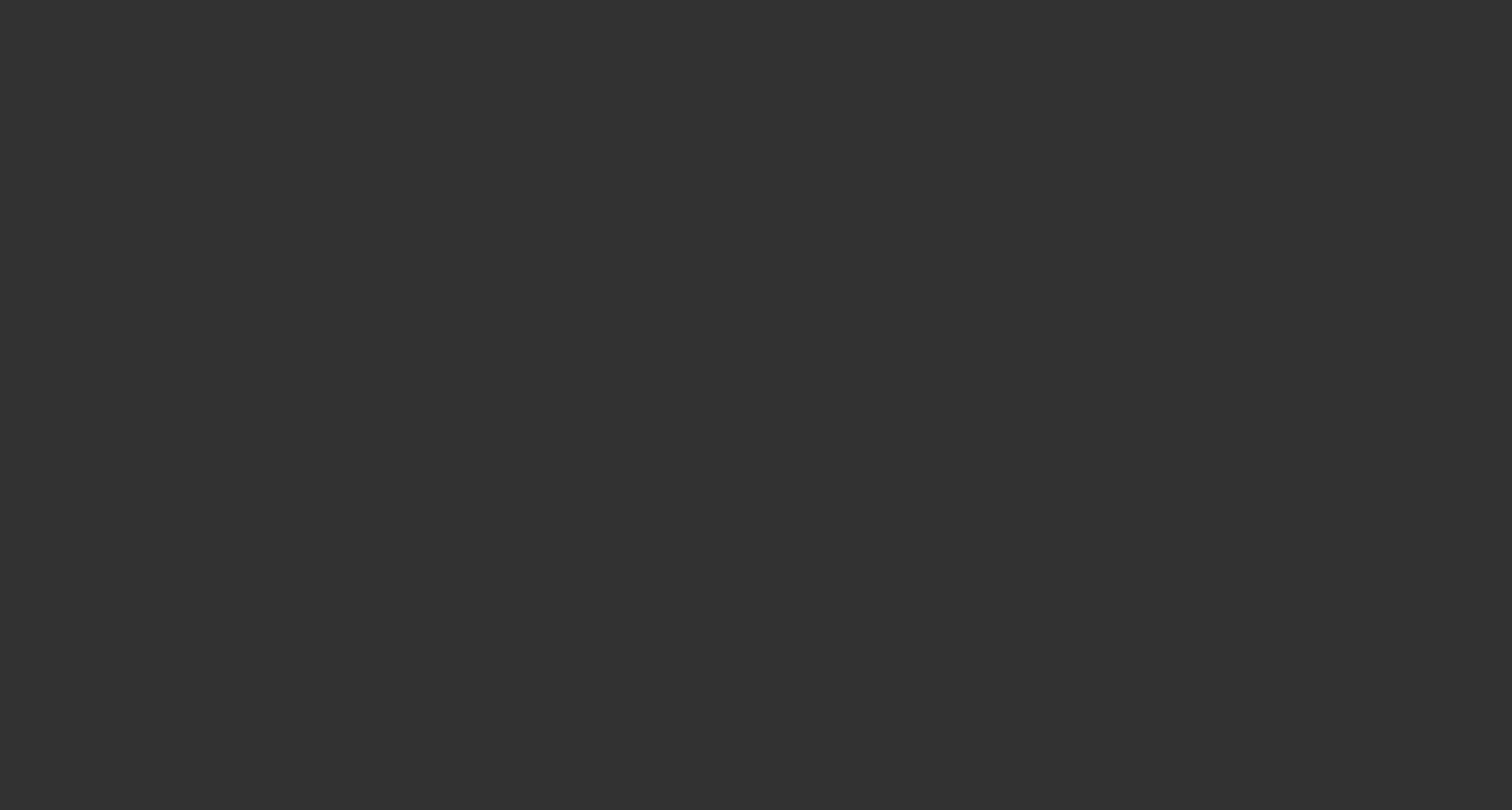
select select "4"
select select "1"
select select "2"
select select "4"
select select "1"
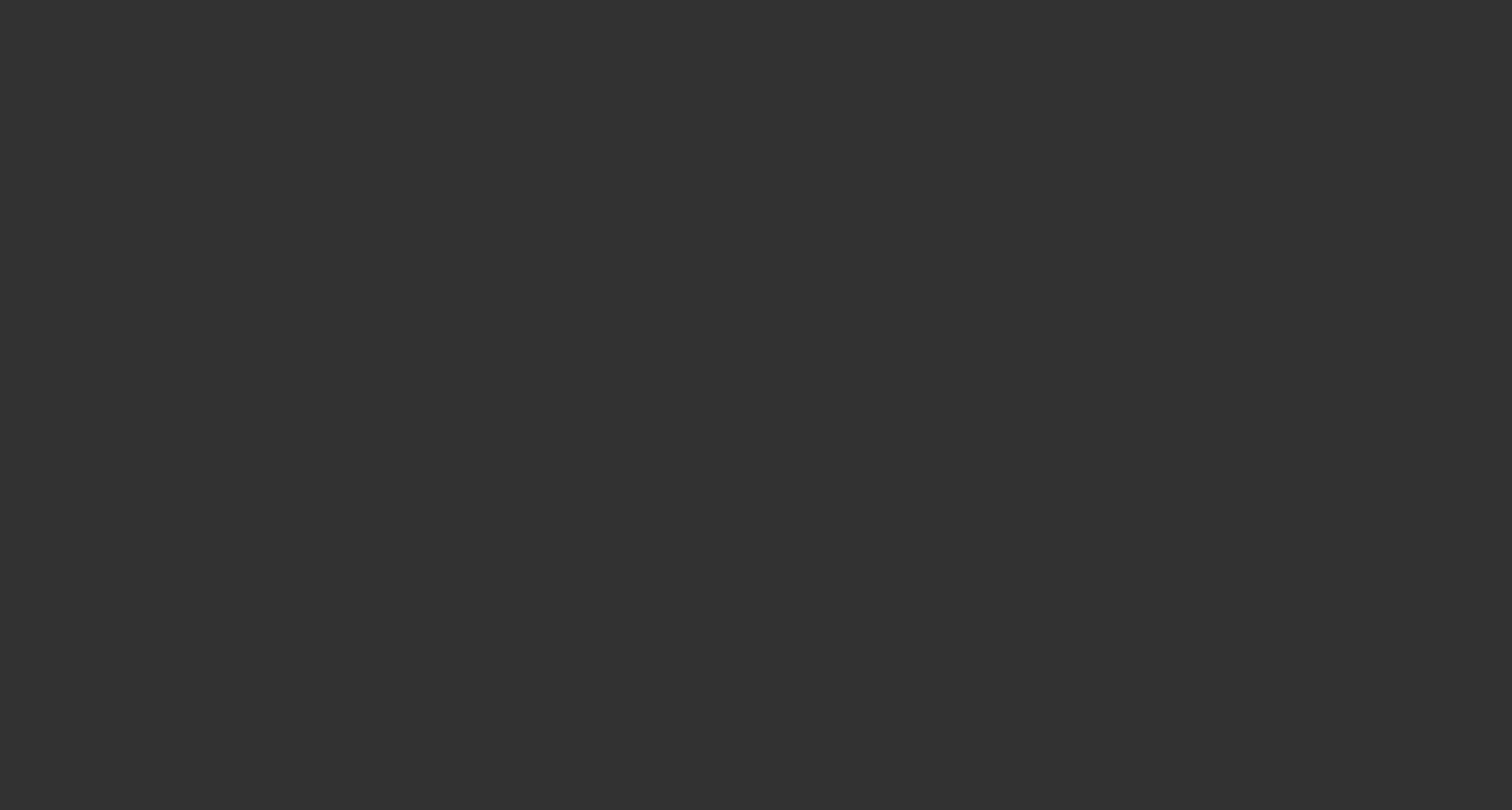
select select "2"
select select "4"
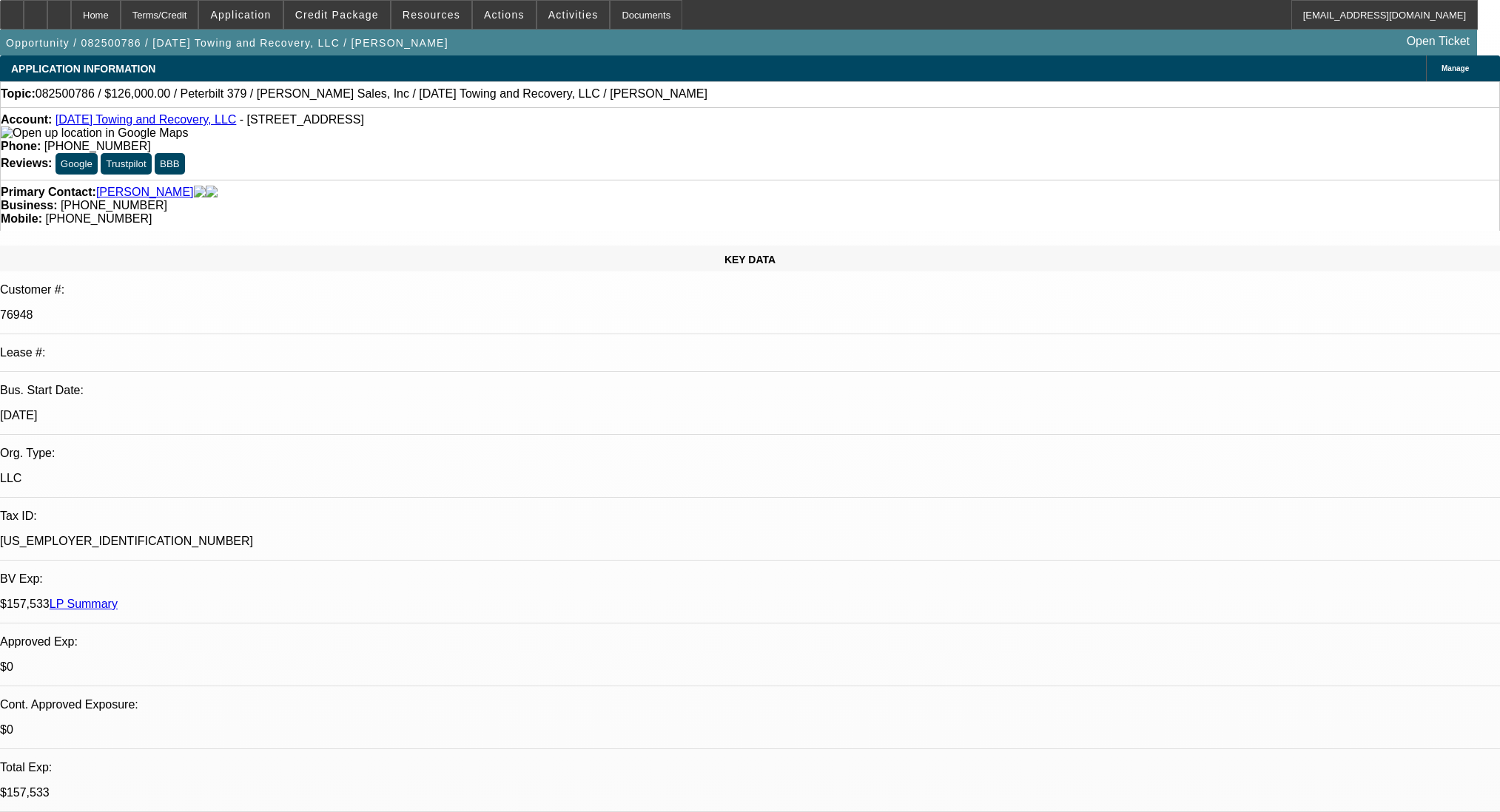
select select "0.1"
select select "2"
select select "0"
select select "6"
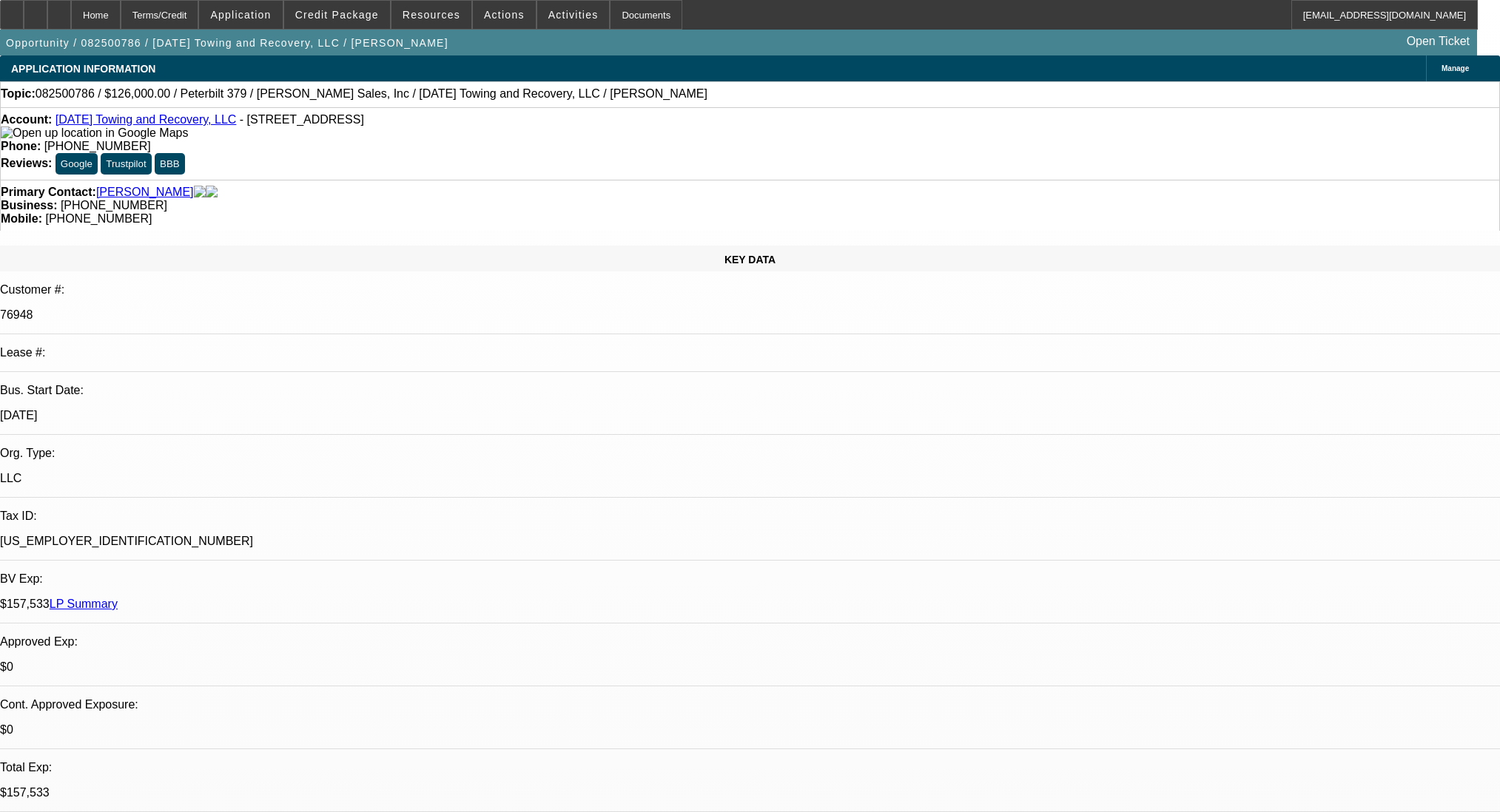
select select "0.1"
select select "2"
select select "0"
select select "6"
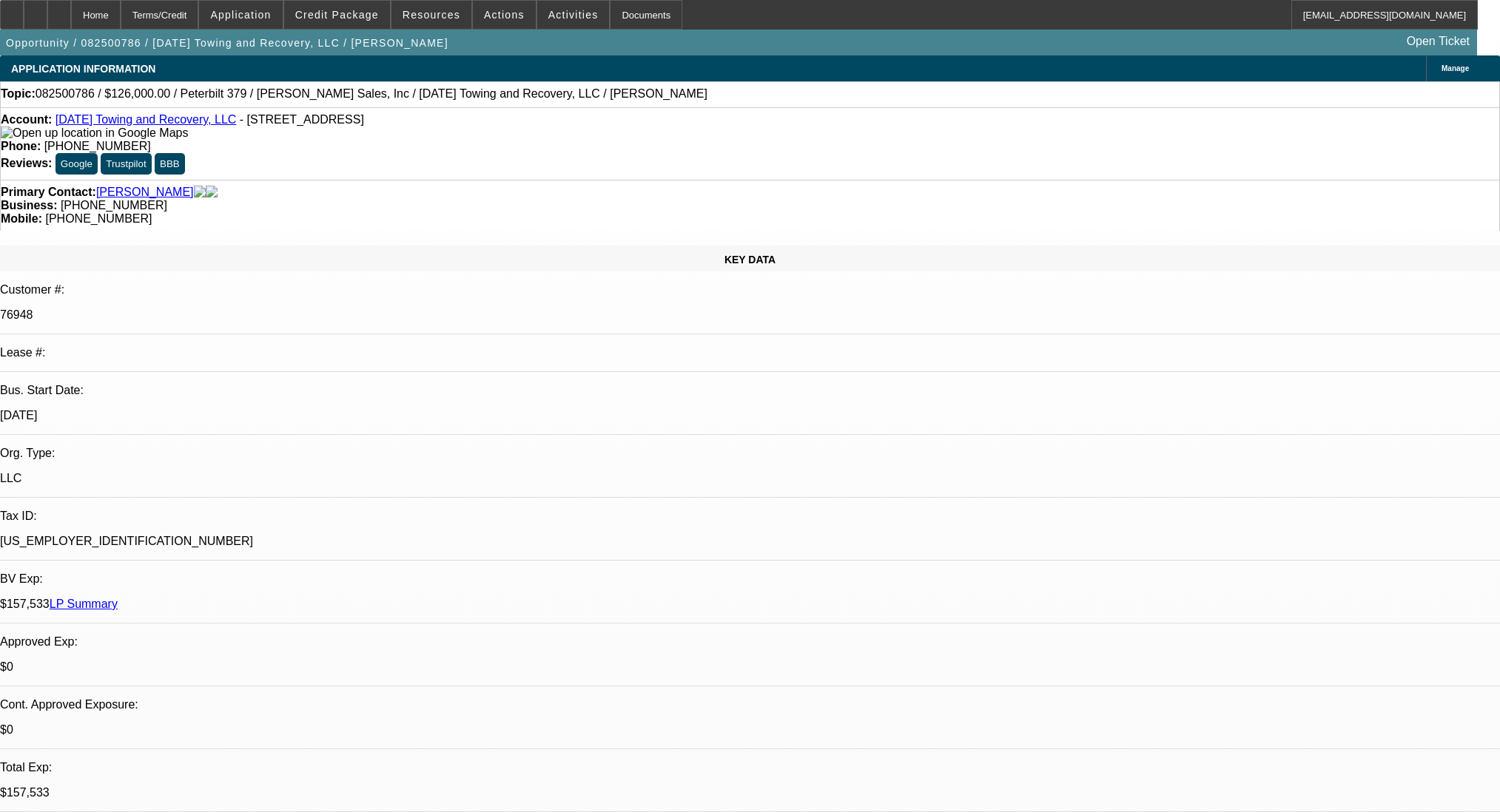
select select "0"
select select "2"
select select "0"
select select "6"
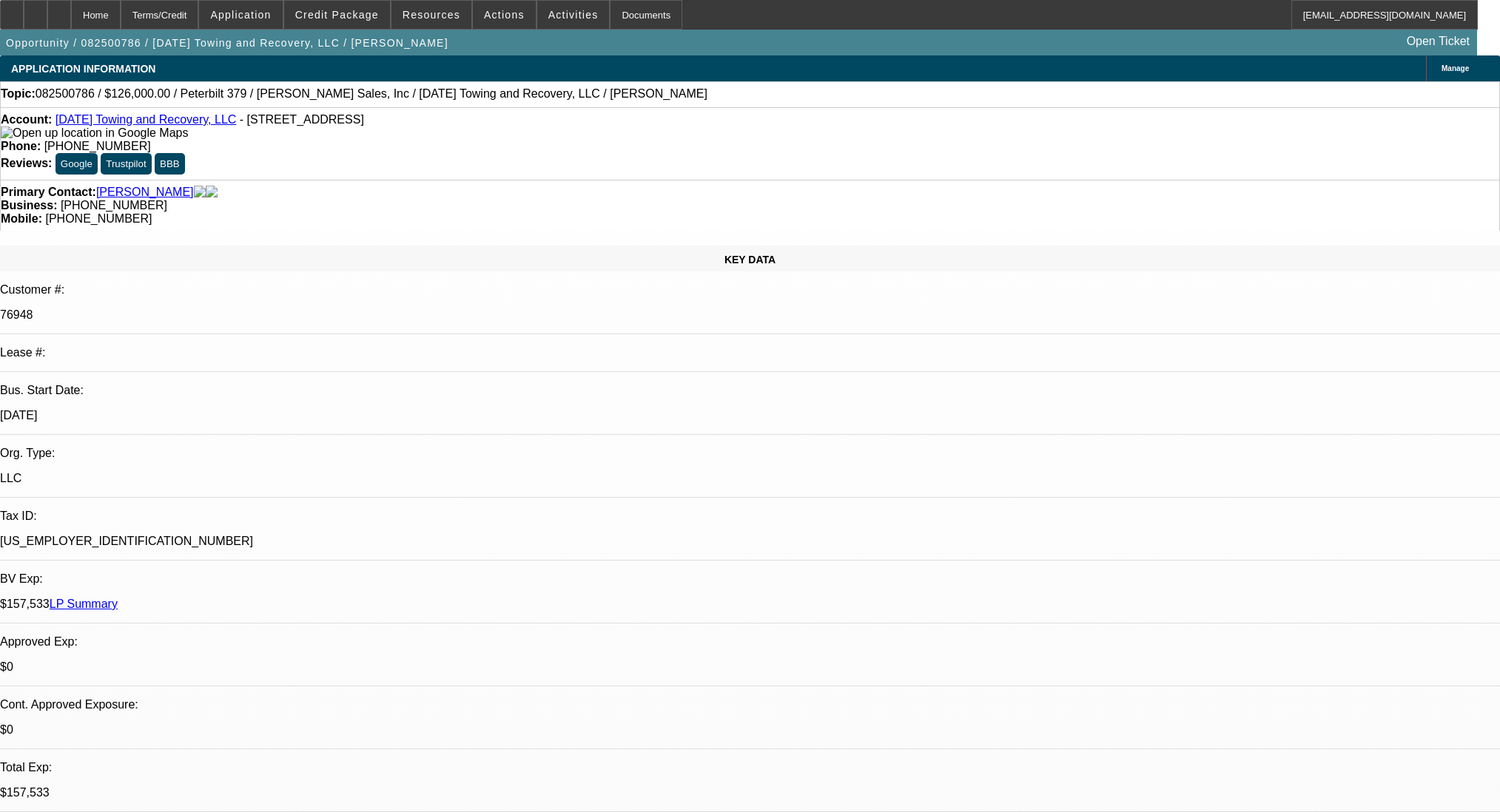
select select "0"
select select "2"
select select "0"
select select "6"
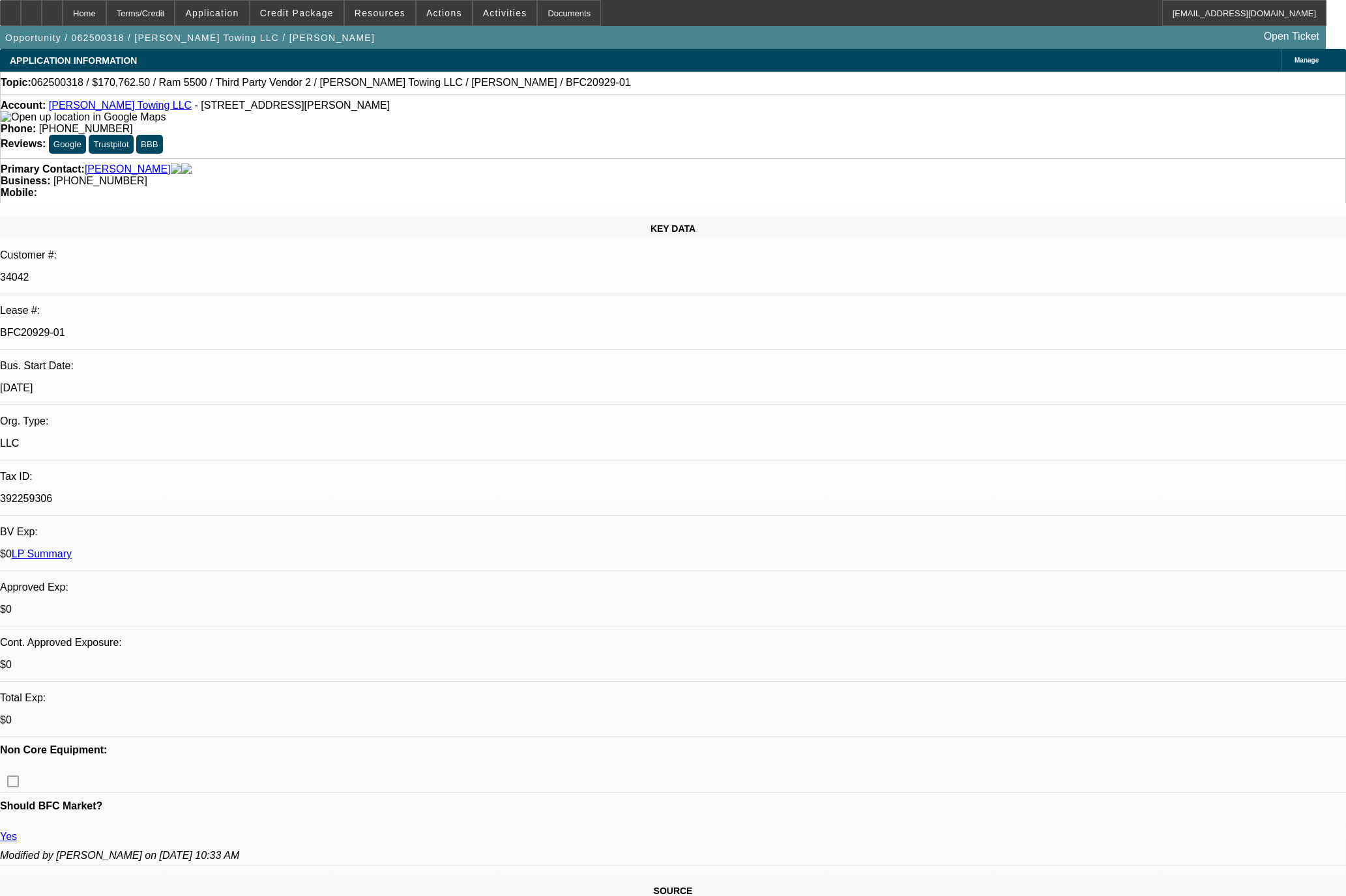
select select "0"
select select "2"
select select "0"
select select "6"
select select "0"
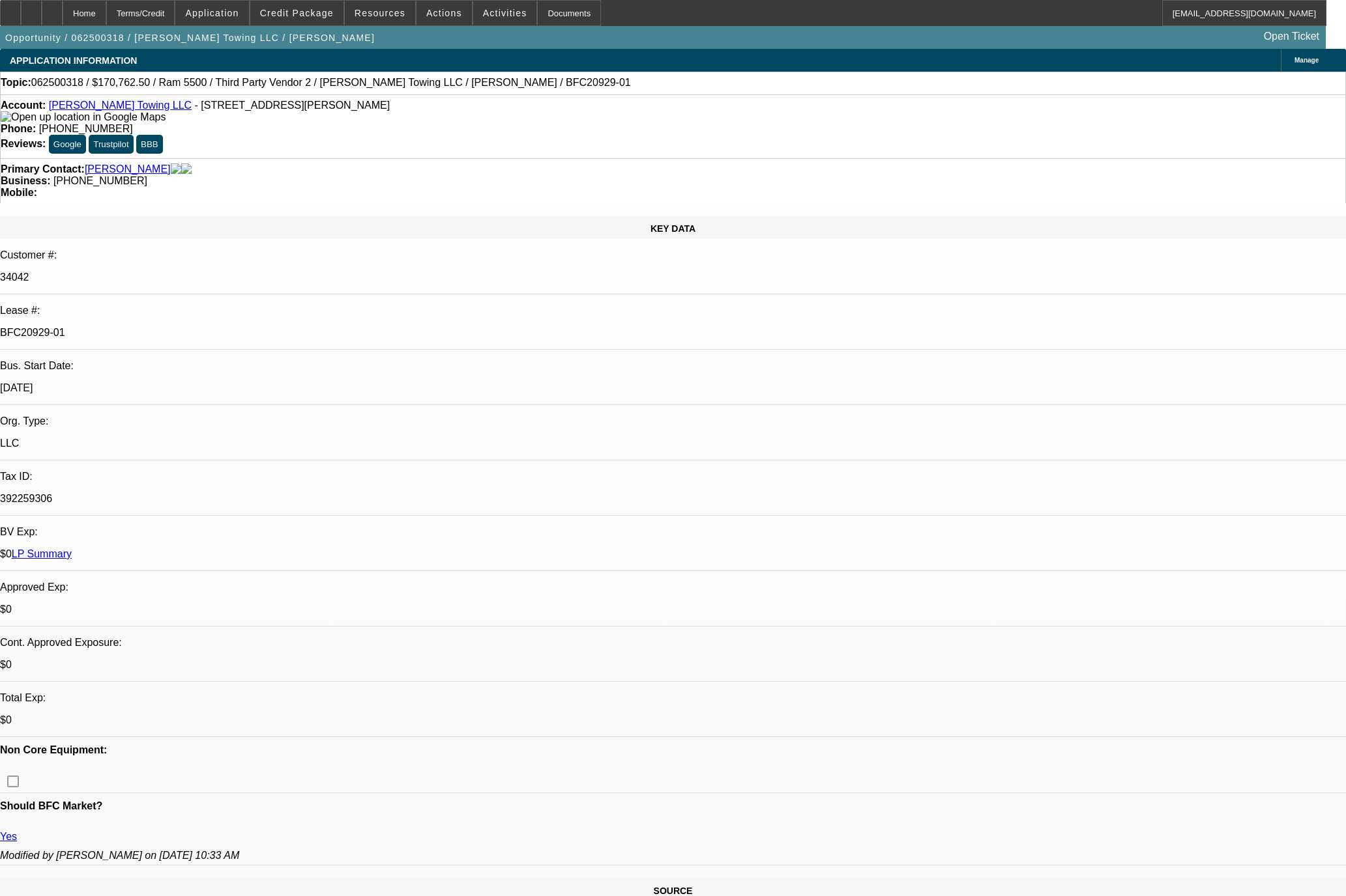
select select "2"
select select "0"
select select "6"
select select "0"
select select "2"
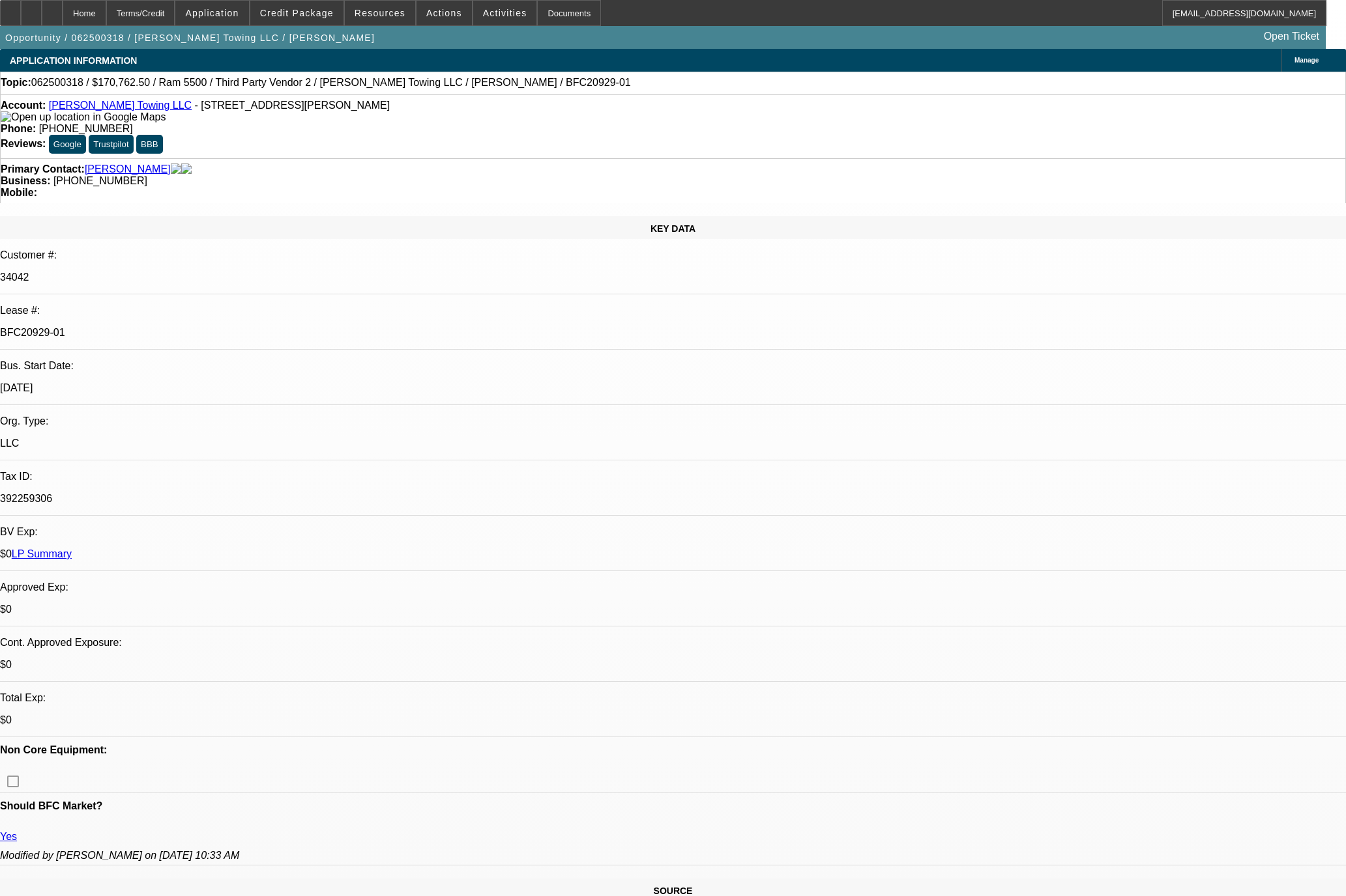
select select "0"
select select "6"
select select "0"
select select "2"
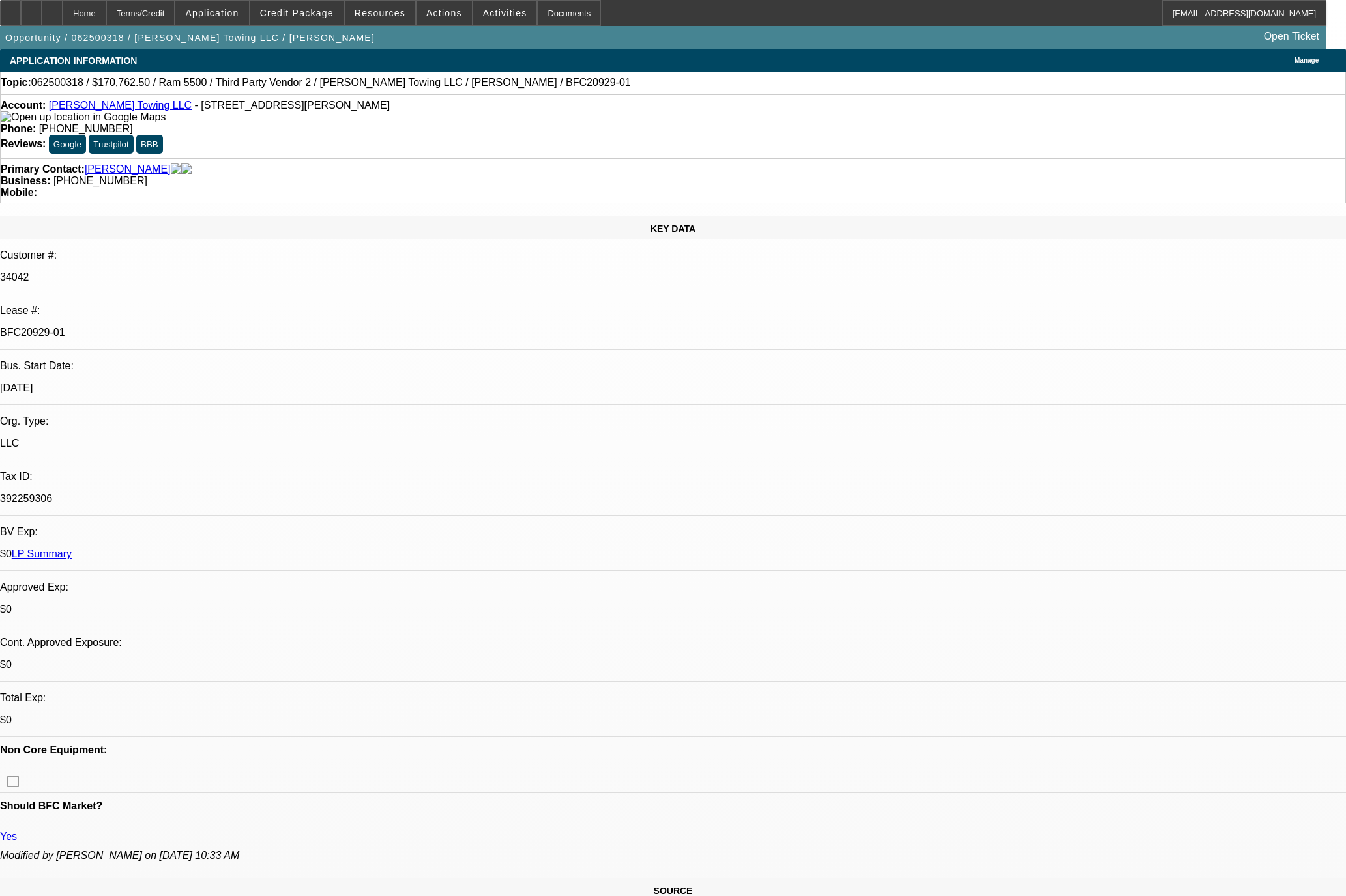
select select "0"
select select "6"
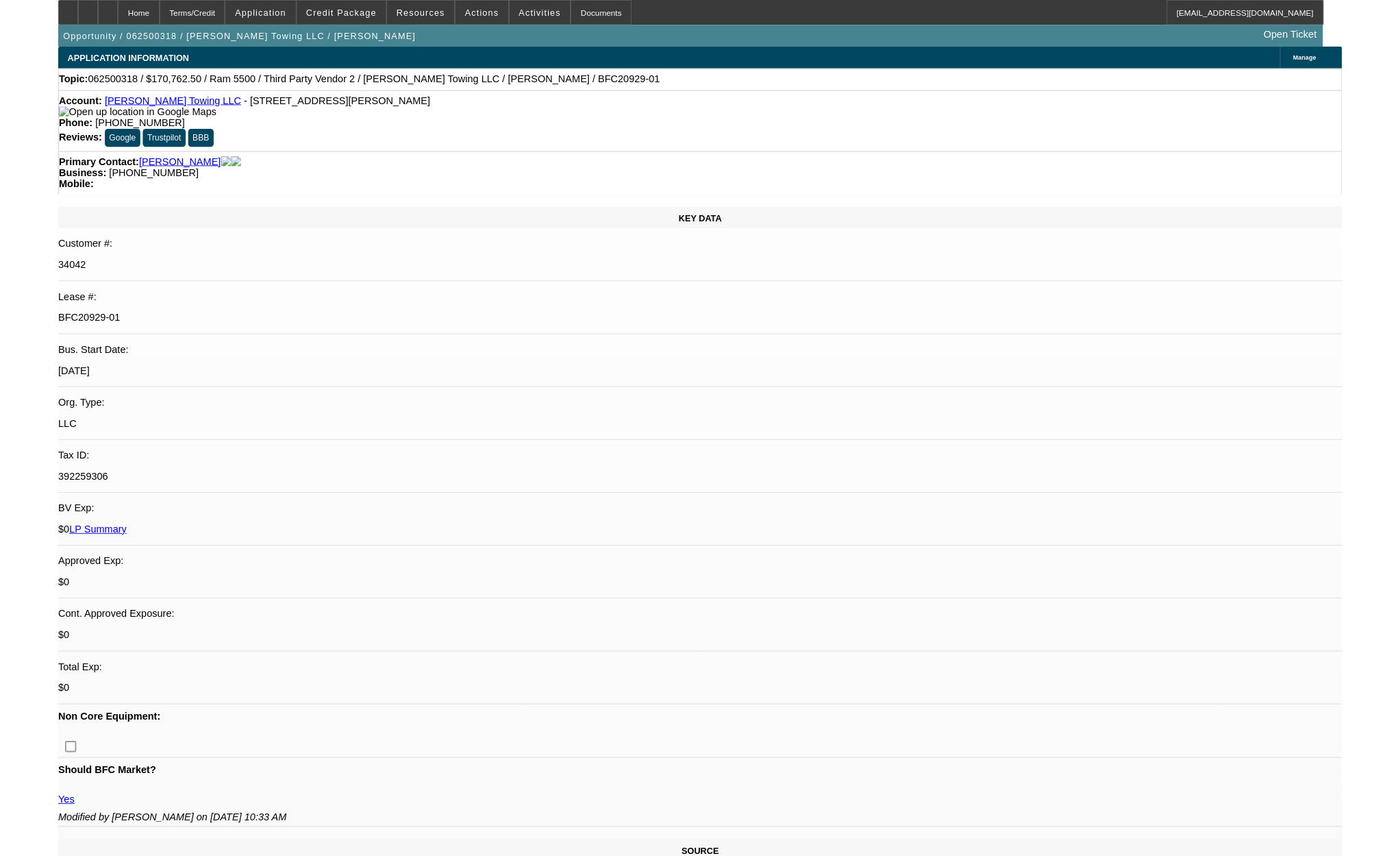
scroll to position [2365, 0]
